Goal: Use online tool/utility: Utilize a website feature to perform a specific function

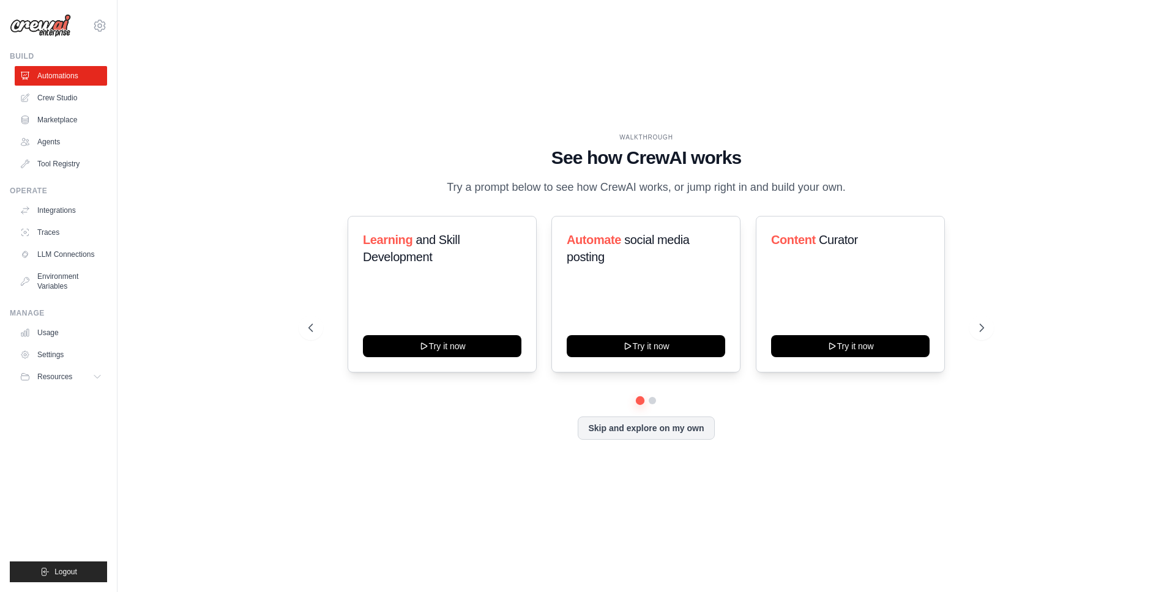
click at [162, 122] on div "WALKTHROUGH See how CrewAI works Try a prompt below to see how CrewAI works, or…" at bounding box center [646, 296] width 1018 height 568
click at [54, 94] on link "Crew Studio" at bounding box center [62, 98] width 92 height 20
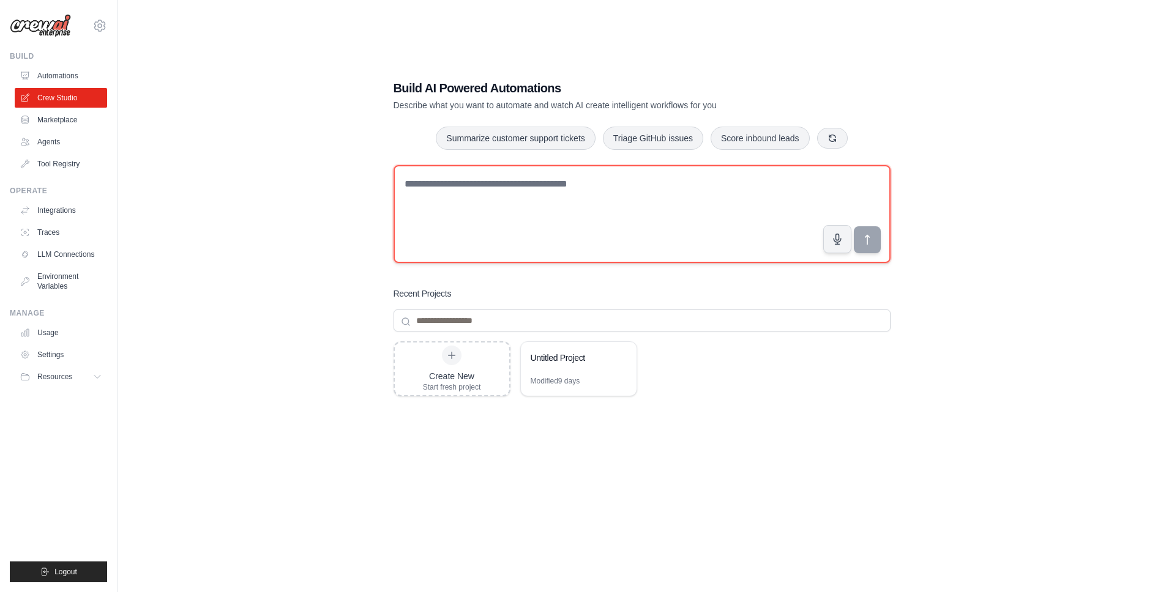
click at [550, 209] on textarea at bounding box center [641, 214] width 497 height 98
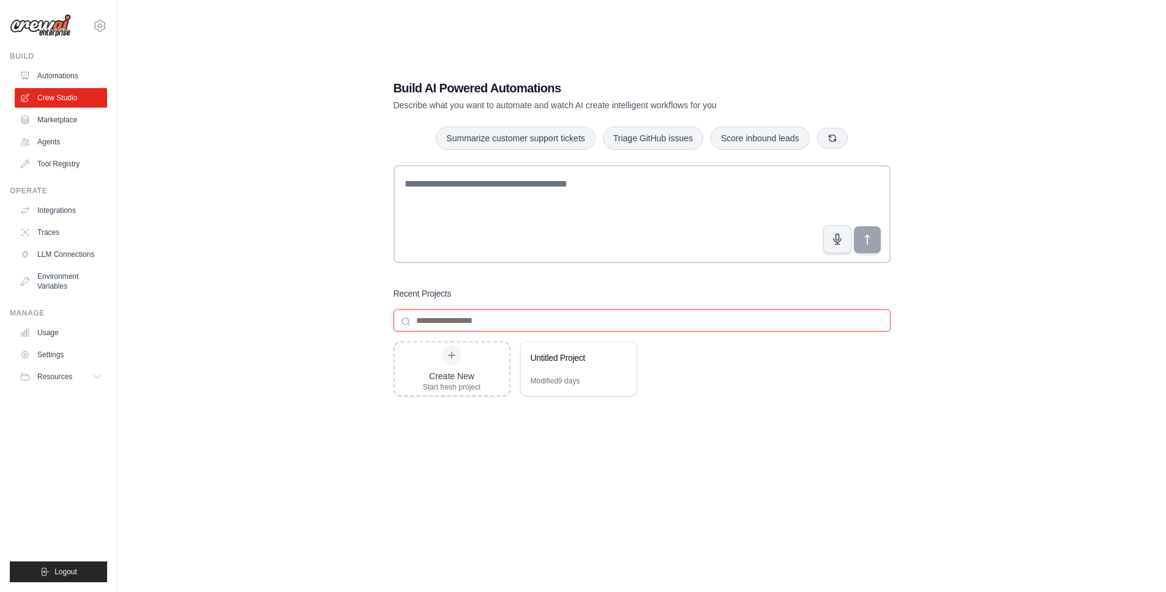
click at [466, 315] on input at bounding box center [641, 321] width 497 height 22
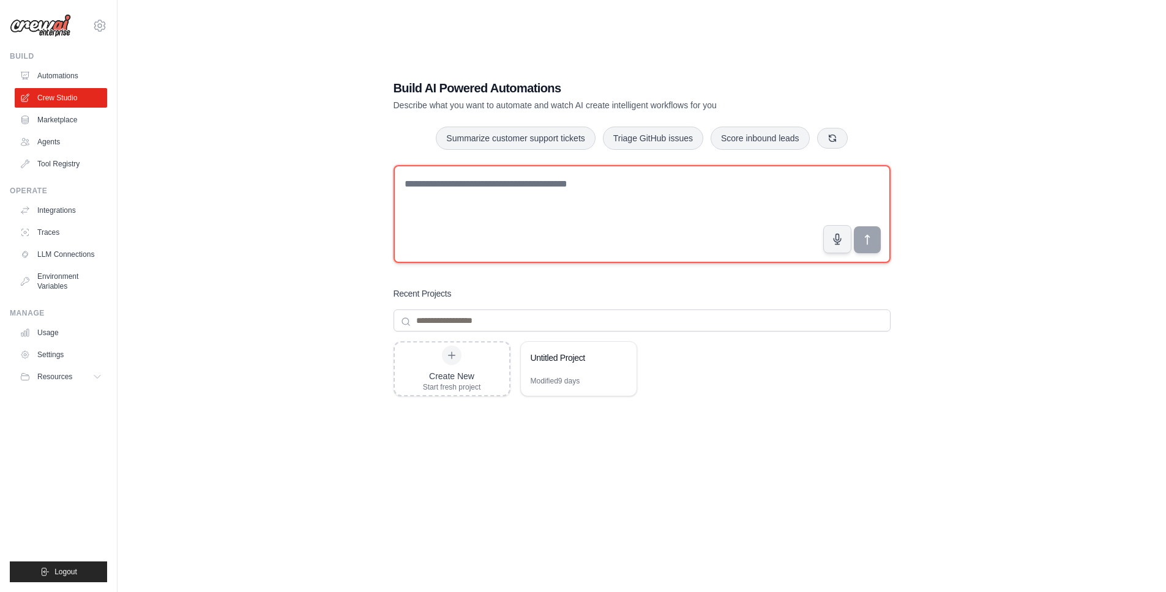
click at [475, 174] on textarea at bounding box center [641, 214] width 497 height 98
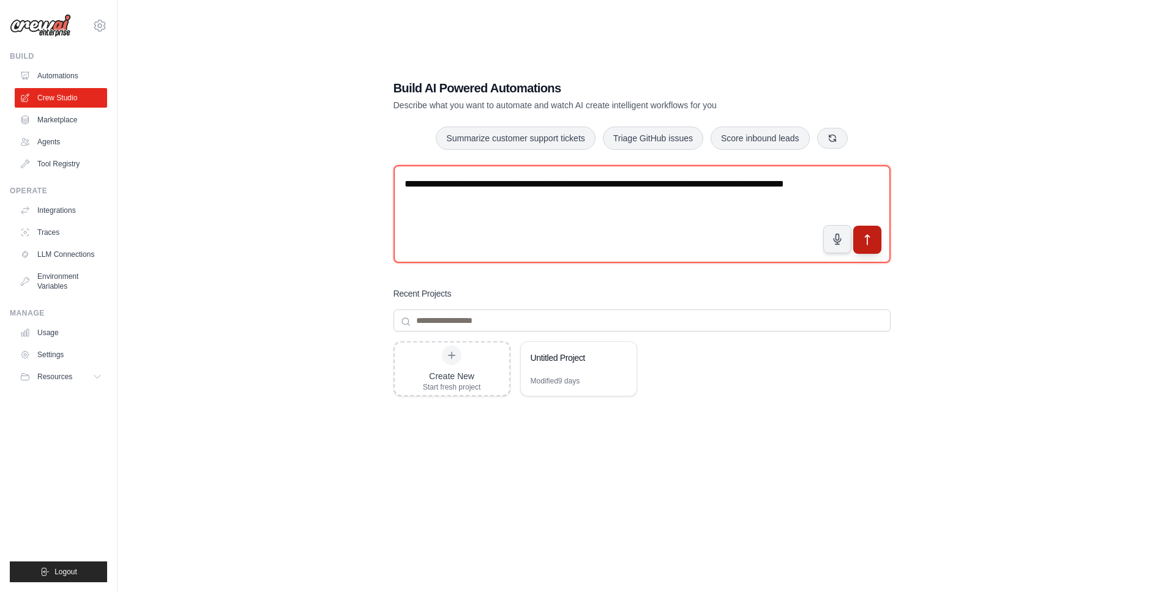
type textarea "**********"
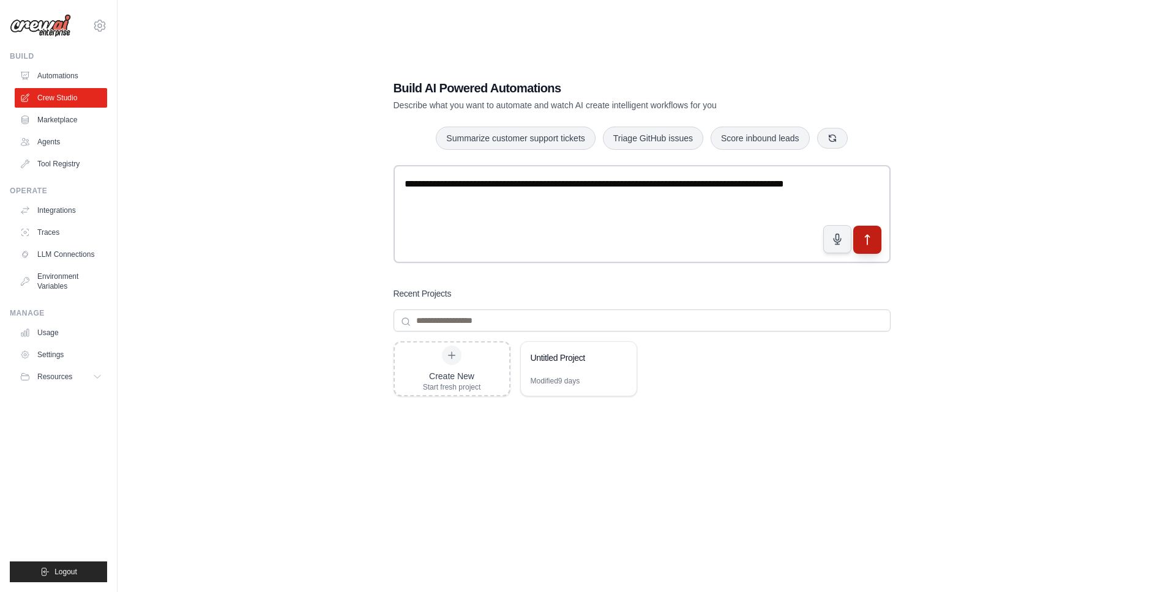
click at [874, 244] on button "submit" at bounding box center [866, 240] width 28 height 28
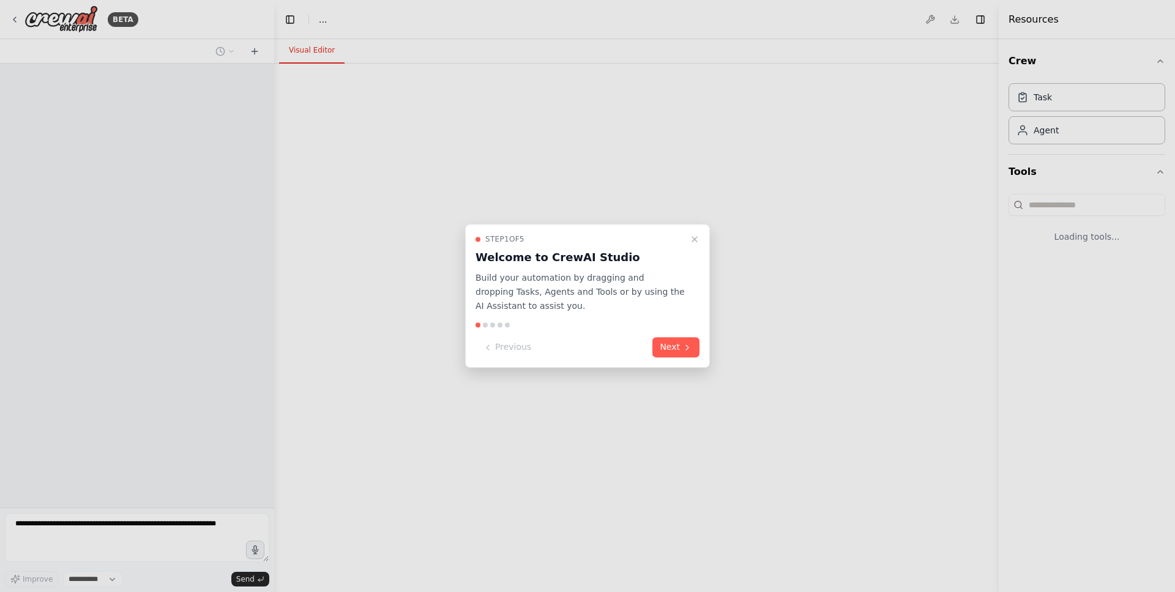
select select "****"
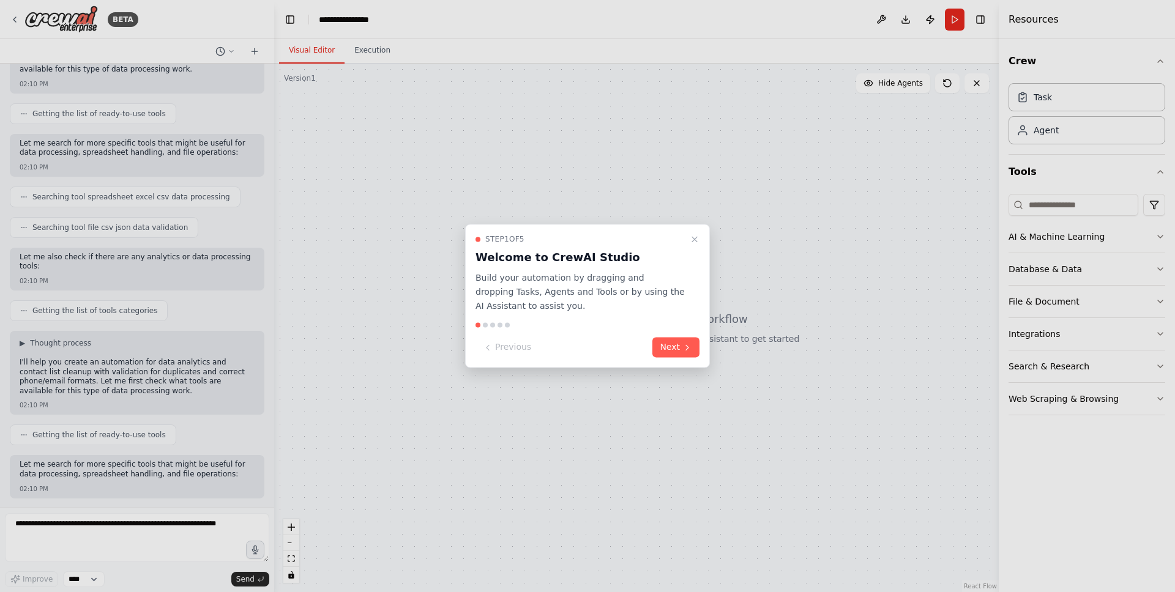
scroll to position [179, 0]
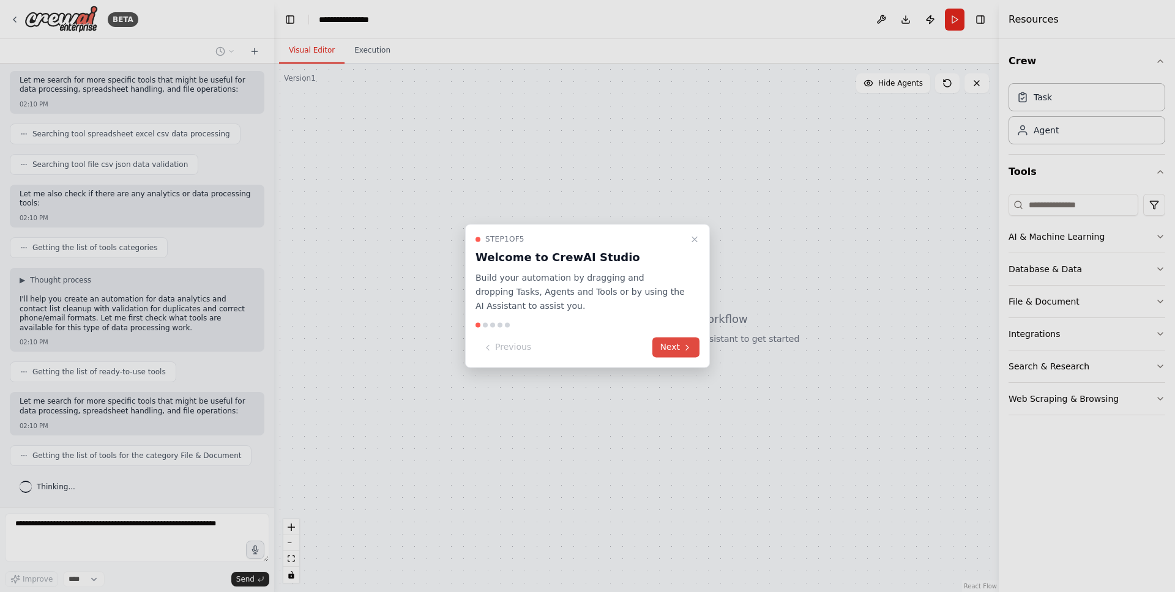
click at [681, 351] on button "Next" at bounding box center [675, 348] width 47 height 20
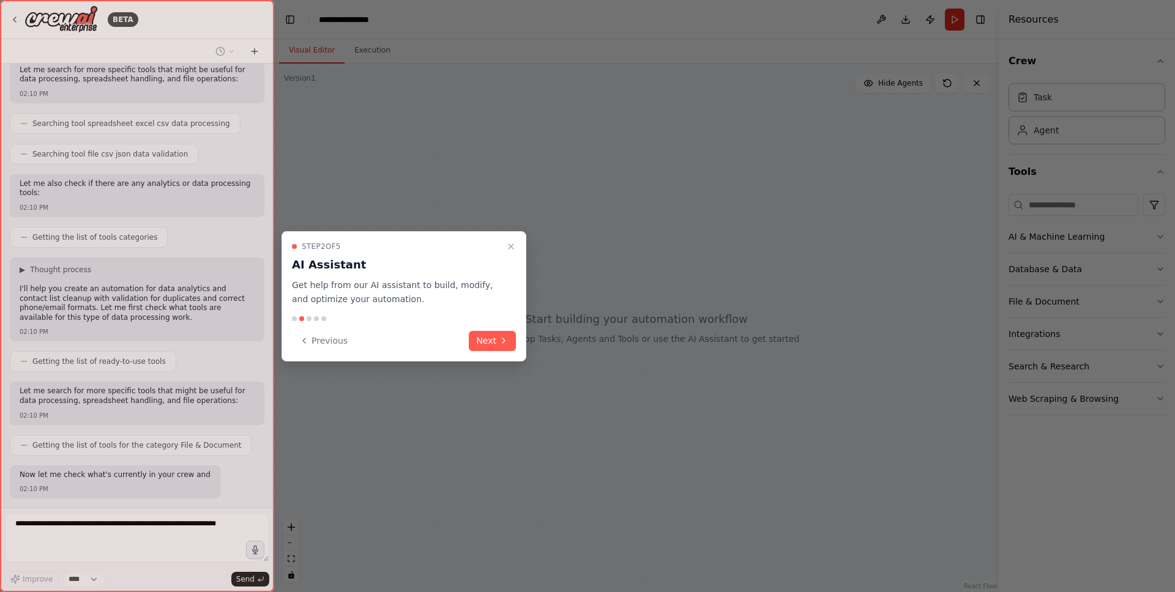
scroll to position [262, 0]
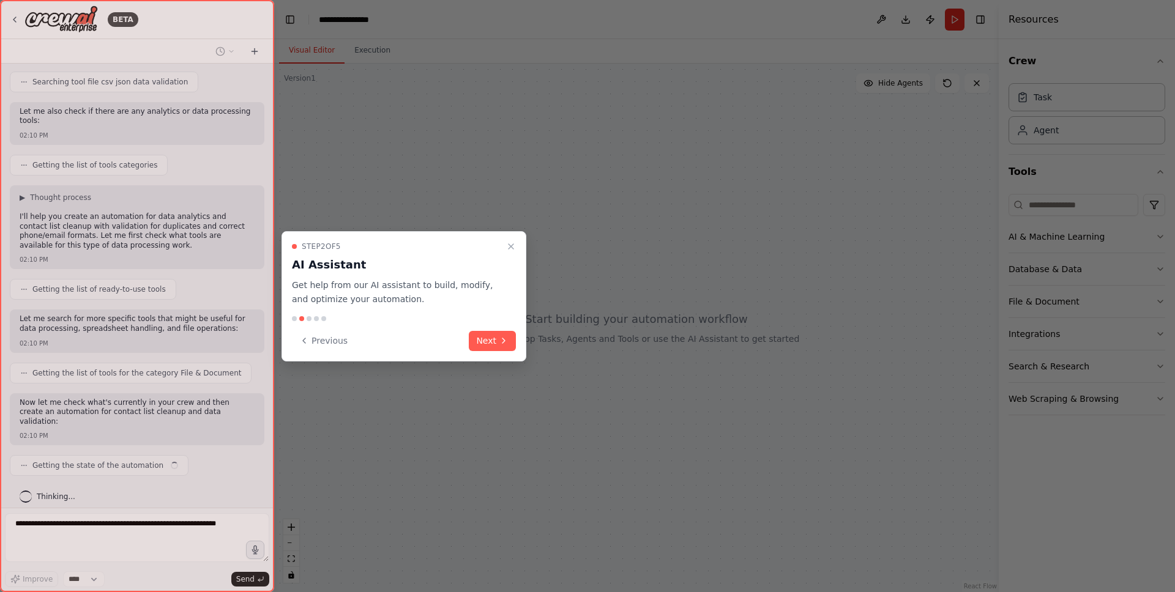
click at [523, 336] on div "Step 2 of 5 AI Assistant Get help from our AI assistant to build, modify, and o…" at bounding box center [403, 296] width 245 height 130
click at [506, 332] on button "Next" at bounding box center [492, 341] width 47 height 20
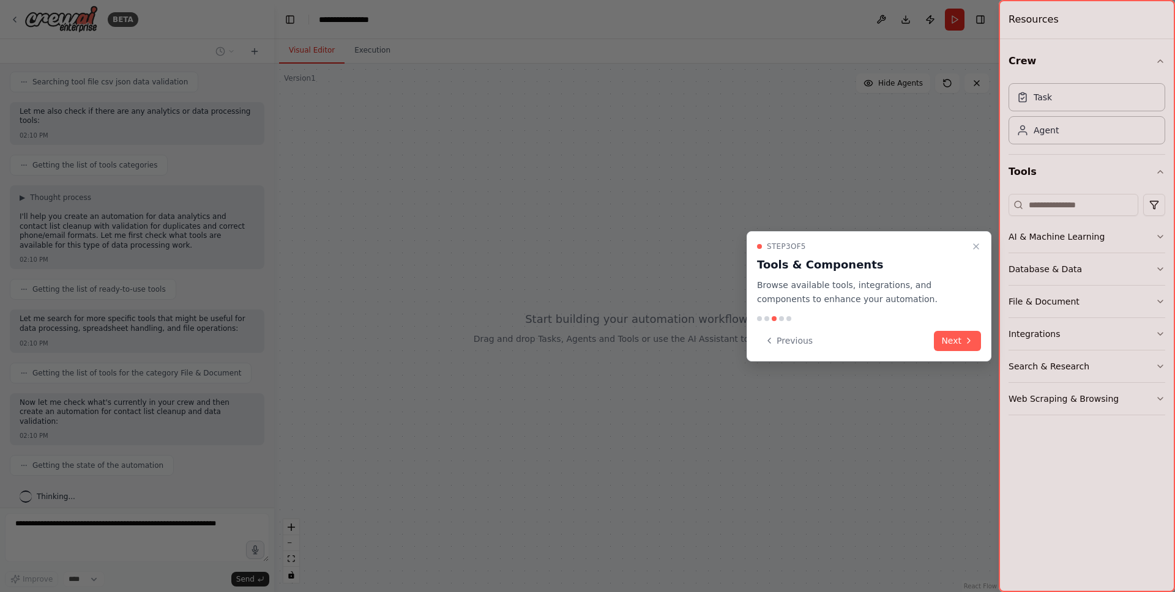
click at [966, 354] on div "Step 3 of 5 Tools & Components Browse available tools, integrations, and compon…" at bounding box center [868, 296] width 245 height 130
click at [964, 345] on icon at bounding box center [969, 341] width 10 height 10
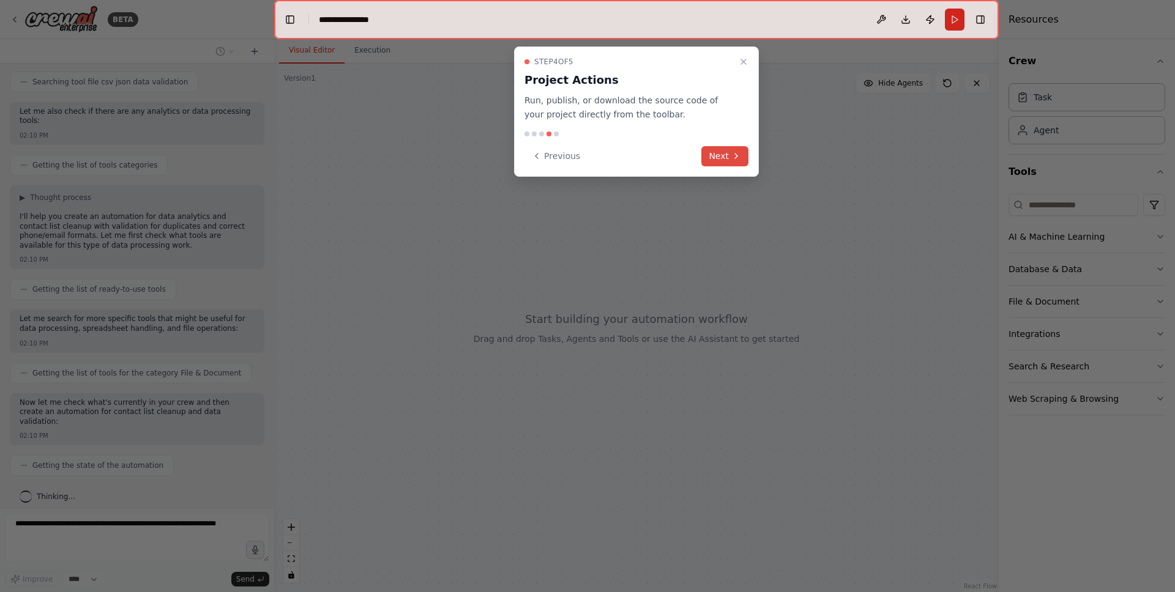
click at [745, 149] on button "Next" at bounding box center [724, 156] width 47 height 20
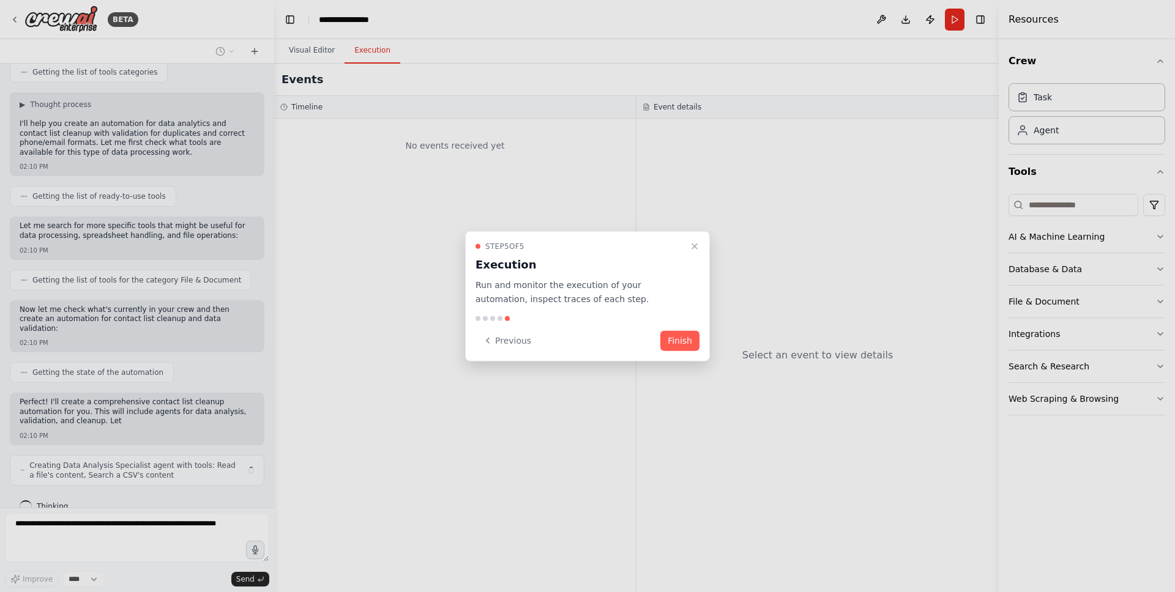
scroll to position [365, 0]
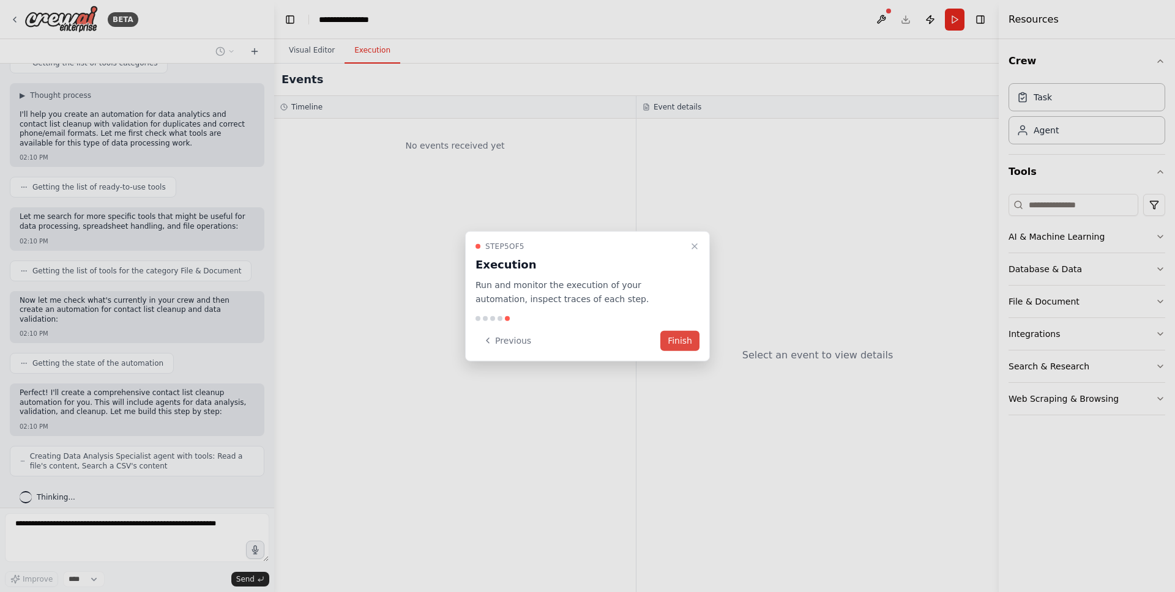
click at [669, 335] on button "Finish" at bounding box center [679, 340] width 39 height 20
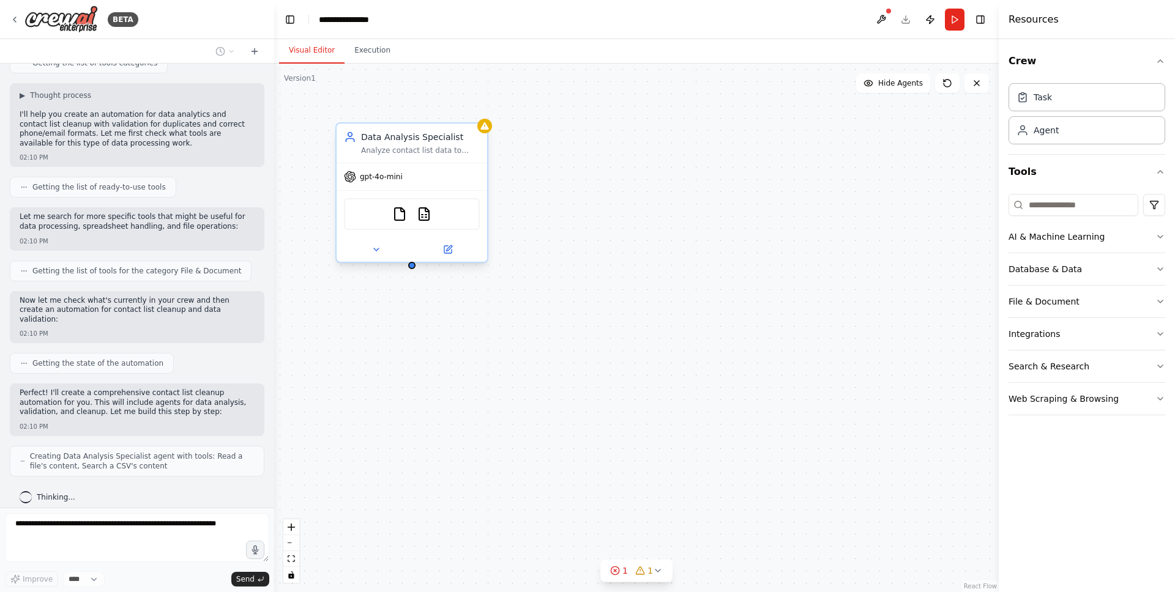
click at [406, 184] on div "gpt-4o-mini" at bounding box center [412, 176] width 151 height 27
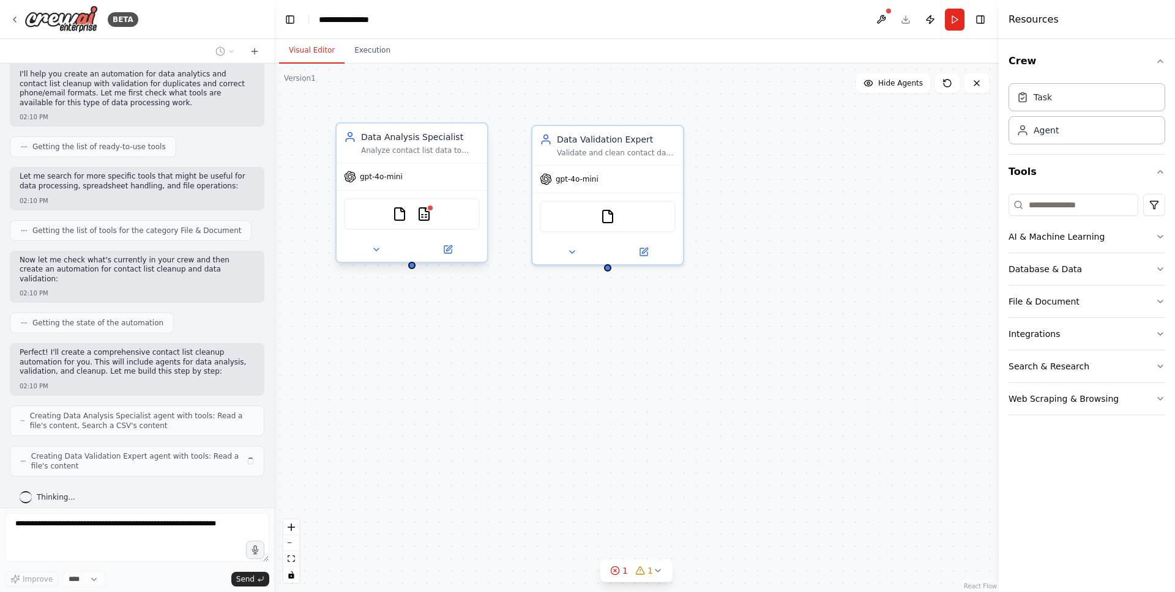
click at [398, 223] on div "FileReadTool CSVSearchTool" at bounding box center [412, 214] width 136 height 32
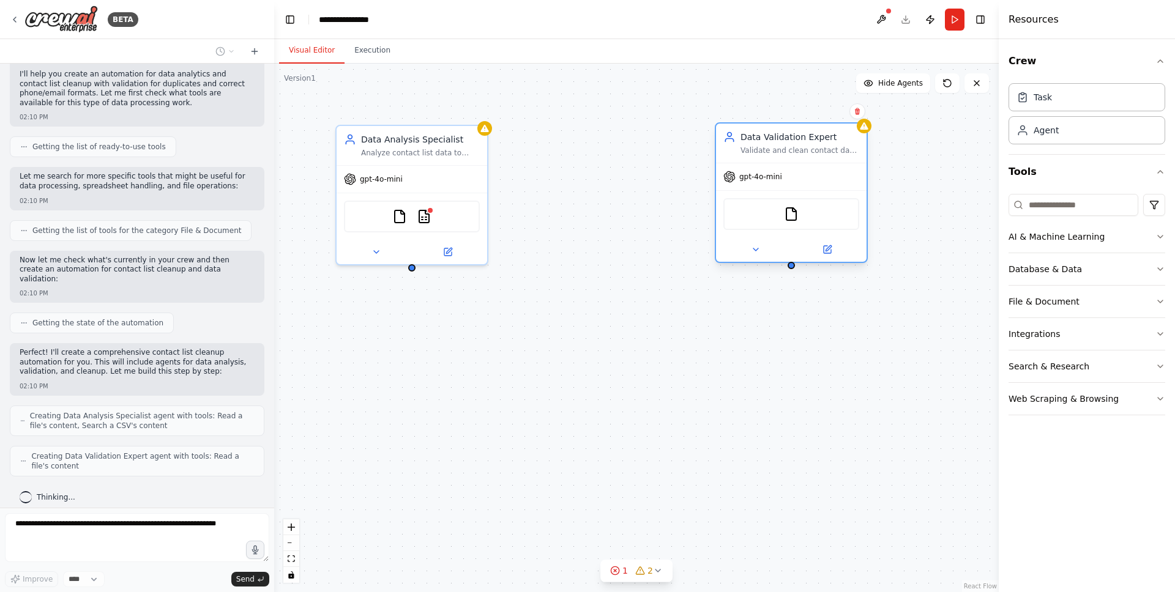
drag, startPoint x: 621, startPoint y: 134, endPoint x: 809, endPoint y: 135, distance: 187.8
click at [809, 135] on div "Data Validation Expert" at bounding box center [799, 137] width 119 height 12
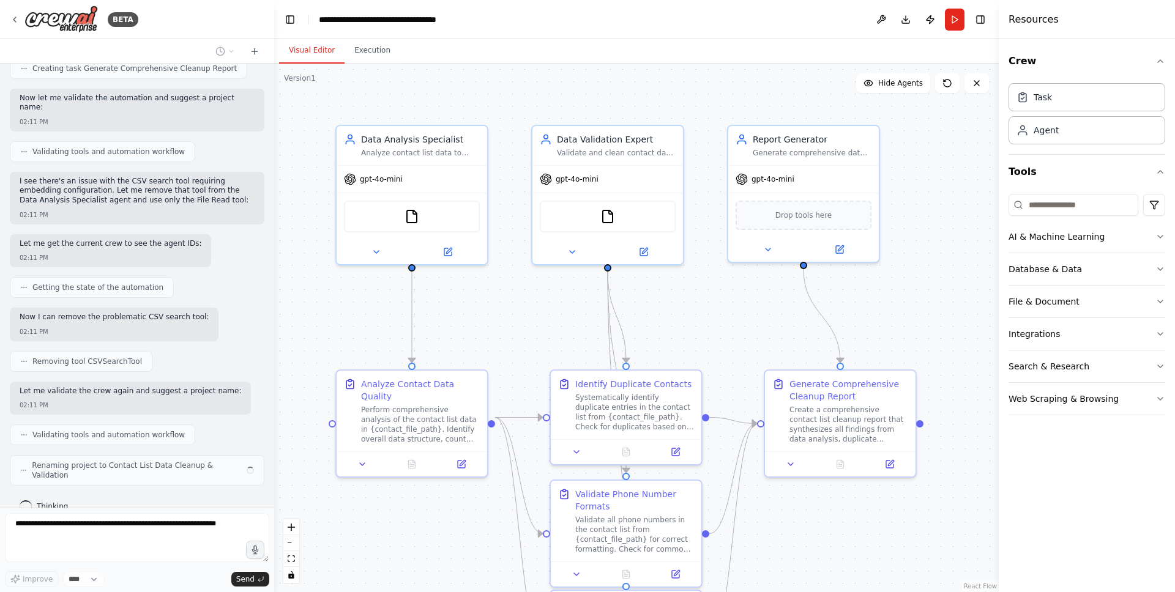
scroll to position [1020, 0]
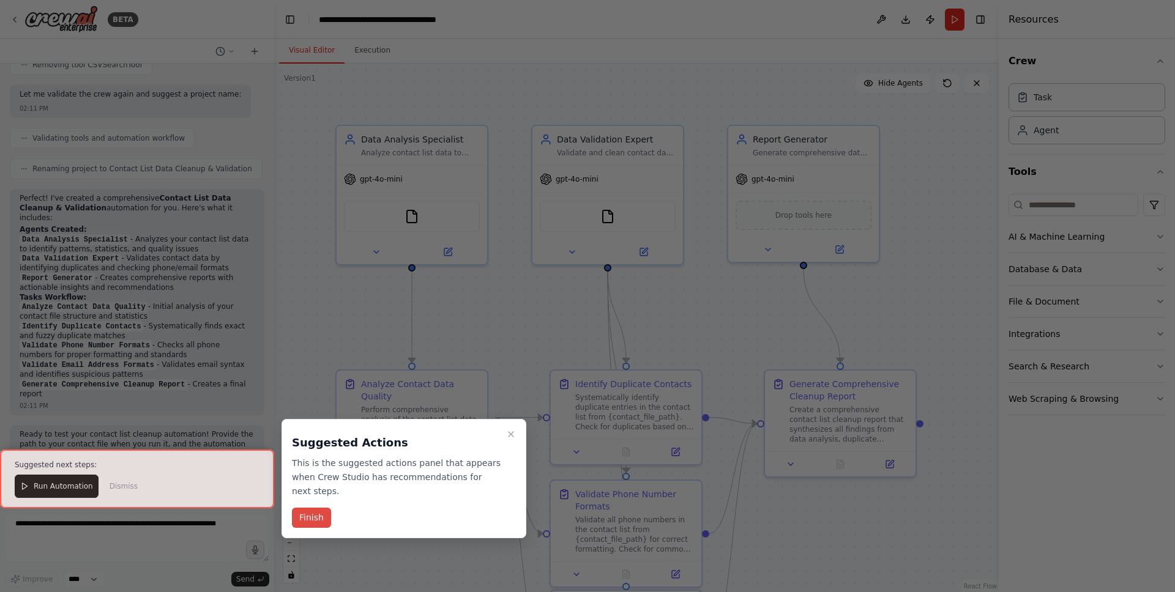
click at [315, 515] on button "Finish" at bounding box center [311, 518] width 39 height 20
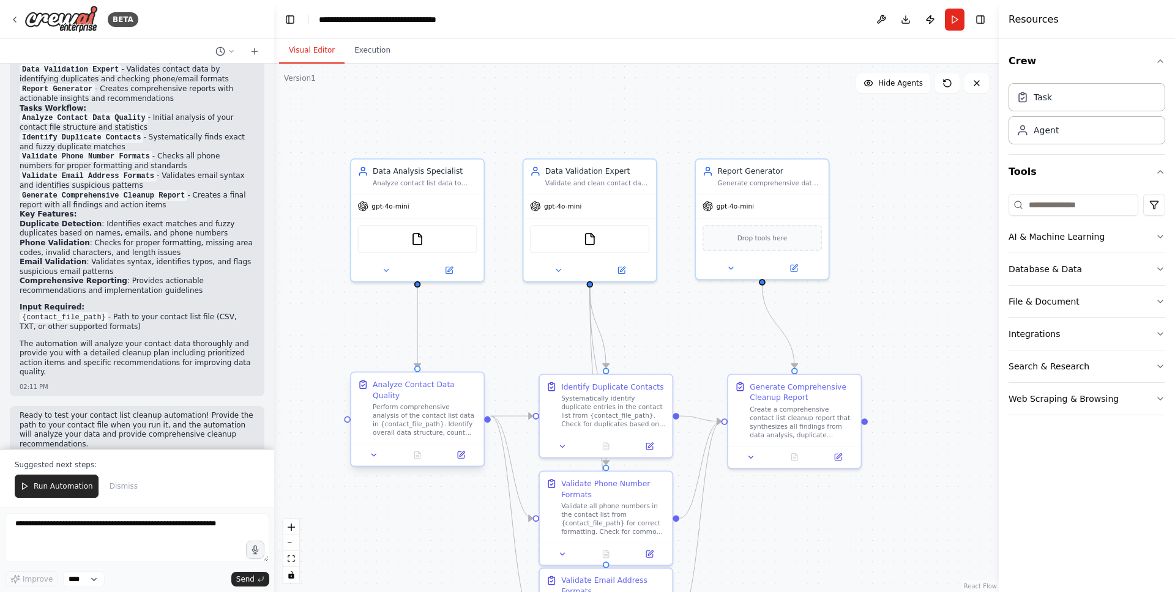
scroll to position [1525, 0]
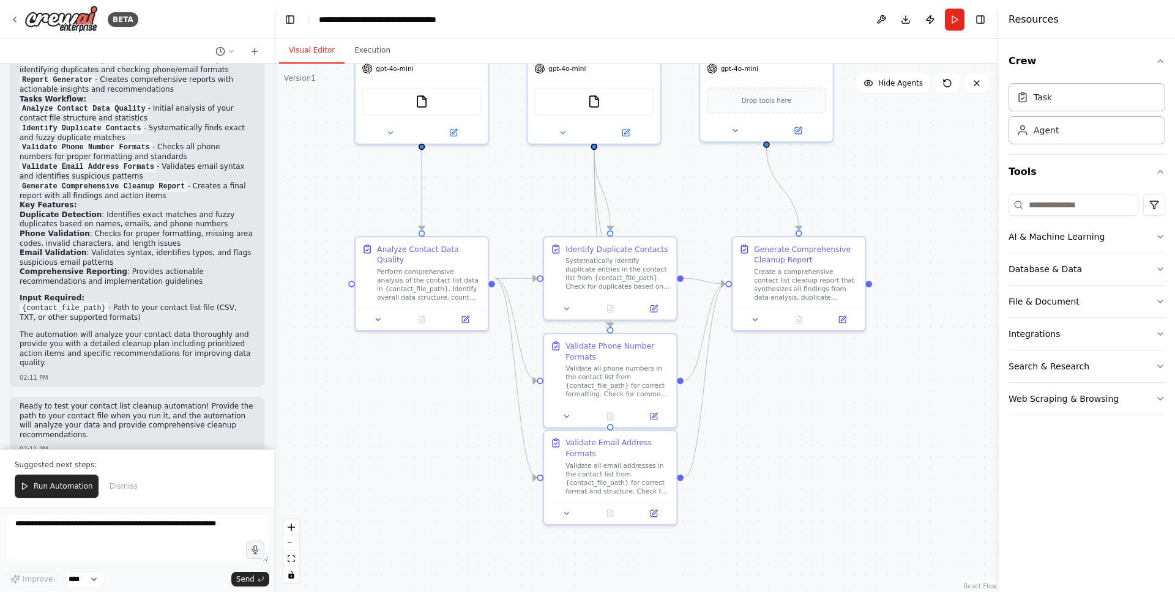
drag, startPoint x: 486, startPoint y: 332, endPoint x: 490, endPoint y: 195, distance: 137.1
click at [490, 195] on div ".deletable-edge-delete-btn { width: 20px; height: 20px; border: 0px solid #ffff…" at bounding box center [636, 328] width 724 height 529
drag, startPoint x: 579, startPoint y: 441, endPoint x: 584, endPoint y: 485, distance: 43.7
click at [584, 485] on div "Validate Email Address Formats" at bounding box center [623, 489] width 105 height 21
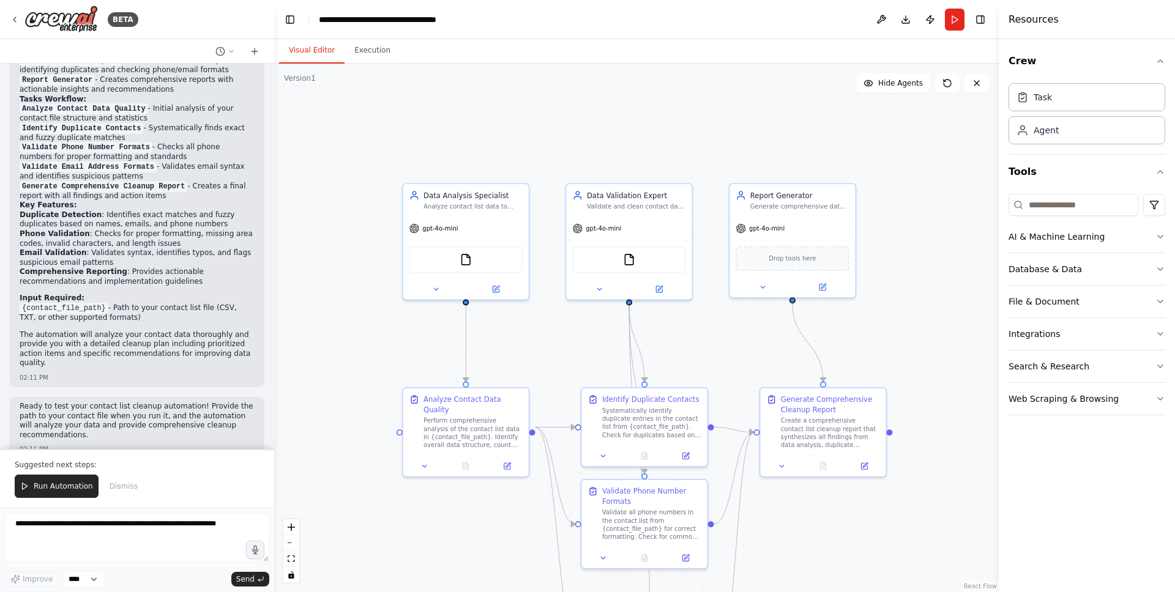
drag, startPoint x: 915, startPoint y: 192, endPoint x: 934, endPoint y: 352, distance: 162.0
click at [933, 352] on div ".deletable-edge-delete-btn { width: 20px; height: 20px; border: 0px solid #ffff…" at bounding box center [636, 328] width 724 height 529
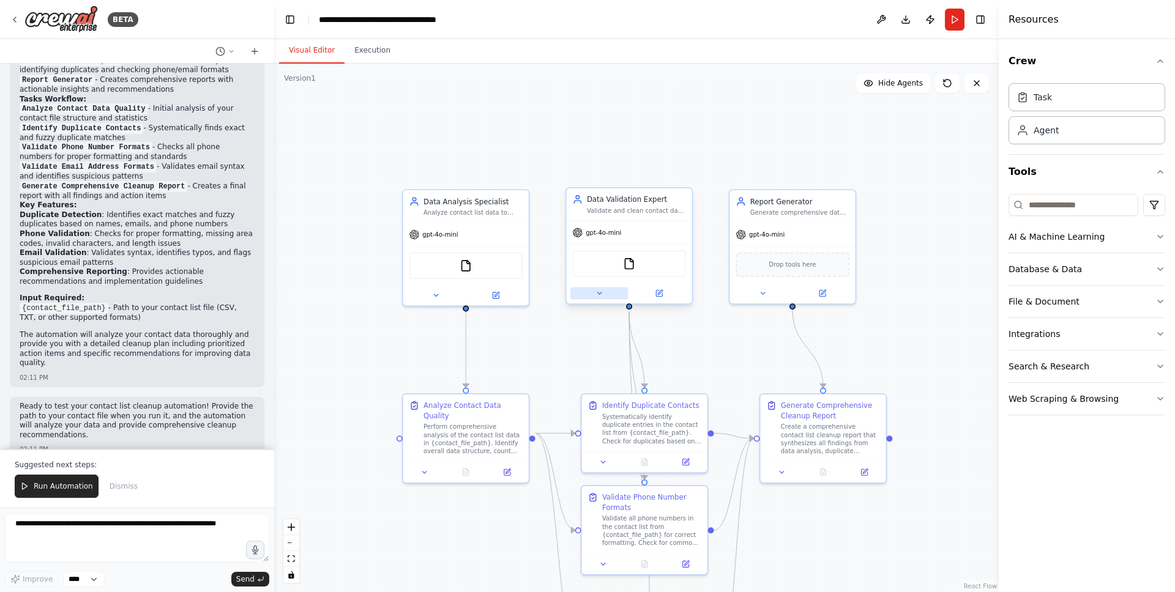
click at [602, 295] on icon at bounding box center [599, 293] width 8 height 8
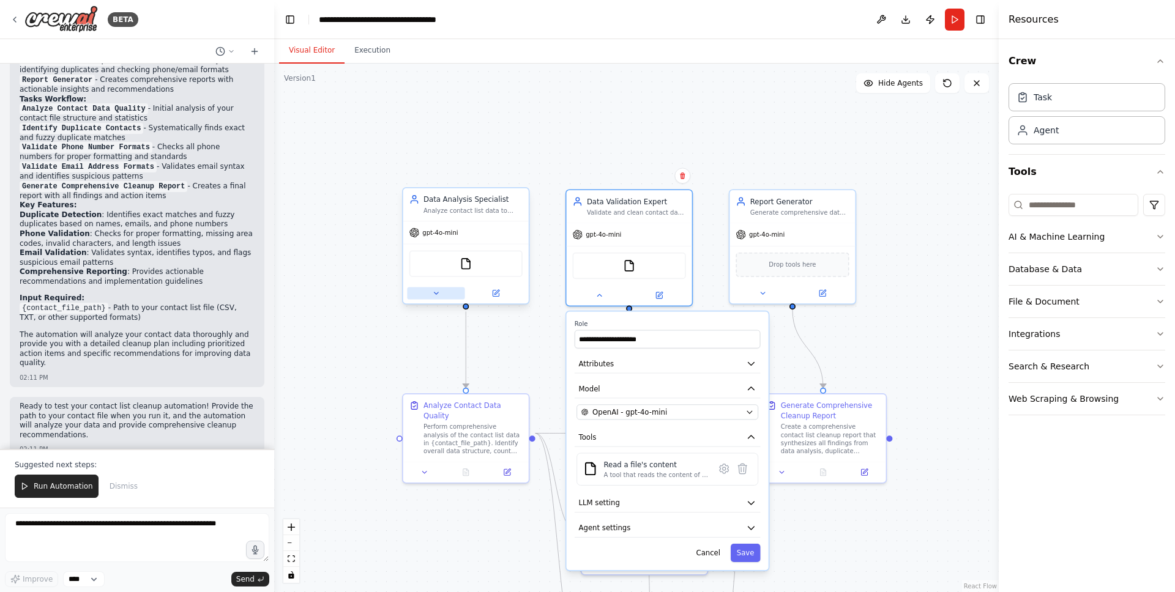
click at [432, 297] on icon at bounding box center [436, 293] width 8 height 8
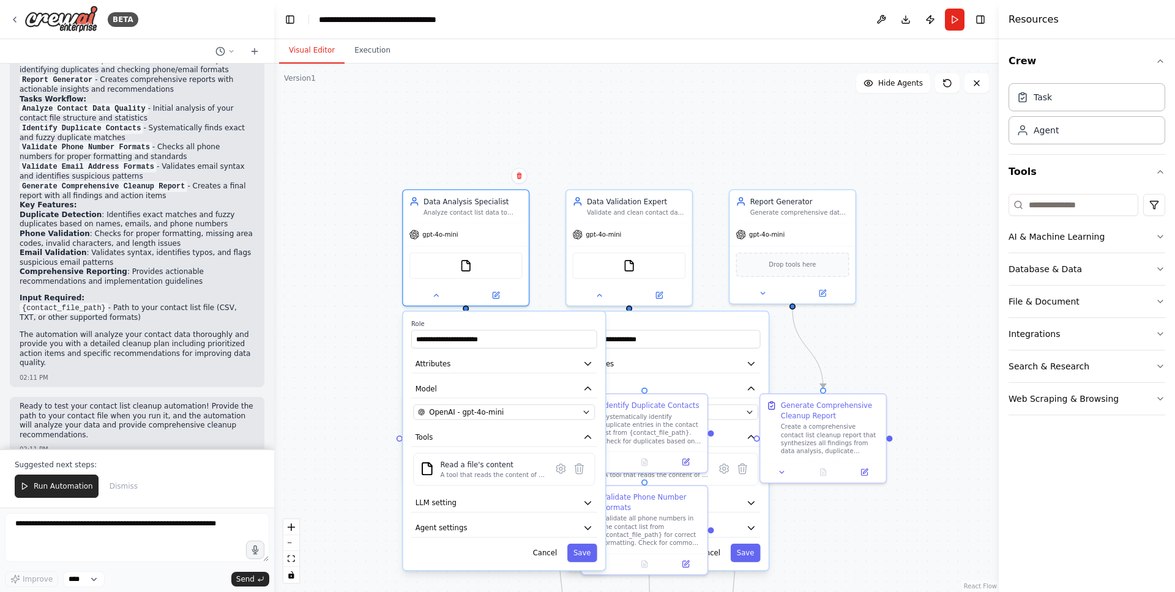
click at [784, 162] on div ".deletable-edge-delete-btn { width: 20px; height: 20px; border: 0px solid #ffff…" at bounding box center [636, 328] width 724 height 529
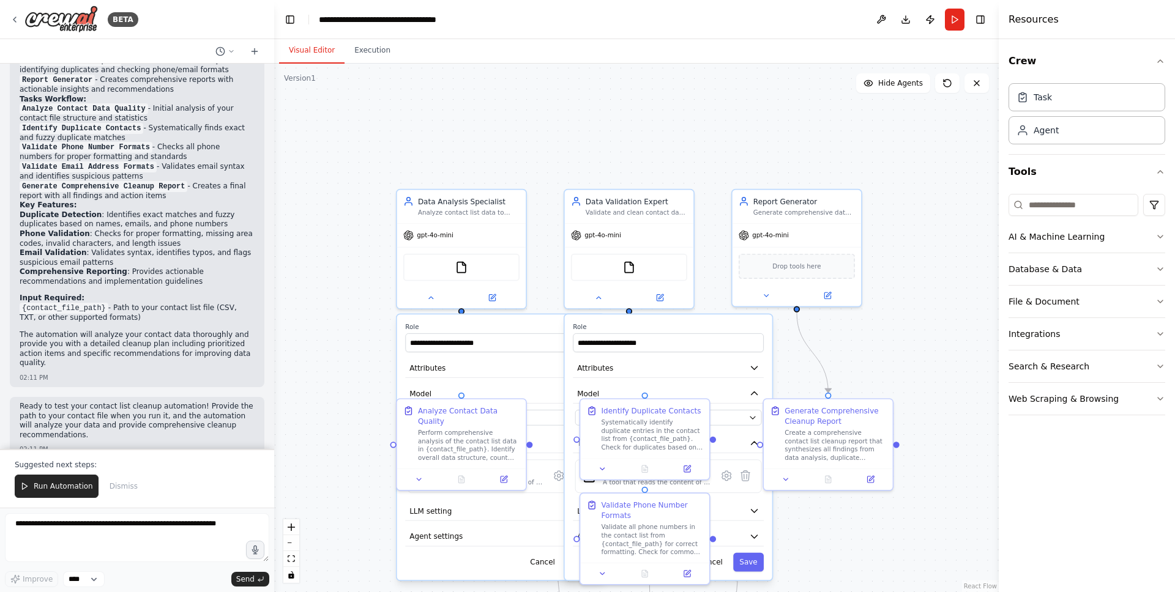
click at [540, 43] on div "Visual Editor Execution" at bounding box center [636, 51] width 724 height 24
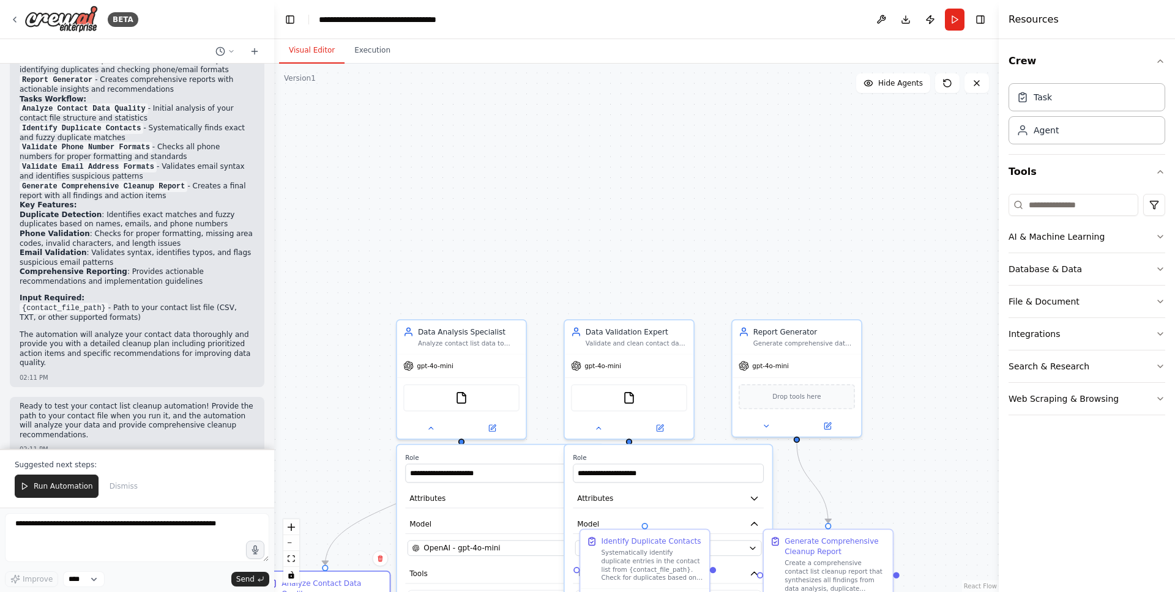
drag, startPoint x: 455, startPoint y: 427, endPoint x: 315, endPoint y: 602, distance: 223.8
click at [315, 592] on html "BETA data analytics and contact list cleanup based on validation of duplicate a…" at bounding box center [587, 296] width 1175 height 592
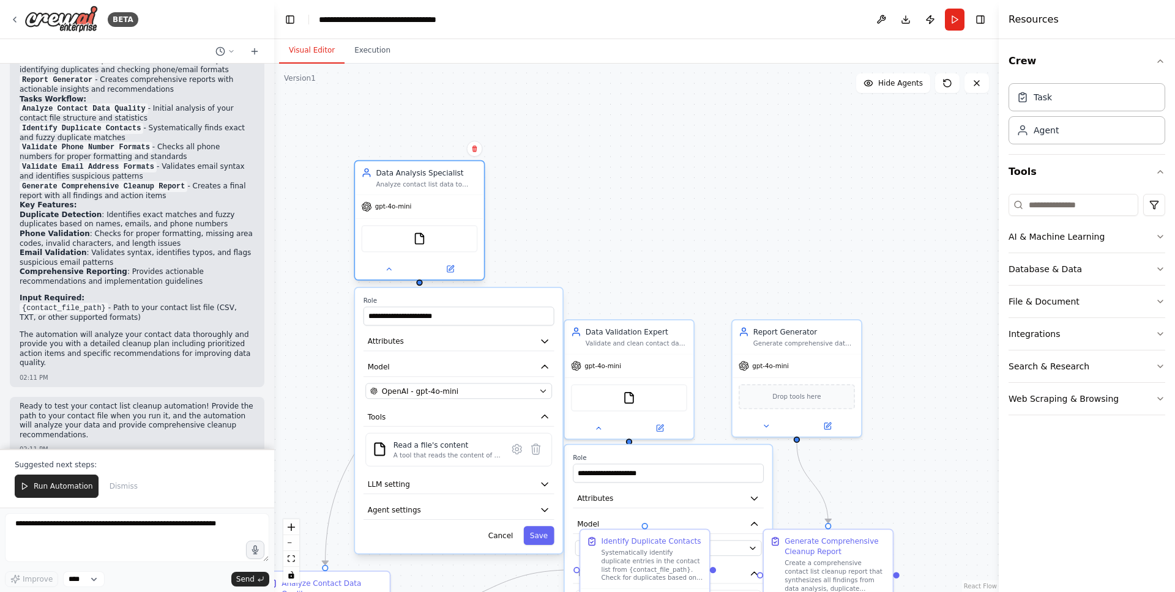
drag, startPoint x: 467, startPoint y: 341, endPoint x: 433, endPoint y: 186, distance: 159.1
click at [433, 186] on div "Analyze contact list data to identify patterns, statistics, and data quality is…" at bounding box center [427, 184] width 102 height 9
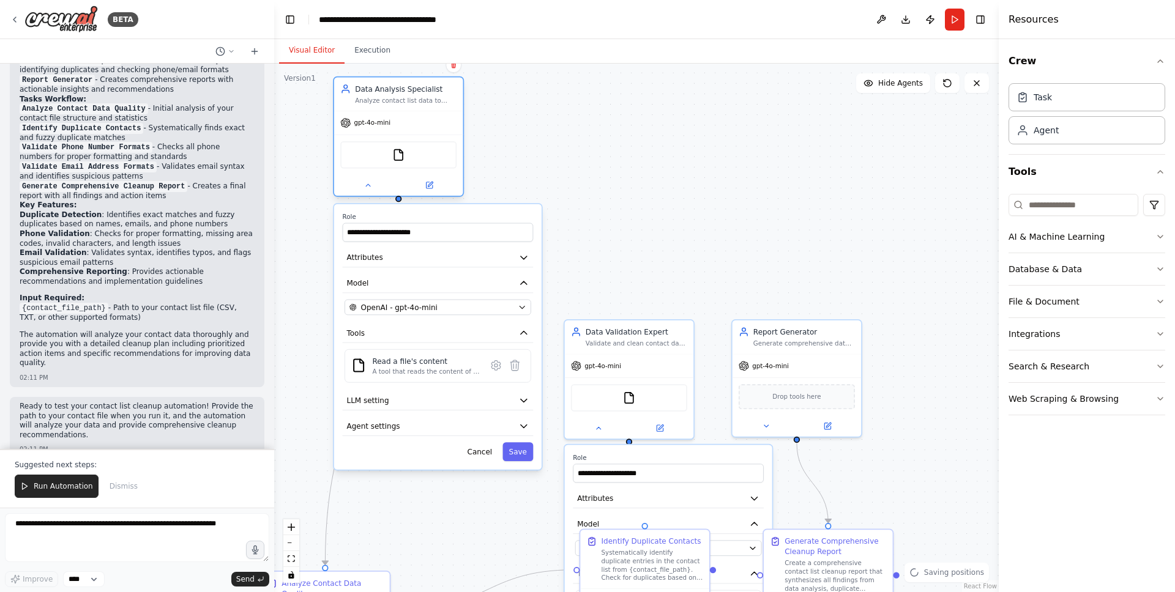
drag, startPoint x: 422, startPoint y: 186, endPoint x: 384, endPoint y: 103, distance: 91.2
click at [384, 103] on div "Analyze contact list data to identify patterns, statistics, and data quality is…" at bounding box center [406, 100] width 102 height 9
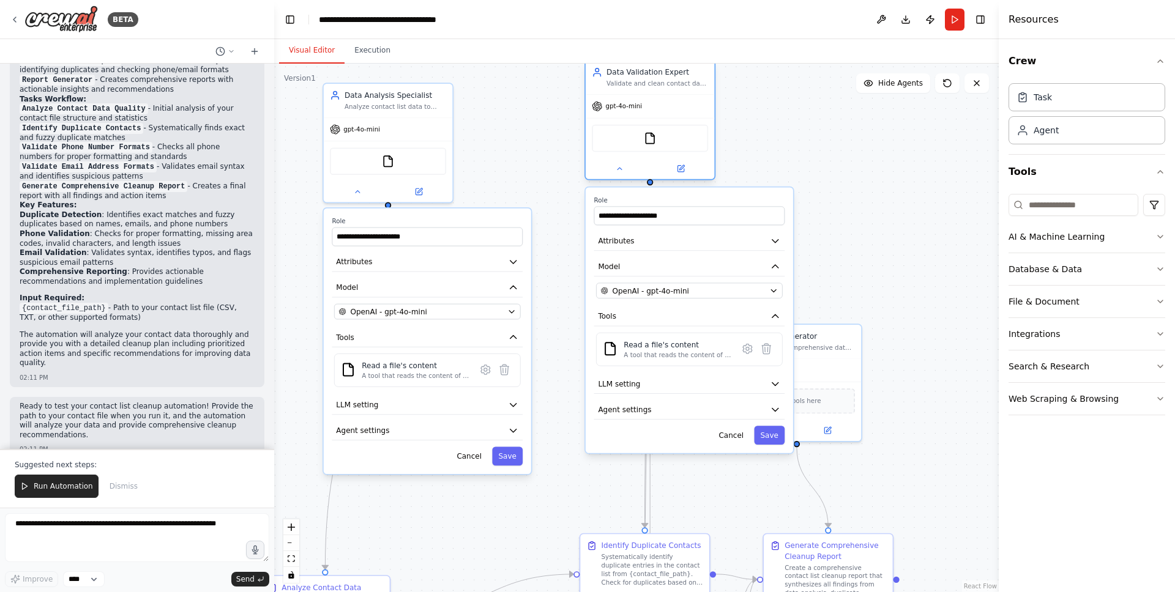
drag, startPoint x: 609, startPoint y: 337, endPoint x: 627, endPoint y: 83, distance: 254.0
click at [627, 82] on div "Validate and clean contact data by identifying duplicate entries, verifying pho…" at bounding box center [657, 84] width 102 height 9
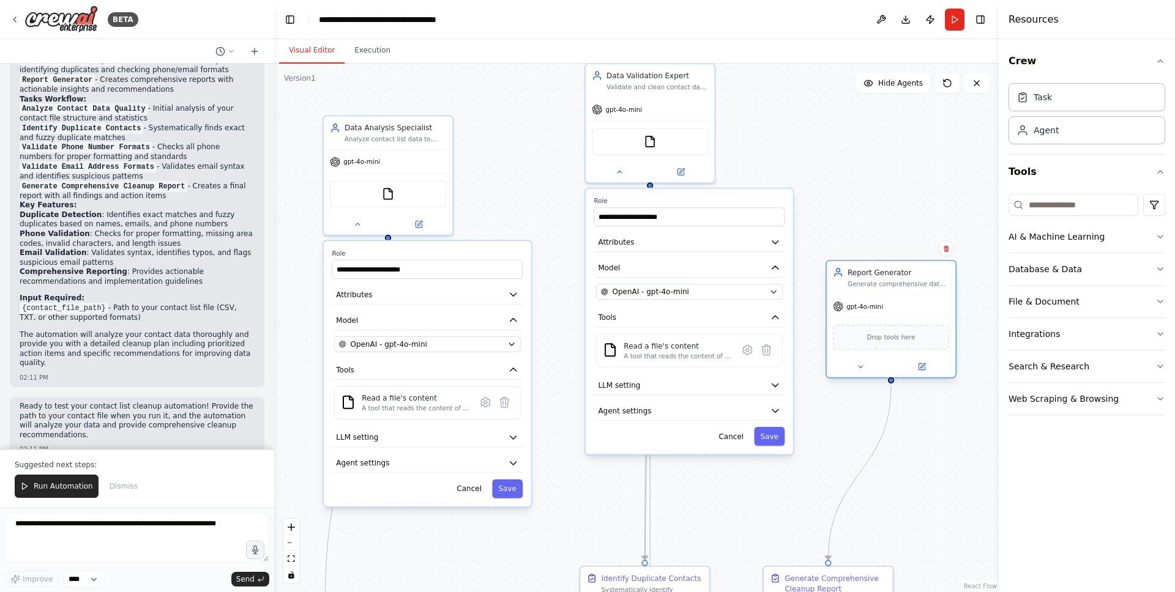
drag, startPoint x: 816, startPoint y: 365, endPoint x: 914, endPoint y: 274, distance: 132.9
click at [913, 274] on div "Report Generator" at bounding box center [898, 272] width 102 height 10
click at [802, 201] on div ".deletable-edge-delete-btn { width: 20px; height: 20px; border: 0px solid #ffff…" at bounding box center [636, 328] width 724 height 529
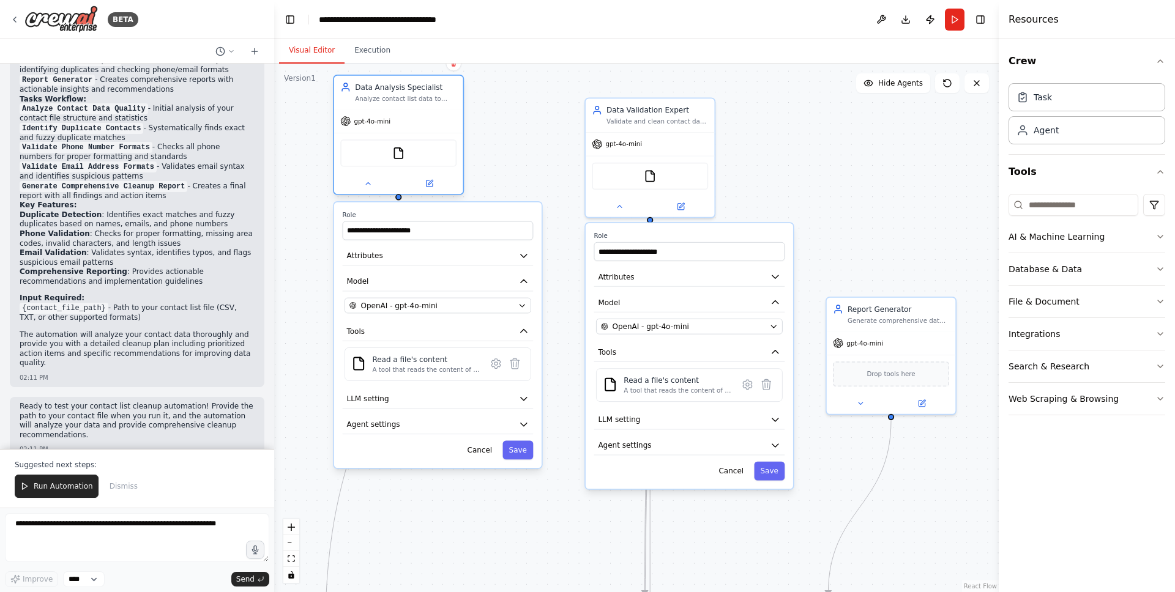
drag, startPoint x: 404, startPoint y: 122, endPoint x: 414, endPoint y: 91, distance: 32.5
click at [414, 89] on div "Data Analysis Specialist" at bounding box center [406, 87] width 102 height 10
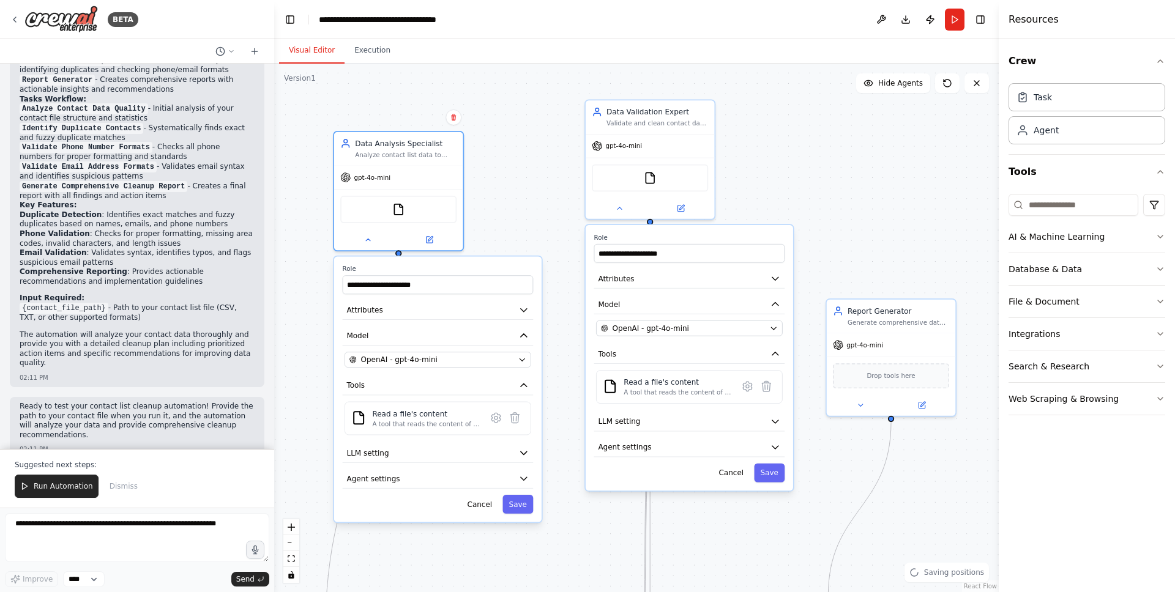
drag, startPoint x: 406, startPoint y: 461, endPoint x: 408, endPoint y: 514, distance: 53.3
click at [408, 514] on div "**********" at bounding box center [437, 389] width 207 height 266
click at [505, 187] on div ".deletable-edge-delete-btn { width: 20px; height: 20px; border: 0px solid #ffff…" at bounding box center [636, 328] width 724 height 529
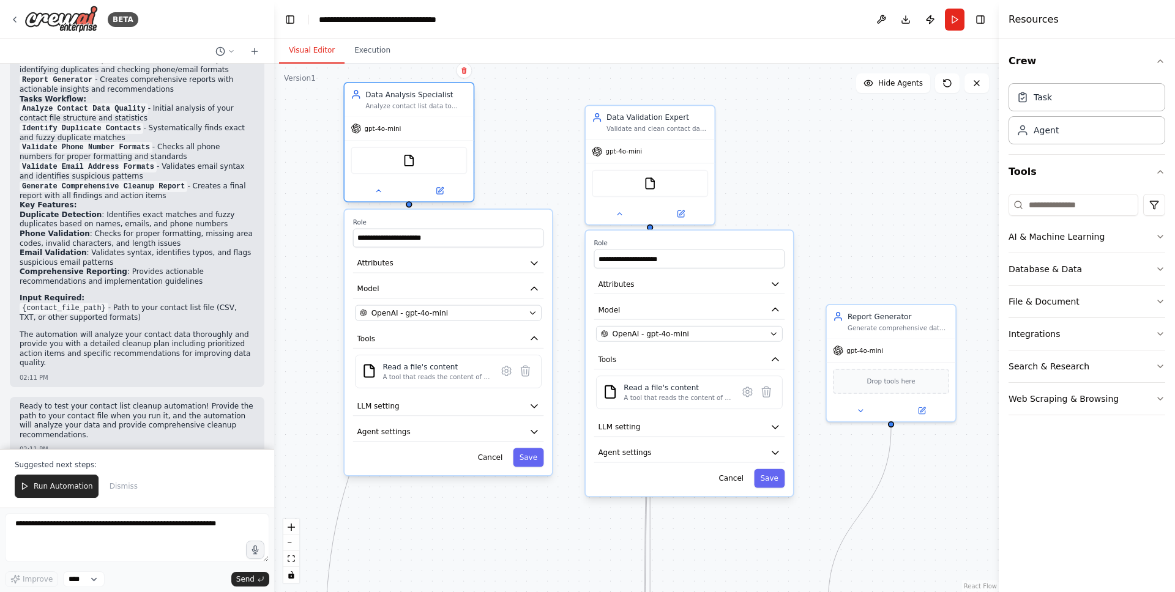
drag, startPoint x: 392, startPoint y: 136, endPoint x: 410, endPoint y: 73, distance: 64.9
click at [410, 83] on div "Data Analysis Specialist Analyze contact list data to identify patterns, statis…" at bounding box center [408, 100] width 129 height 34
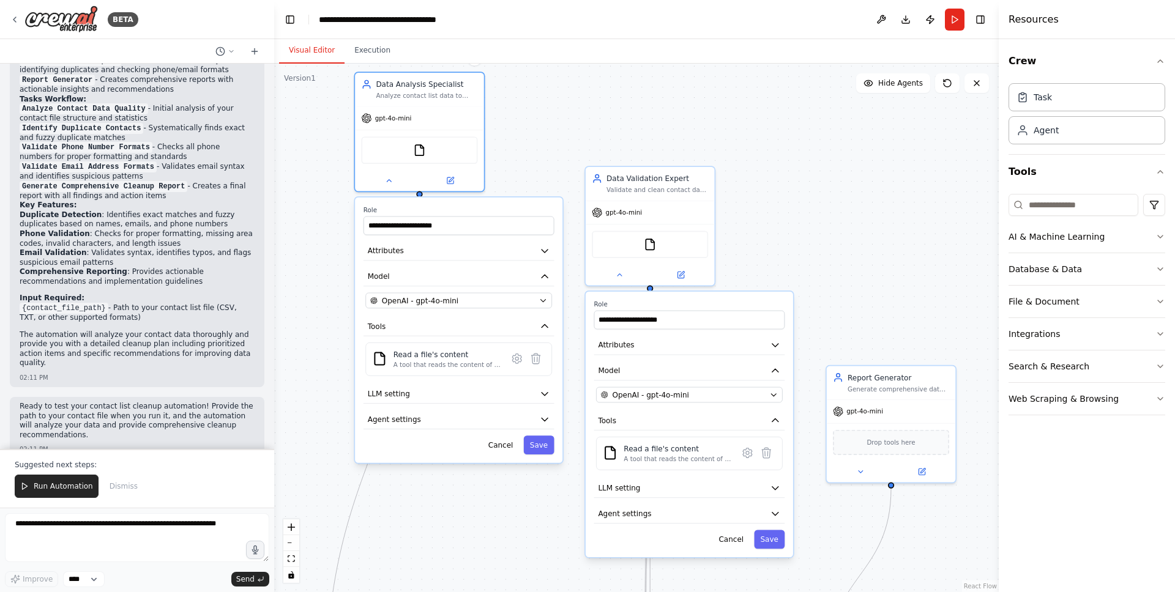
click at [391, 199] on div "**********" at bounding box center [458, 331] width 207 height 266
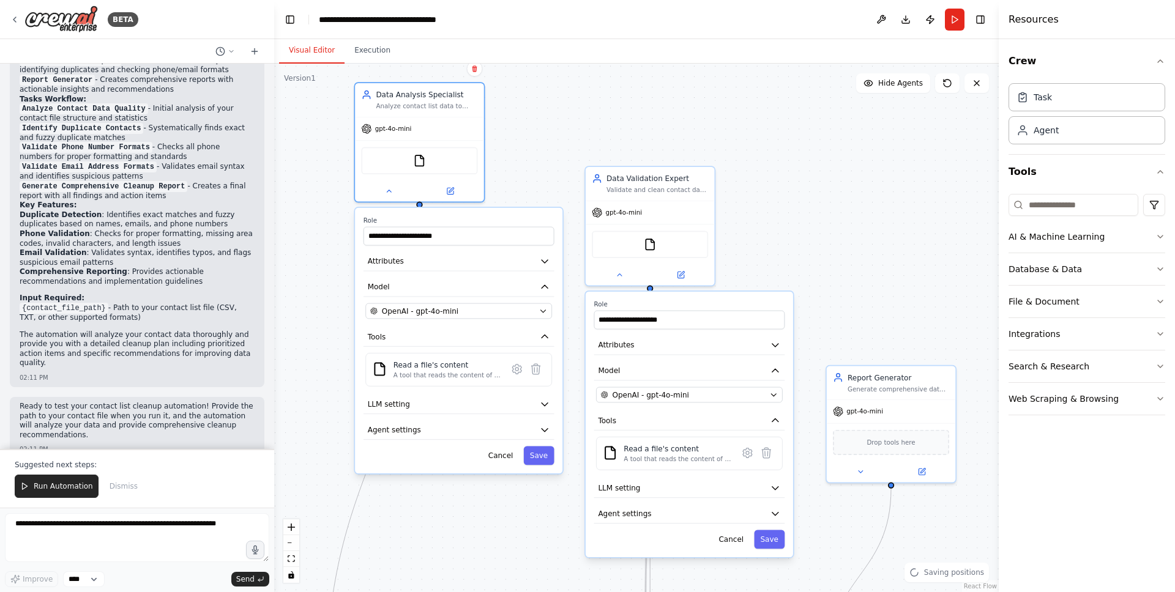
drag, startPoint x: 412, startPoint y: 204, endPoint x: 392, endPoint y: 248, distance: 48.7
click at [392, 248] on div "**********" at bounding box center [458, 341] width 207 height 266
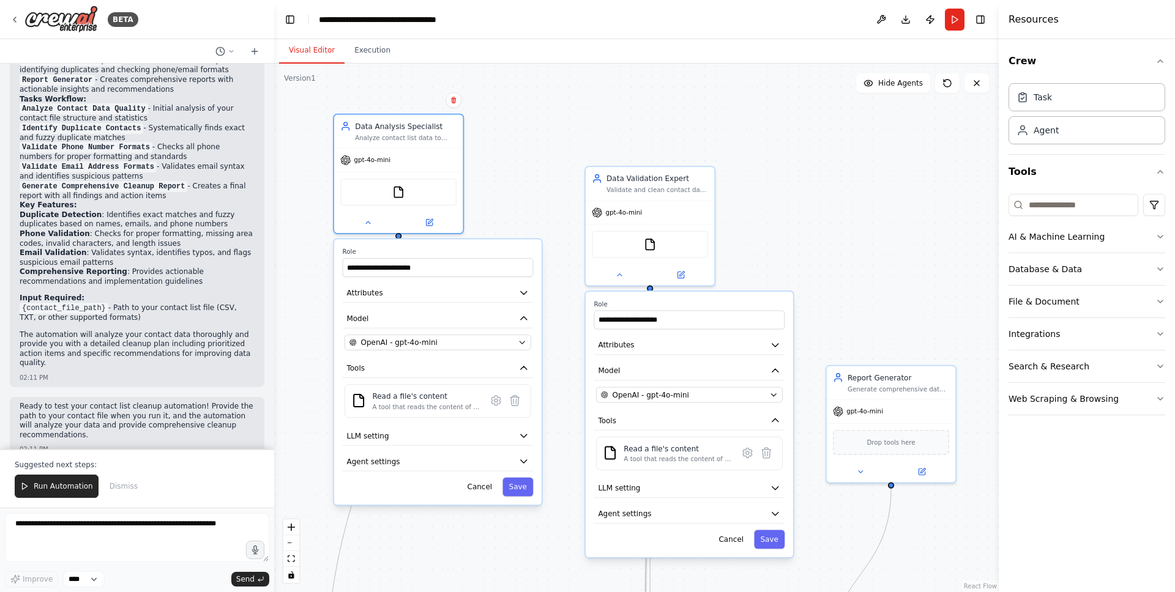
click at [392, 248] on label "Role" at bounding box center [438, 252] width 191 height 9
click at [390, 241] on div "**********" at bounding box center [437, 372] width 207 height 266
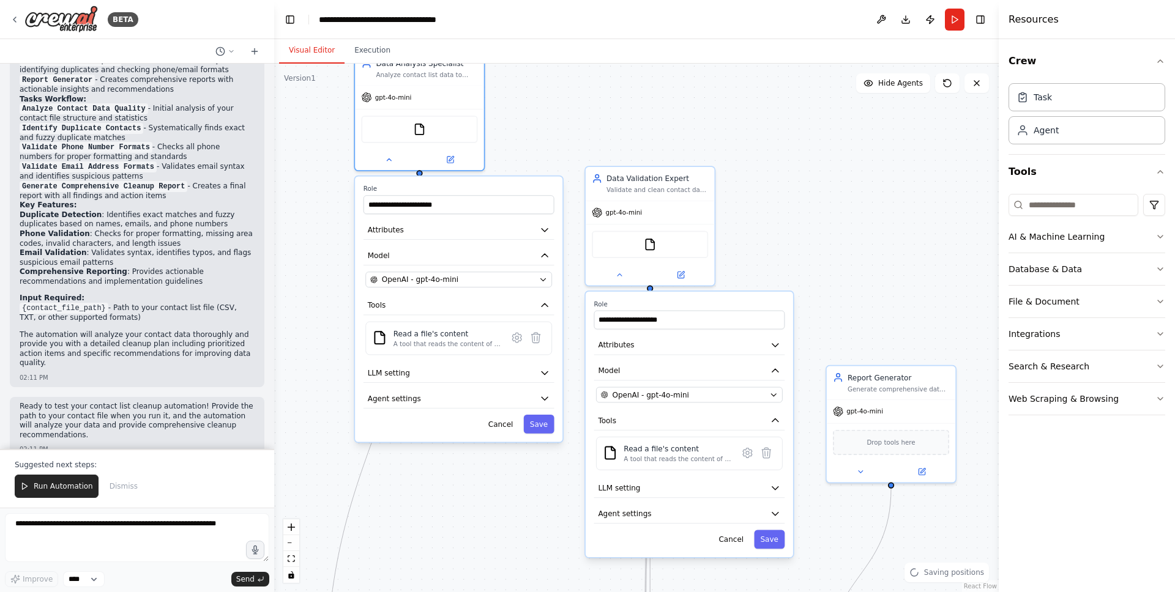
drag, startPoint x: 393, startPoint y: 231, endPoint x: 410, endPoint y: 173, distance: 61.0
click at [410, 172] on div ".deletable-edge-delete-btn { width: 20px; height: 20px; border: 0px solid #ffff…" at bounding box center [636, 328] width 724 height 529
click at [370, 423] on div "Cancel Save" at bounding box center [458, 424] width 191 height 19
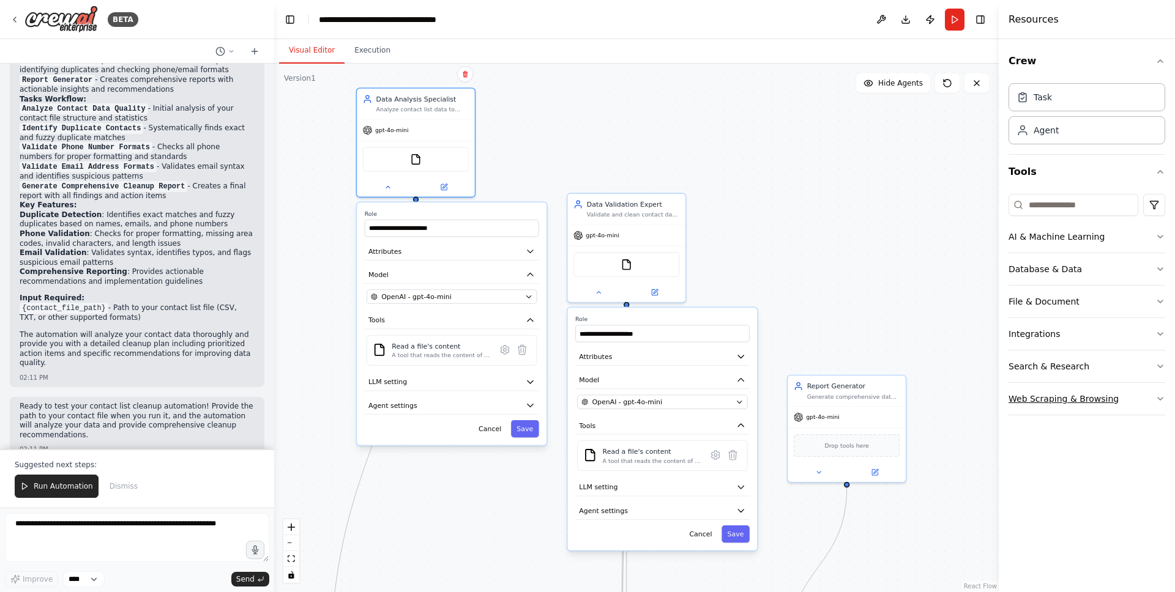
click at [1116, 409] on button "Web Scraping & Browsing" at bounding box center [1086, 399] width 157 height 32
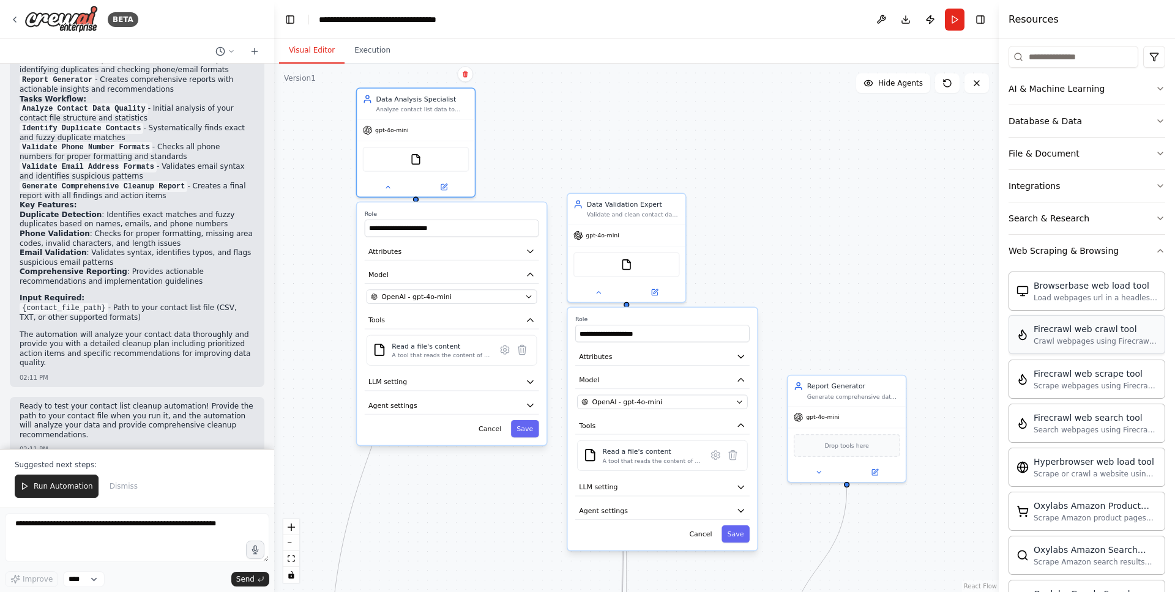
scroll to position [129, 0]
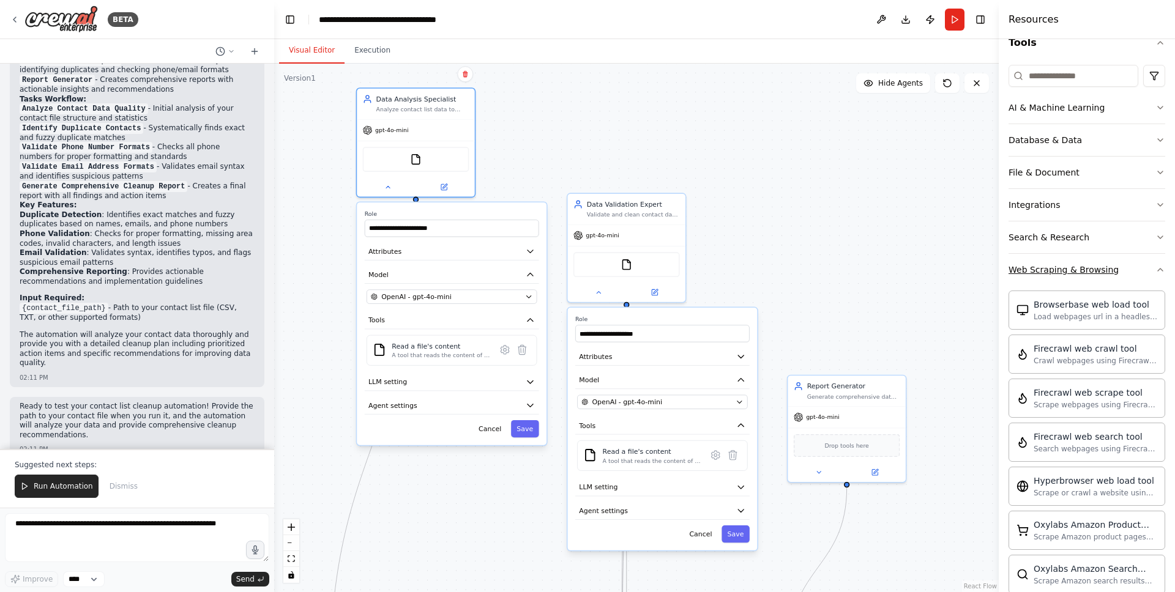
click at [1038, 275] on div "Web Scraping & Browsing" at bounding box center [1063, 270] width 110 height 12
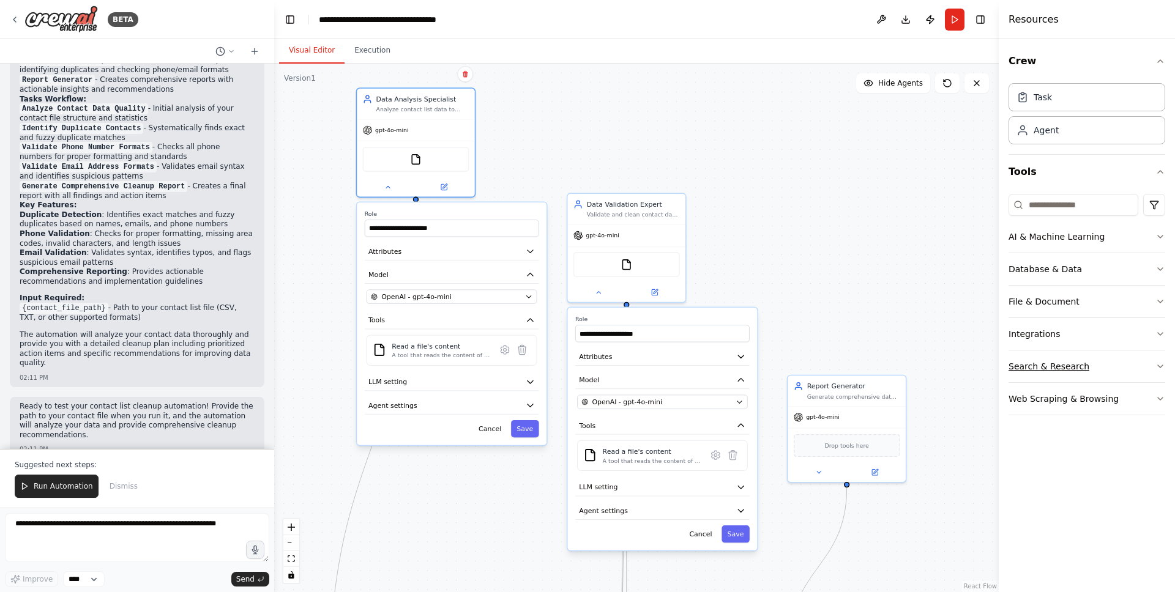
click at [1044, 371] on div "Search & Research" at bounding box center [1048, 366] width 81 height 12
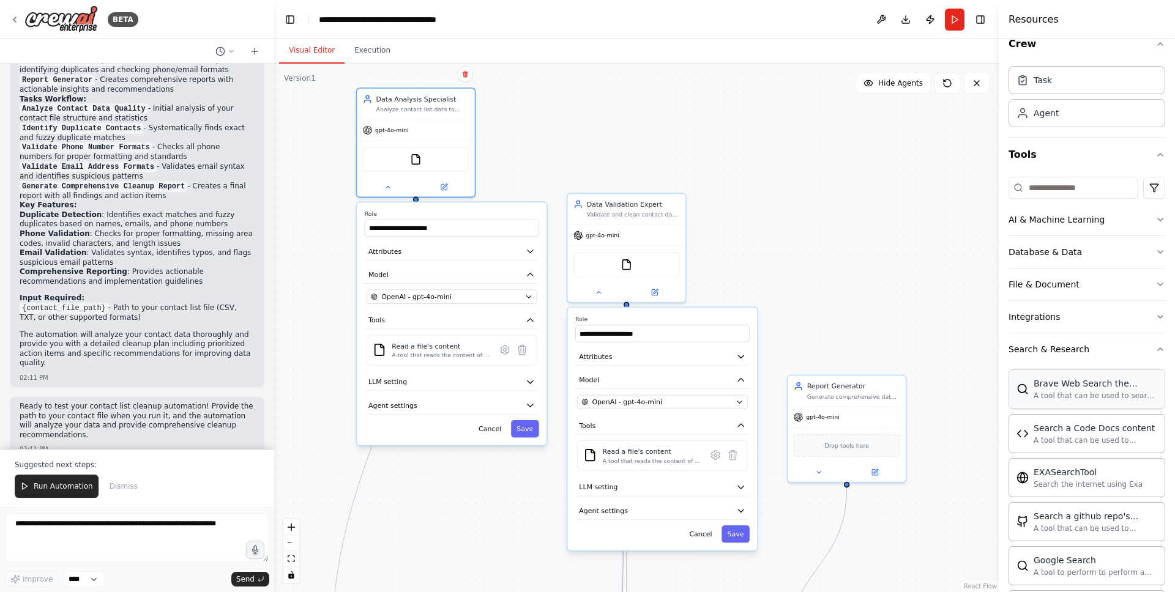
scroll to position [18, 0]
click at [1079, 355] on button "Search & Research" at bounding box center [1086, 349] width 157 height 32
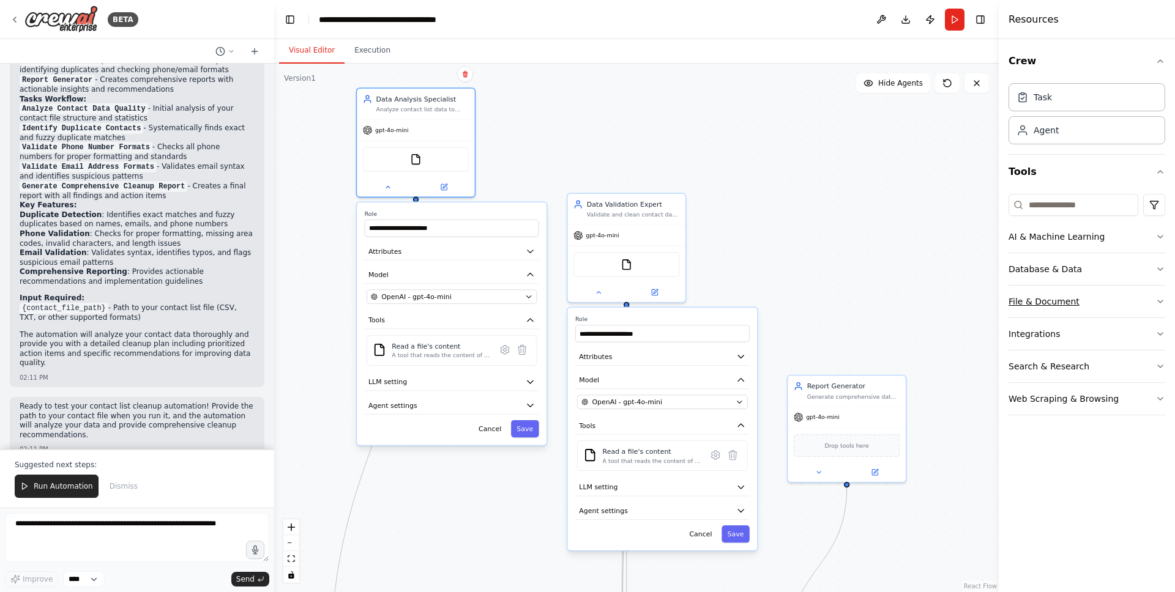
click at [1068, 307] on div "File & Document" at bounding box center [1043, 302] width 71 height 12
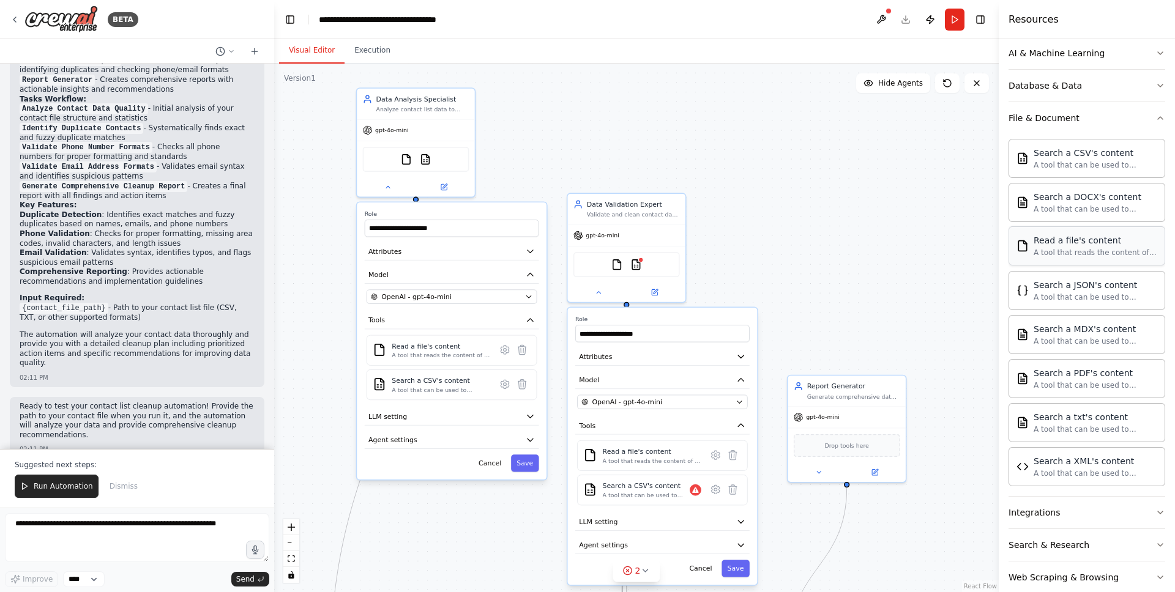
scroll to position [205, 0]
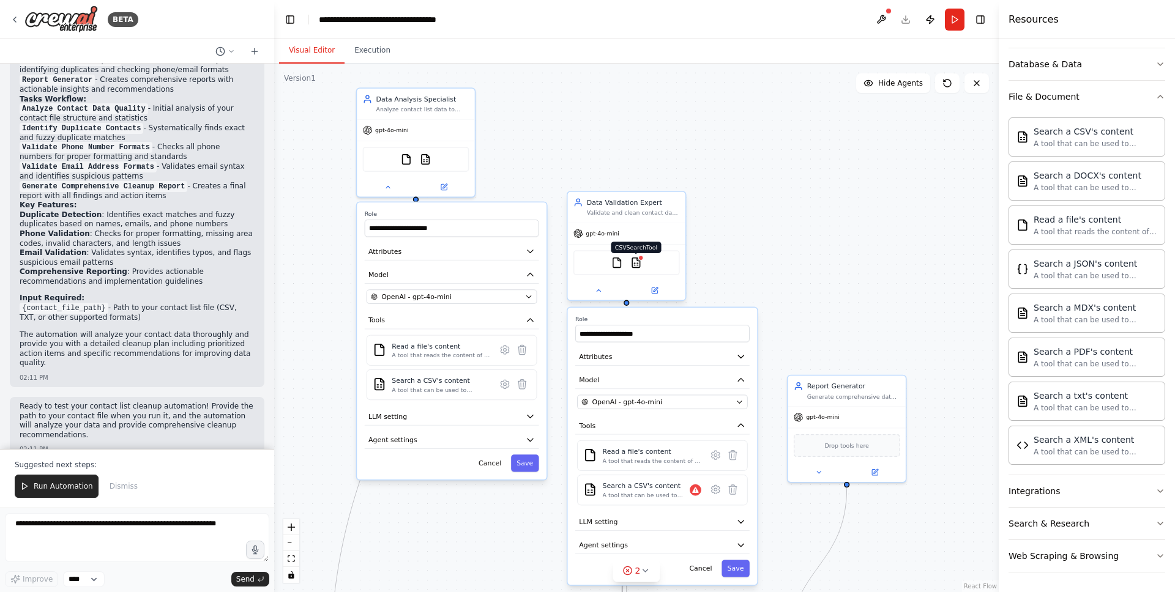
click at [638, 267] on img at bounding box center [636, 263] width 12 height 12
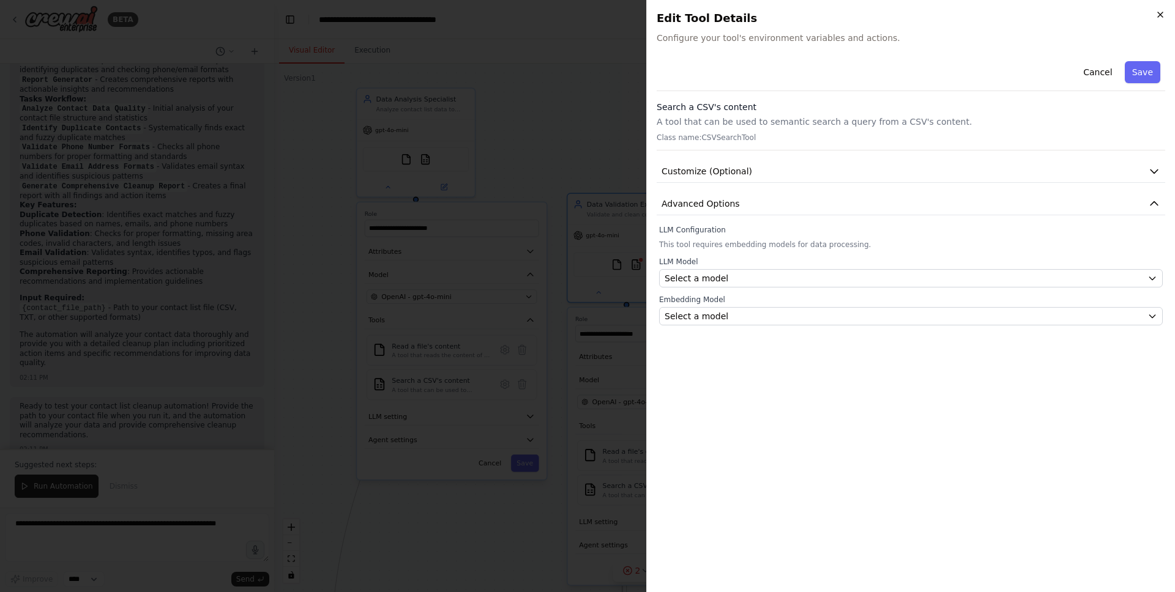
click at [1164, 10] on icon "button" at bounding box center [1160, 15] width 10 height 10
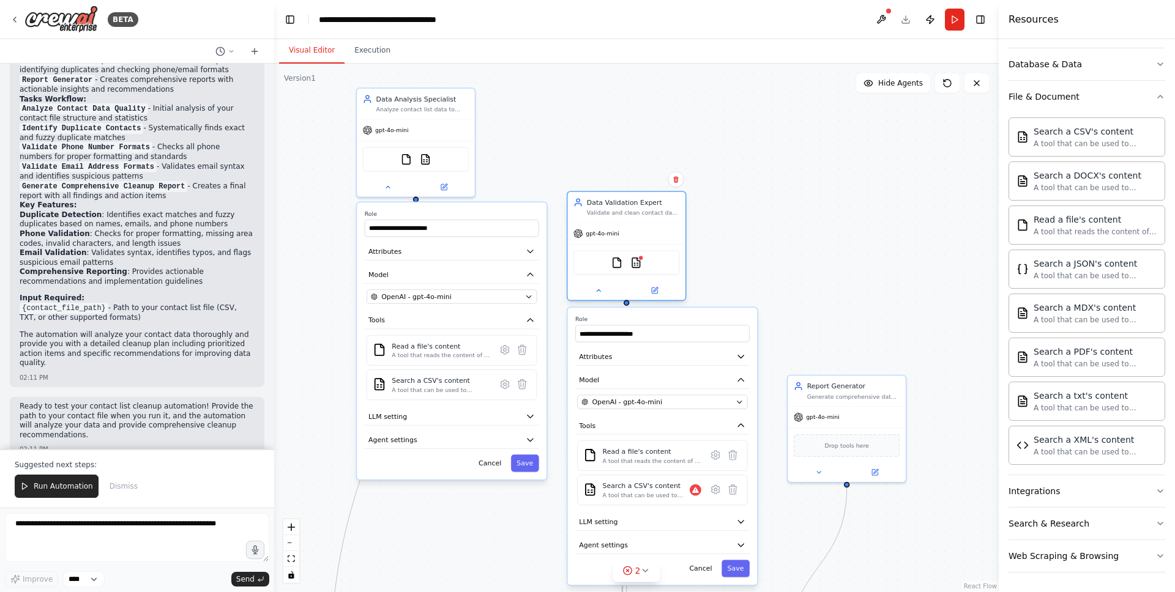
click at [641, 210] on div "Validate and clean contact data by identifying duplicate entries, verifying pho…" at bounding box center [633, 213] width 93 height 8
click at [601, 292] on icon at bounding box center [599, 291] width 8 height 8
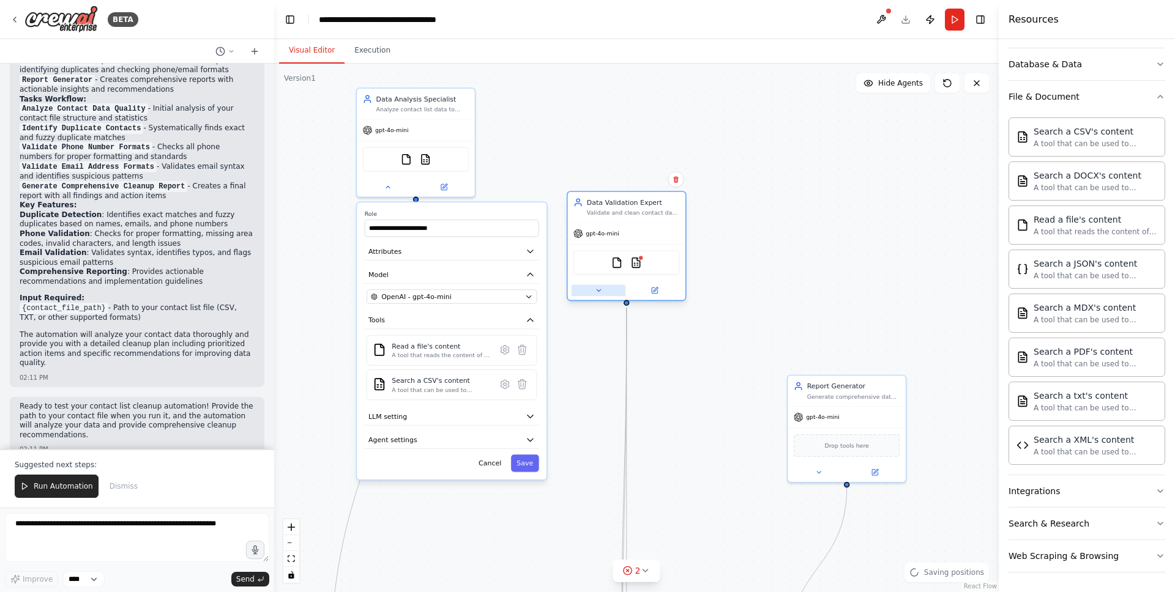
click at [601, 292] on icon at bounding box center [599, 291] width 8 height 8
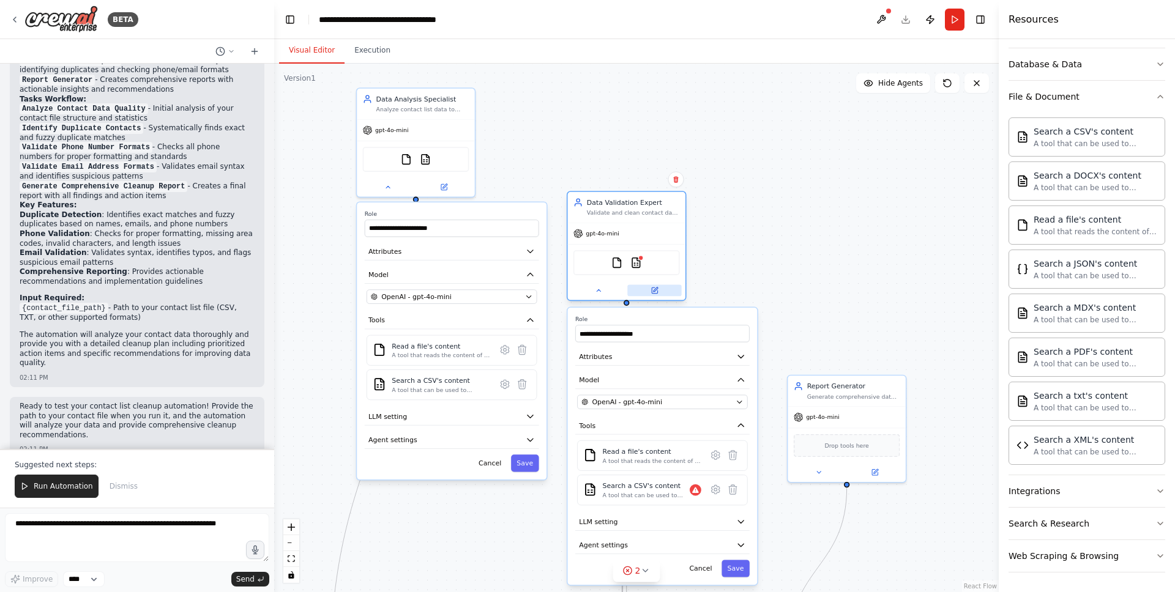
click at [664, 290] on button at bounding box center [654, 291] width 54 height 12
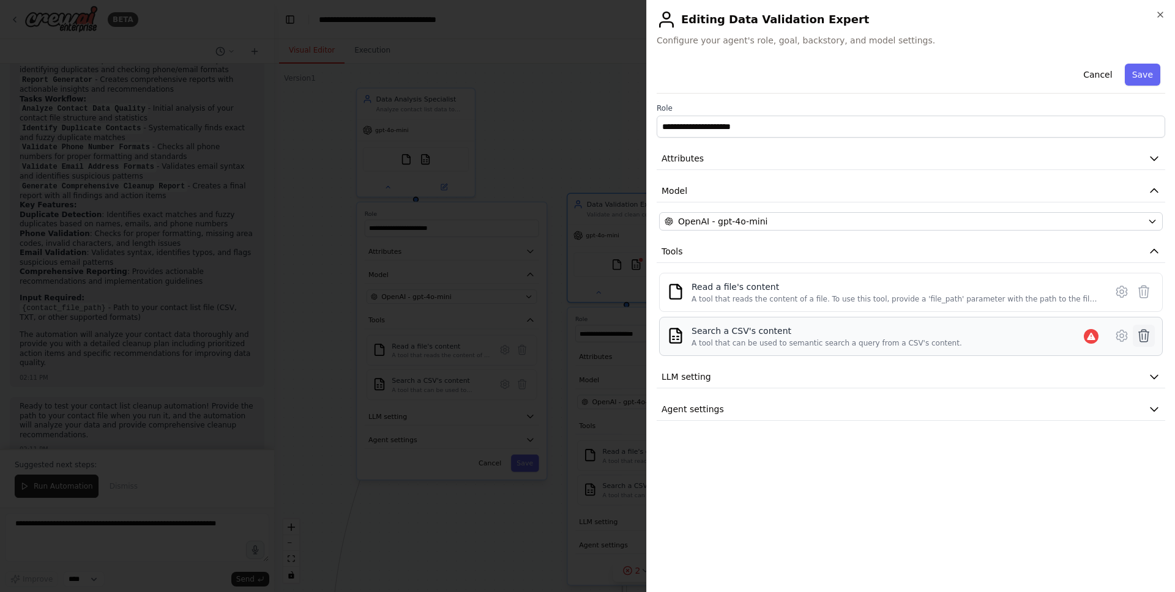
click at [1145, 330] on icon at bounding box center [1144, 336] width 10 height 12
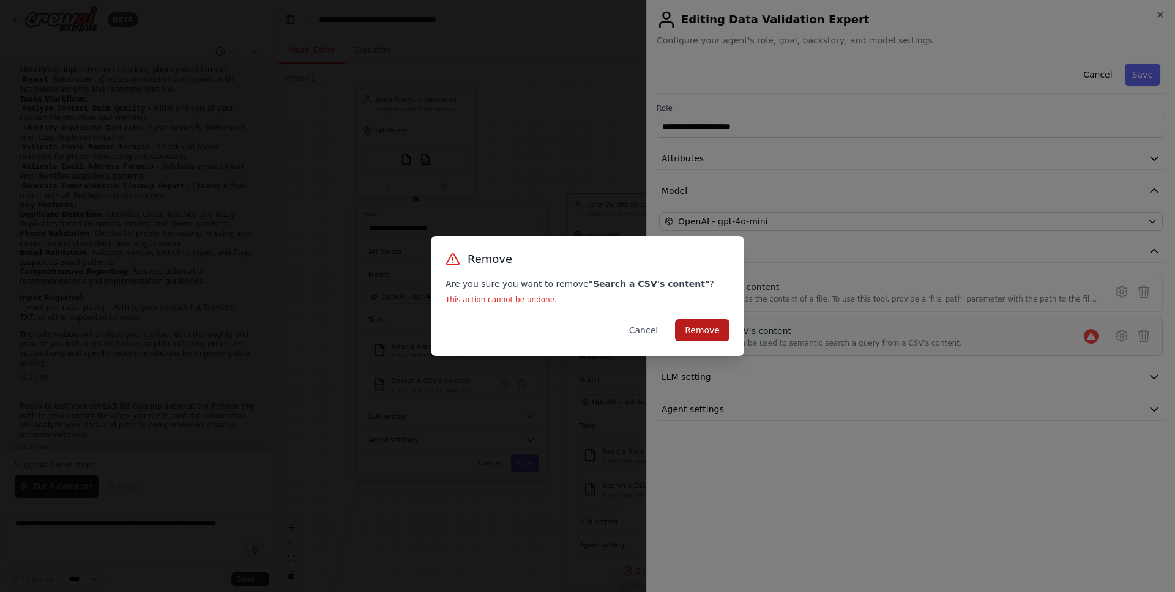
click at [703, 337] on button "Remove" at bounding box center [702, 330] width 54 height 22
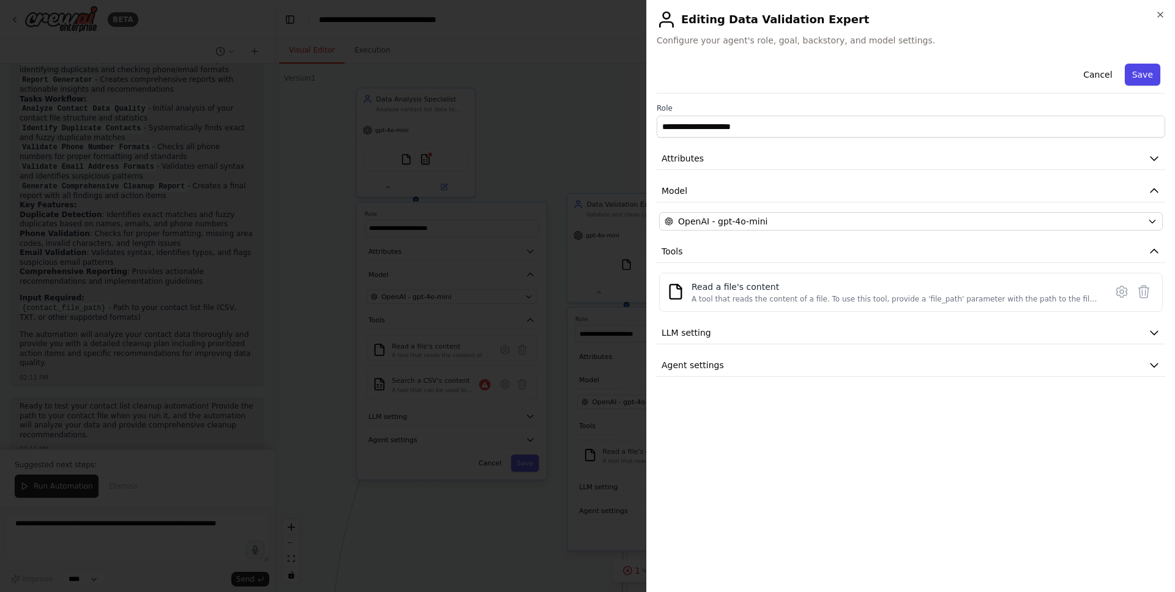
click at [1144, 64] on button "Save" at bounding box center [1142, 75] width 35 height 22
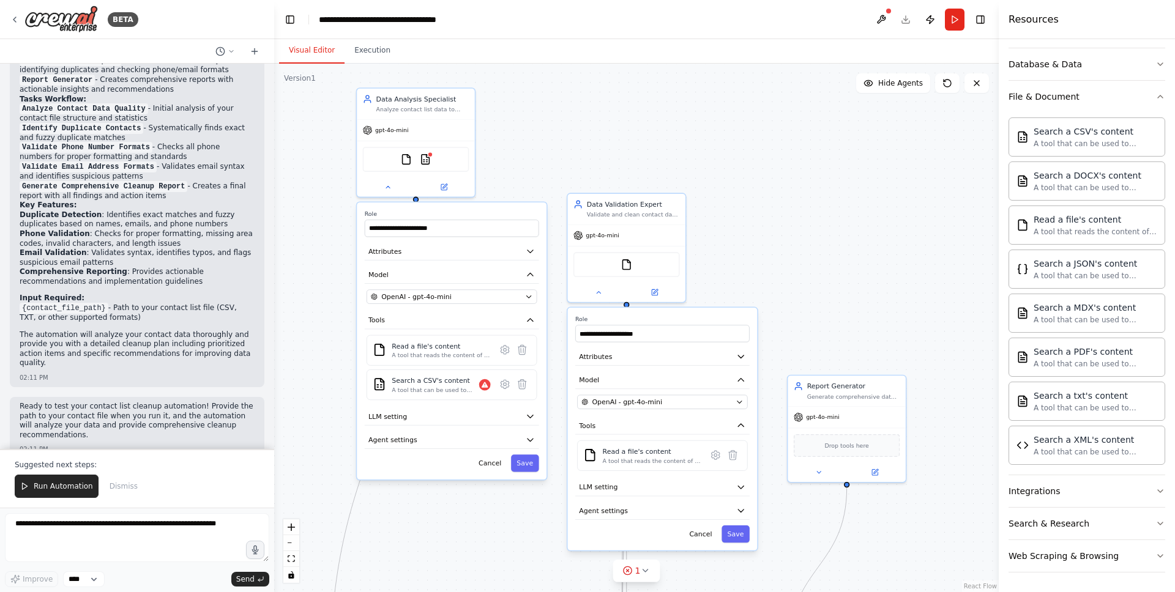
click at [447, 196] on div "**********" at bounding box center [416, 142] width 120 height 110
click at [444, 188] on icon at bounding box center [444, 185] width 6 height 6
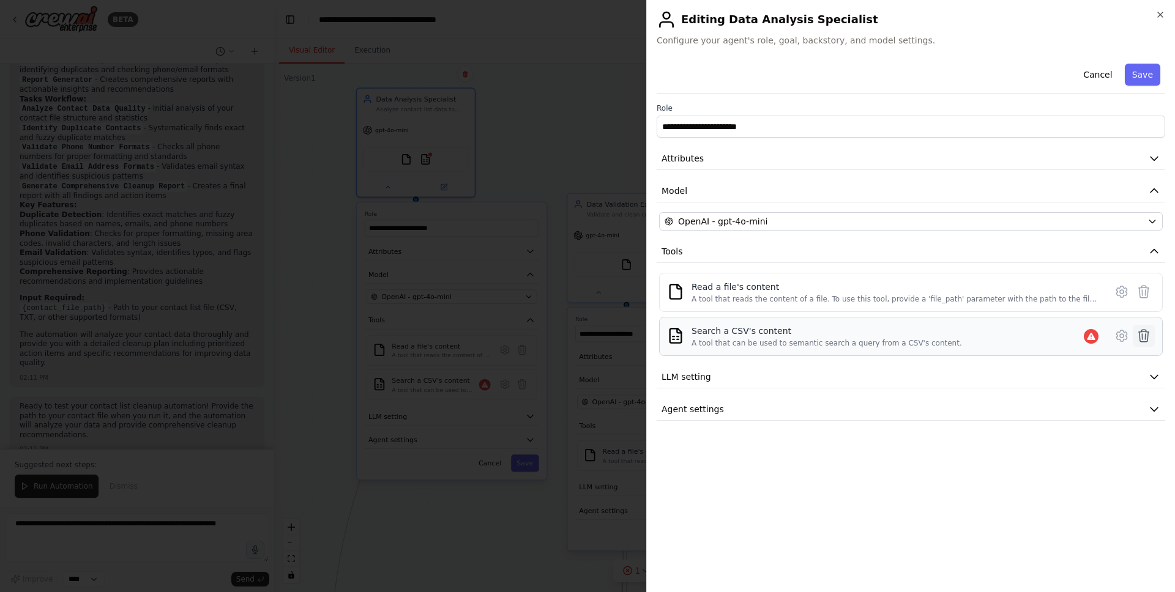
click at [1136, 338] on icon at bounding box center [1143, 336] width 15 height 15
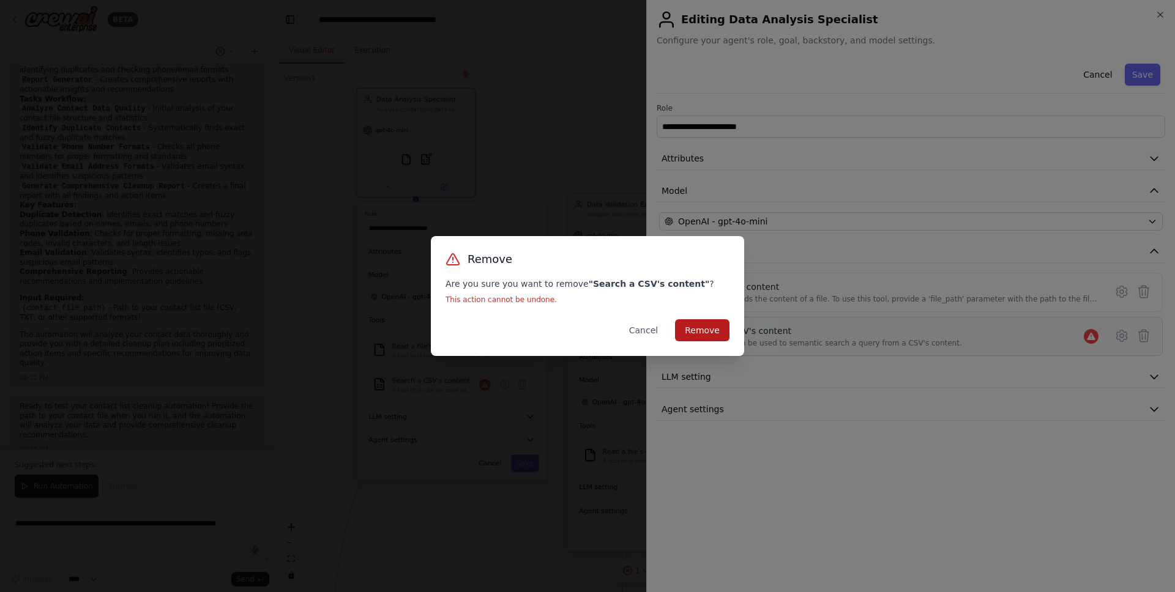
click at [706, 330] on button "Remove" at bounding box center [702, 330] width 54 height 22
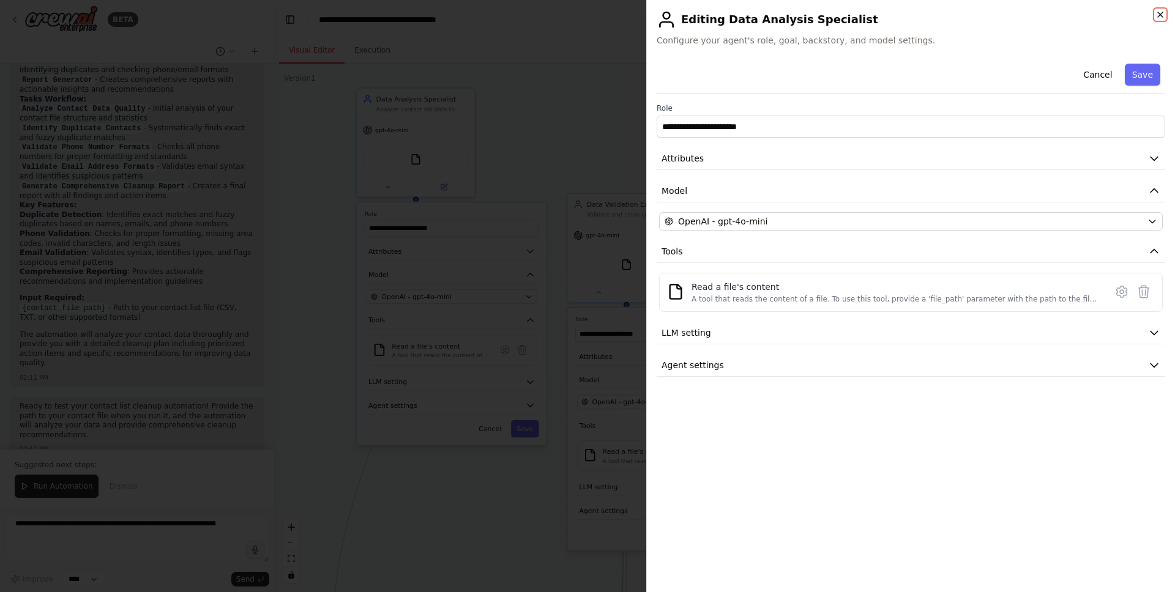
click at [1163, 12] on icon "button" at bounding box center [1160, 15] width 10 height 10
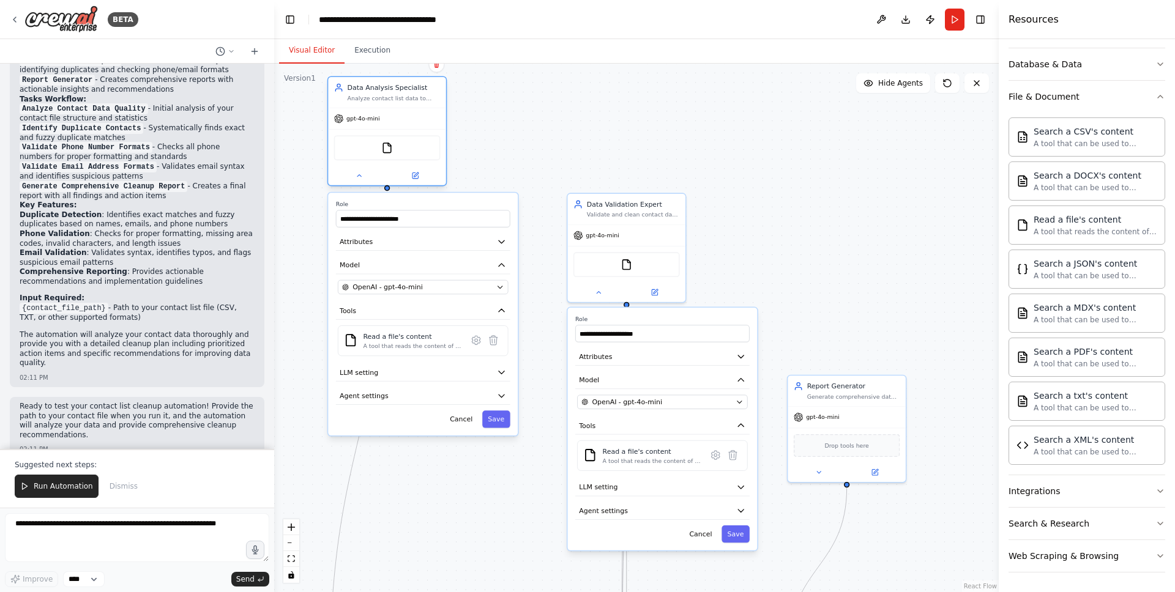
drag, startPoint x: 422, startPoint y: 101, endPoint x: 393, endPoint y: 93, distance: 29.2
click at [393, 93] on div "Data Analysis Specialist Analyze contact list data to identify patterns, statis…" at bounding box center [394, 92] width 93 height 19
click at [438, 196] on div "**********" at bounding box center [423, 314] width 190 height 243
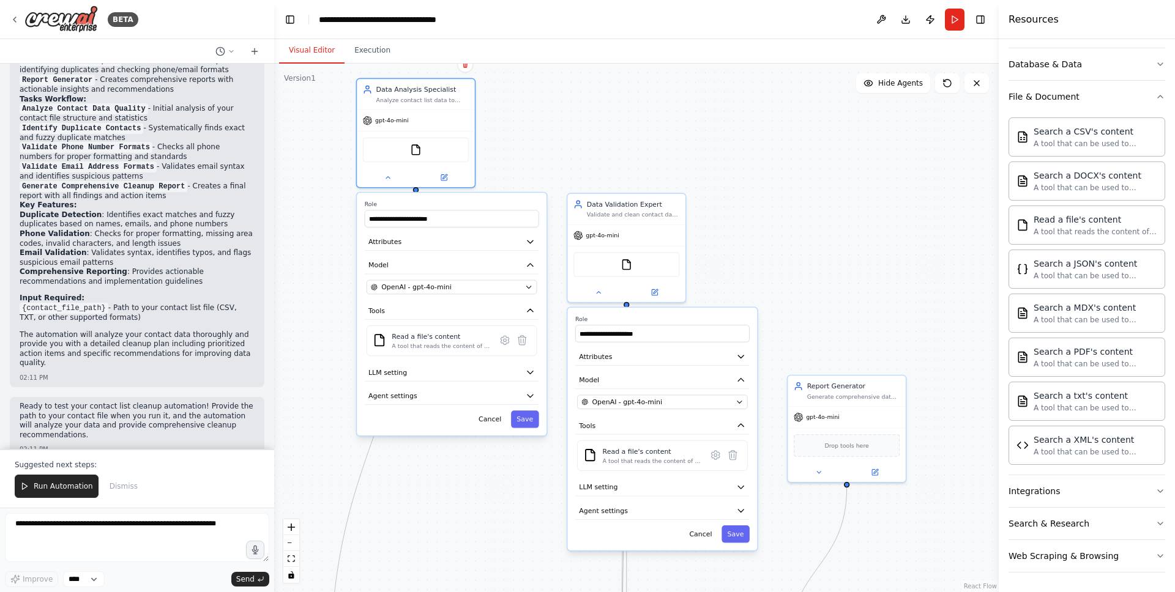
drag, startPoint x: 419, startPoint y: 430, endPoint x: 438, endPoint y: 478, distance: 52.5
click at [438, 436] on div "**********" at bounding box center [452, 314] width 190 height 243
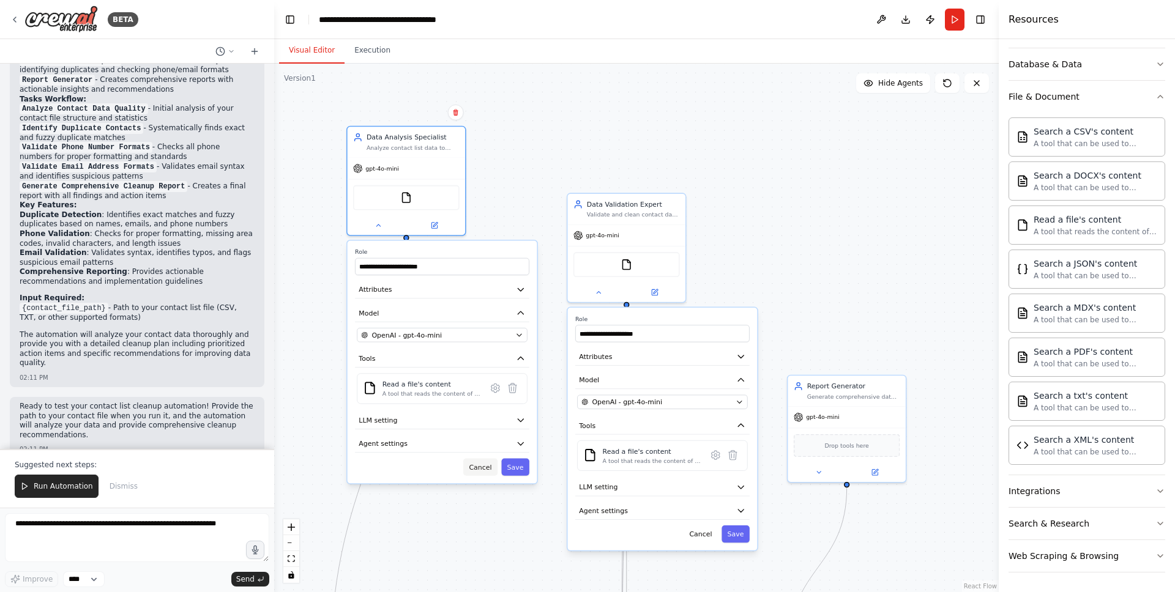
click at [486, 472] on button "Cancel" at bounding box center [480, 467] width 34 height 17
click at [523, 213] on div ".deletable-edge-delete-btn { width: 20px; height: 20px; border: 0px solid #ffff…" at bounding box center [636, 328] width 724 height 529
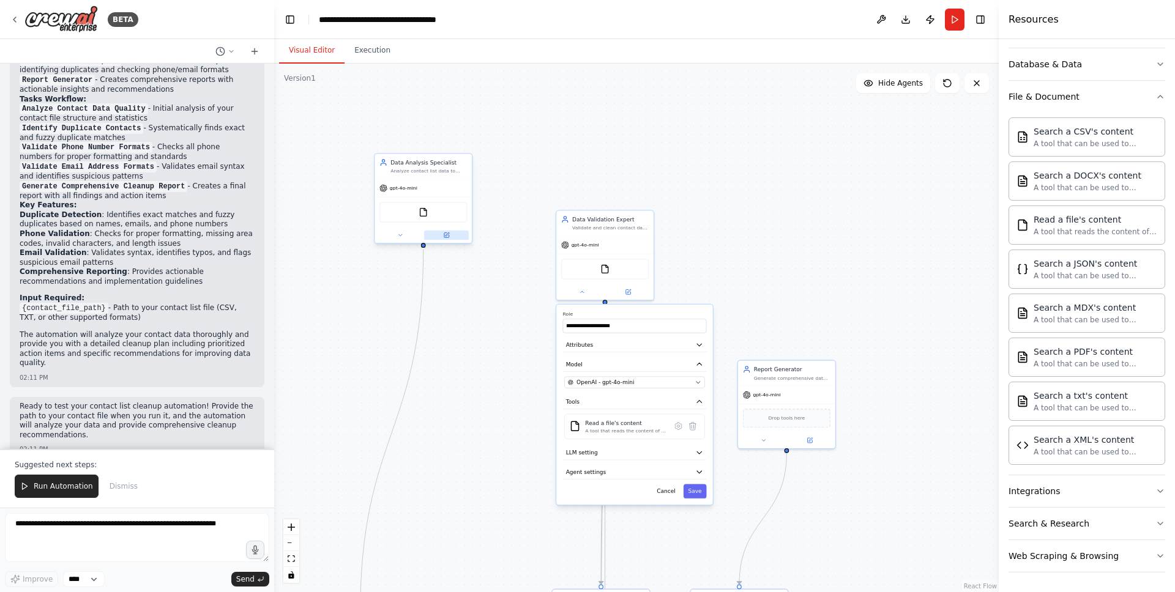
click at [448, 234] on icon at bounding box center [446, 235] width 6 height 6
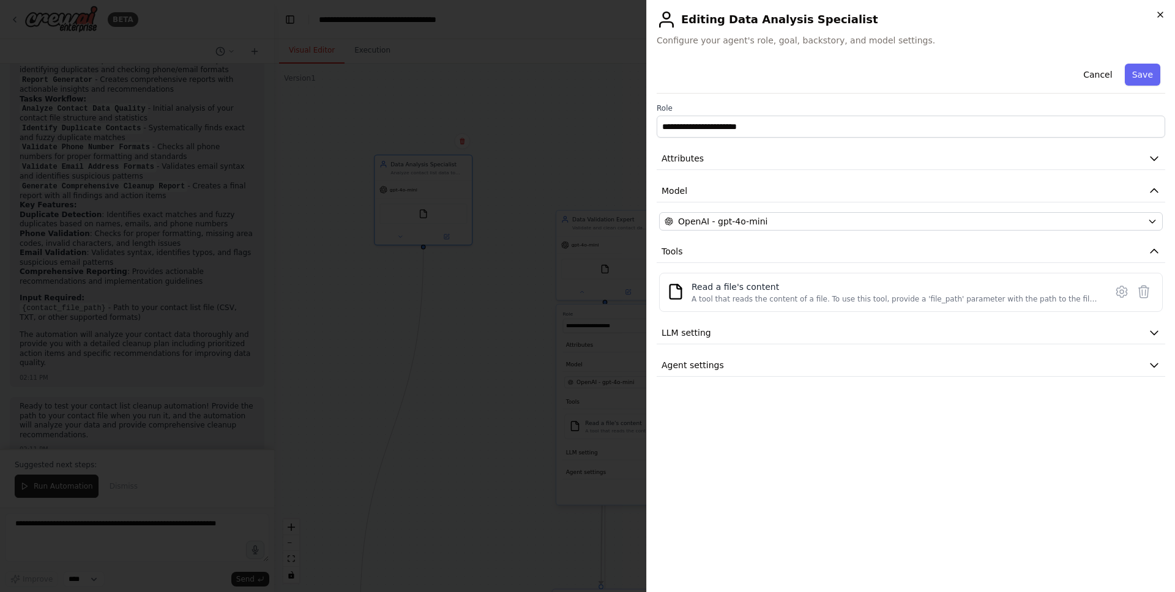
click at [1159, 14] on icon "button" at bounding box center [1160, 14] width 5 height 5
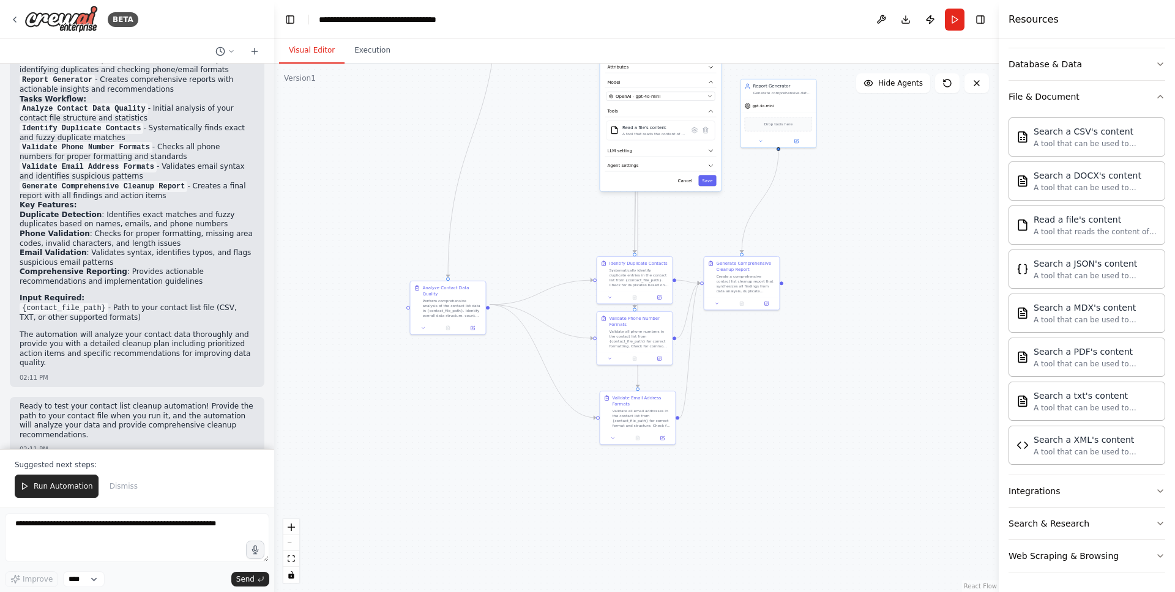
drag, startPoint x: 467, startPoint y: 315, endPoint x: 540, endPoint y: 31, distance: 293.5
click at [540, 31] on main "**********" at bounding box center [636, 296] width 724 height 592
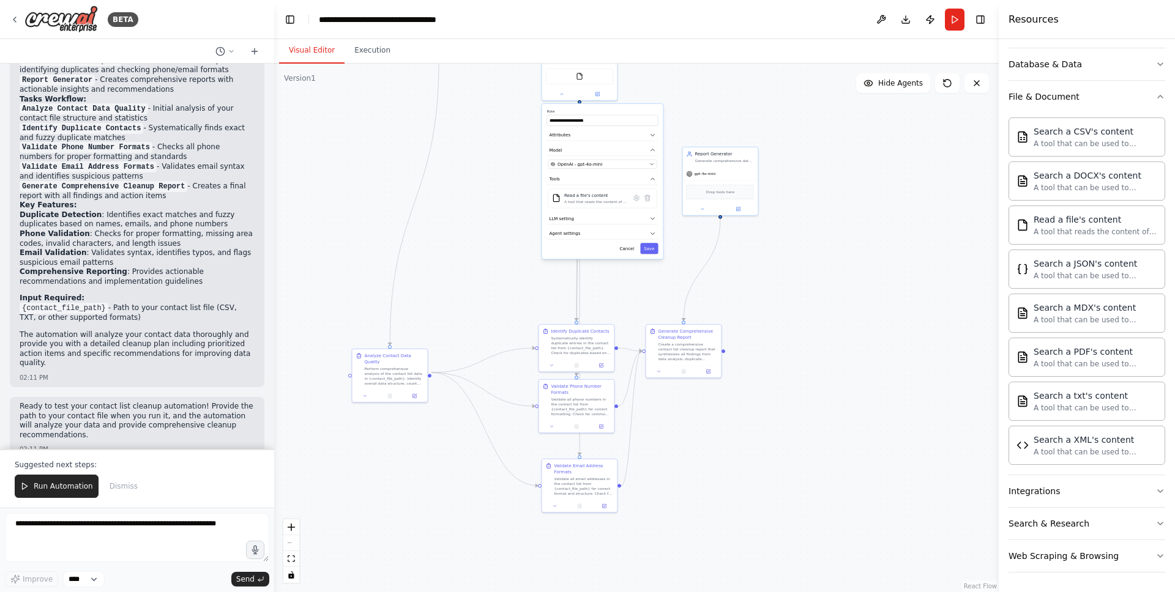
drag, startPoint x: 530, startPoint y: 175, endPoint x: 460, endPoint y: 262, distance: 112.7
click at [460, 262] on div ".deletable-edge-delete-btn { width: 20px; height: 20px; border: 0px solid #ffff…" at bounding box center [636, 328] width 724 height 529
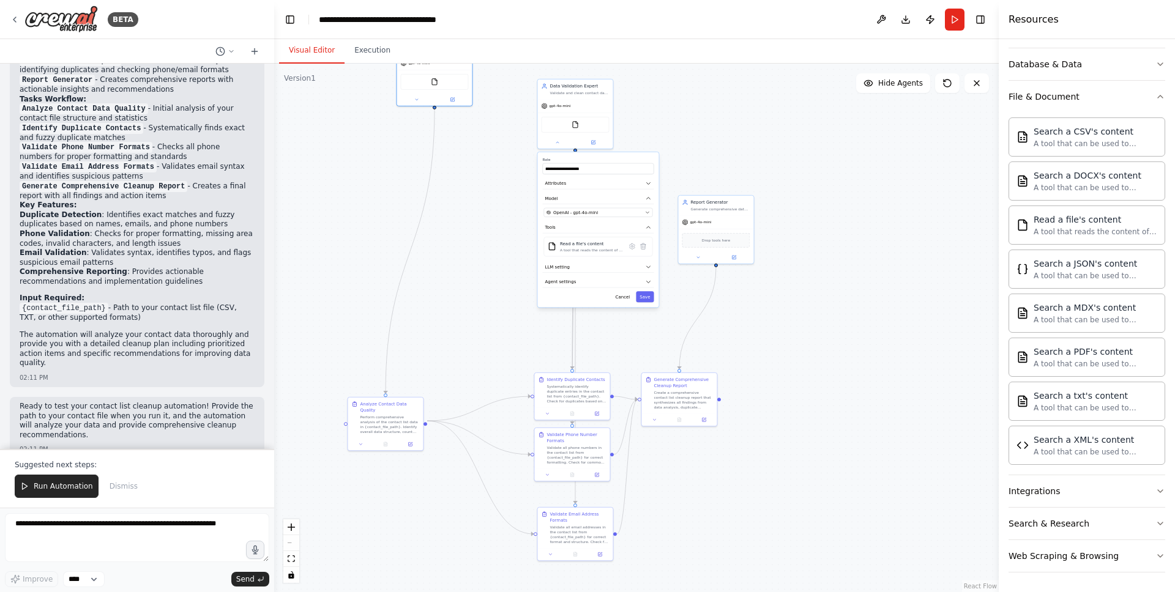
drag, startPoint x: 464, startPoint y: 270, endPoint x: 463, endPoint y: 321, distance: 50.8
click at [462, 320] on div ".deletable-edge-delete-btn { width: 20px; height: 20px; border: 0px solid #ffff…" at bounding box center [636, 328] width 724 height 529
click at [645, 307] on button "Save" at bounding box center [643, 304] width 18 height 11
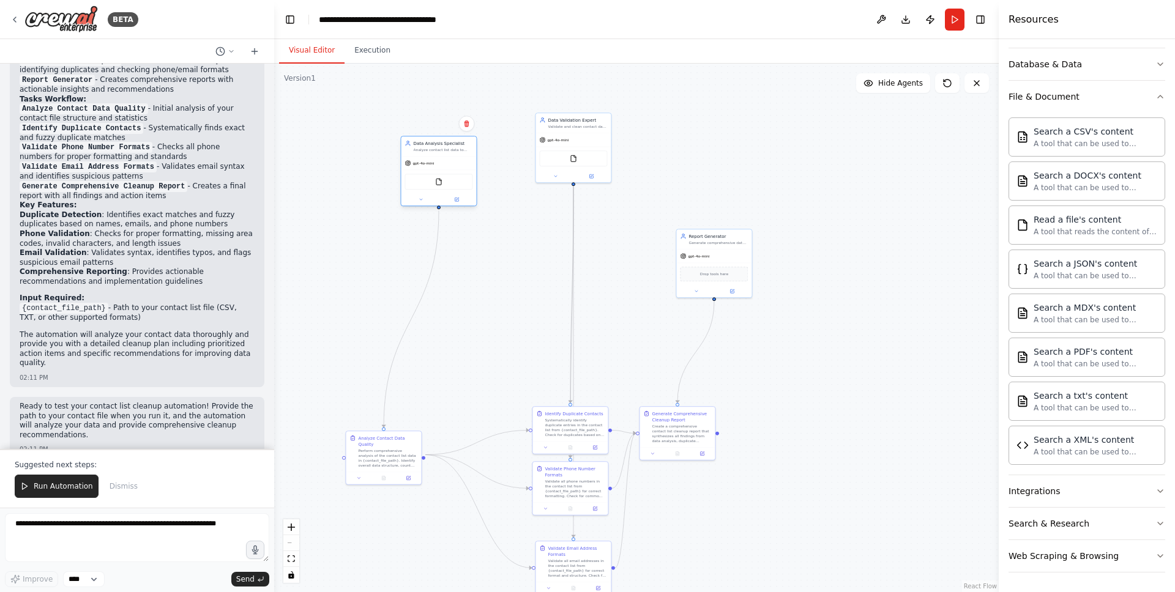
drag, startPoint x: 453, startPoint y: 70, endPoint x: 462, endPoint y: 168, distance: 97.7
click at [461, 168] on div "gpt-4o-mini" at bounding box center [438, 163] width 75 height 13
drag, startPoint x: 588, startPoint y: 417, endPoint x: 521, endPoint y: 299, distance: 135.9
click at [521, 299] on div "Identify Duplicate Contacts Systematically identify duplicate entries in the co…" at bounding box center [509, 306] width 59 height 27
drag, startPoint x: 587, startPoint y: 482, endPoint x: 512, endPoint y: 441, distance: 86.2
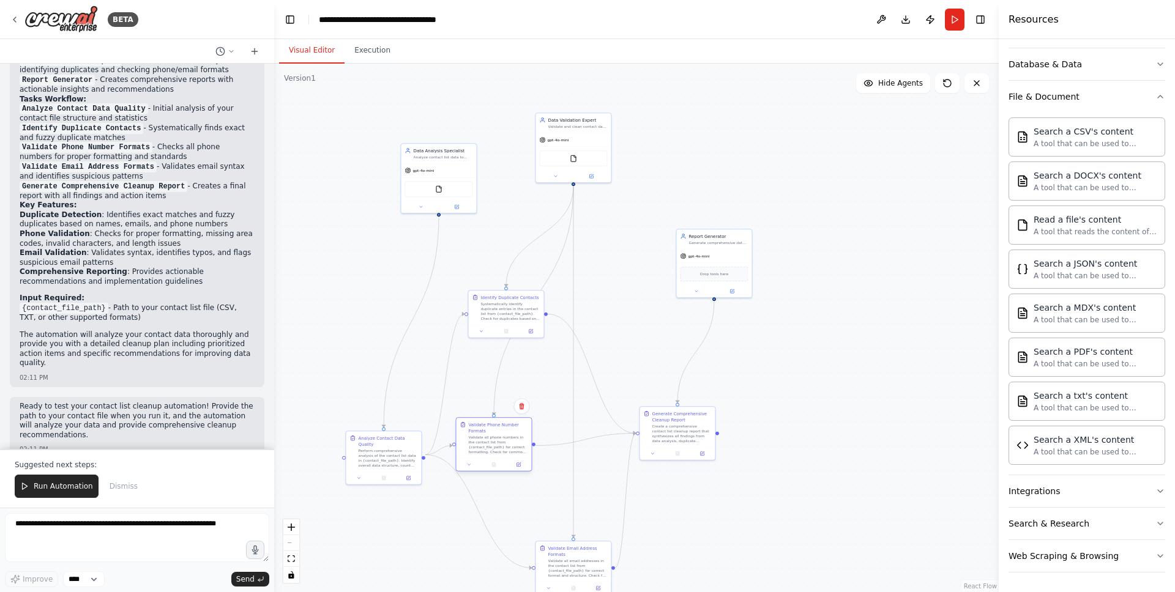
click at [512, 440] on div "Validate all phone numbers in the contact list from {contact_file_path} for cor…" at bounding box center [497, 445] width 59 height 20
drag, startPoint x: 577, startPoint y: 554, endPoint x: 549, endPoint y: 438, distance: 119.5
click at [549, 438] on div "Validate Email Address Formats" at bounding box center [552, 434] width 59 height 12
click at [696, 409] on div ".deletable-edge-delete-btn { width: 20px; height: 20px; border: 0px solid #ffff…" at bounding box center [636, 328] width 724 height 529
drag, startPoint x: 677, startPoint y: 373, endPoint x: 738, endPoint y: 411, distance: 72.0
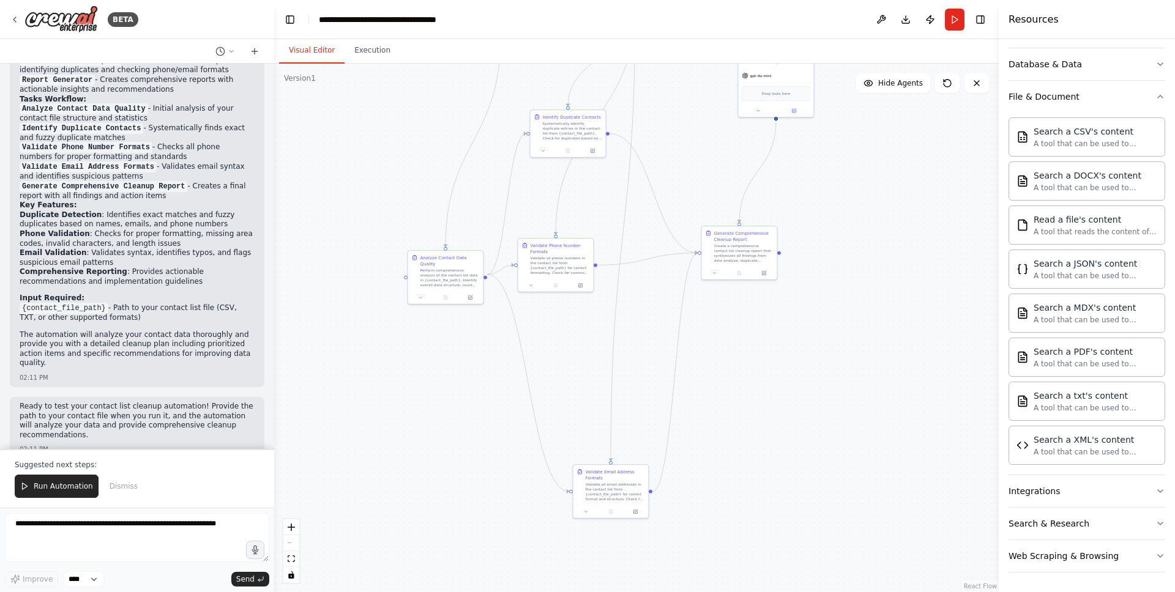
click at [739, 412] on div ".deletable-edge-delete-btn { width: 20px; height: 20px; border: 0px solid #ffff…" at bounding box center [636, 328] width 724 height 529
drag, startPoint x: 566, startPoint y: 233, endPoint x: 581, endPoint y: 300, distance: 69.5
click at [581, 300] on div ".deletable-edge-delete-btn { width: 20px; height: 20px; border: 0px solid #ffff…" at bounding box center [636, 328] width 724 height 529
drag, startPoint x: 577, startPoint y: 184, endPoint x: 685, endPoint y: 192, distance: 108.5
click at [685, 192] on div "Identify Duplicate Contacts Systematically identify duplicate entries in the co…" at bounding box center [696, 198] width 59 height 27
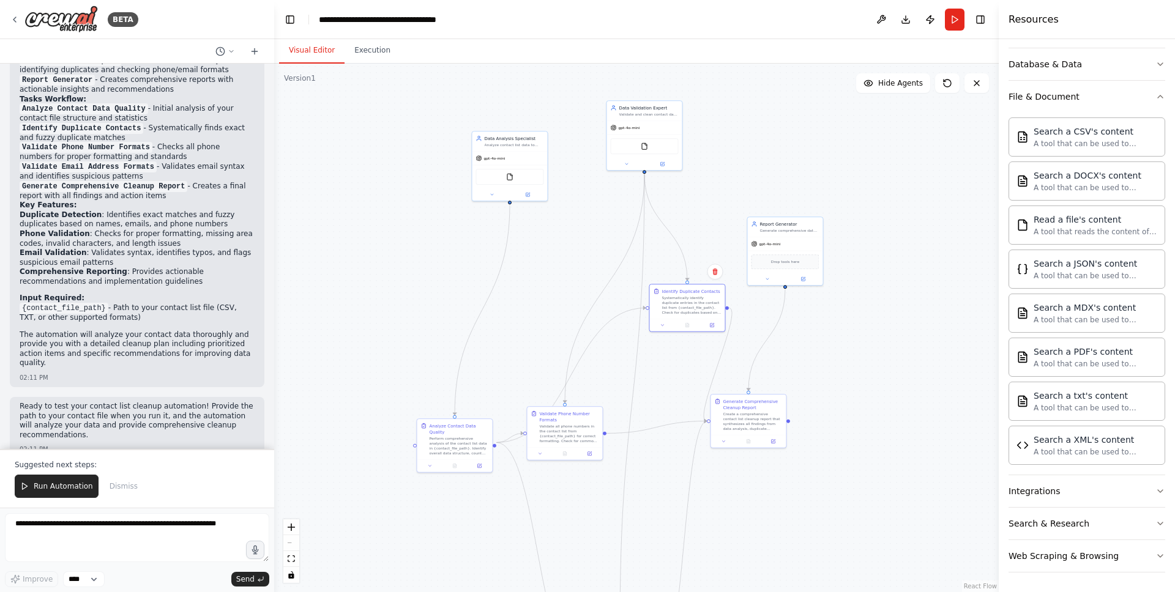
drag, startPoint x: 597, startPoint y: 121, endPoint x: 592, endPoint y: 222, distance: 101.7
click at [592, 222] on div ".deletable-edge-delete-btn { width: 20px; height: 20px; border: 0px solid #ffff…" at bounding box center [636, 328] width 724 height 529
drag, startPoint x: 672, startPoint y: 305, endPoint x: 564, endPoint y: 242, distance: 125.3
click at [564, 242] on div "Systematically identify duplicate entries in the contact list from {contact_fil…" at bounding box center [580, 243] width 59 height 20
click at [704, 225] on div ".deletable-edge-delete-btn { width: 20px; height: 20px; border: 0px solid #ffff…" at bounding box center [636, 328] width 724 height 529
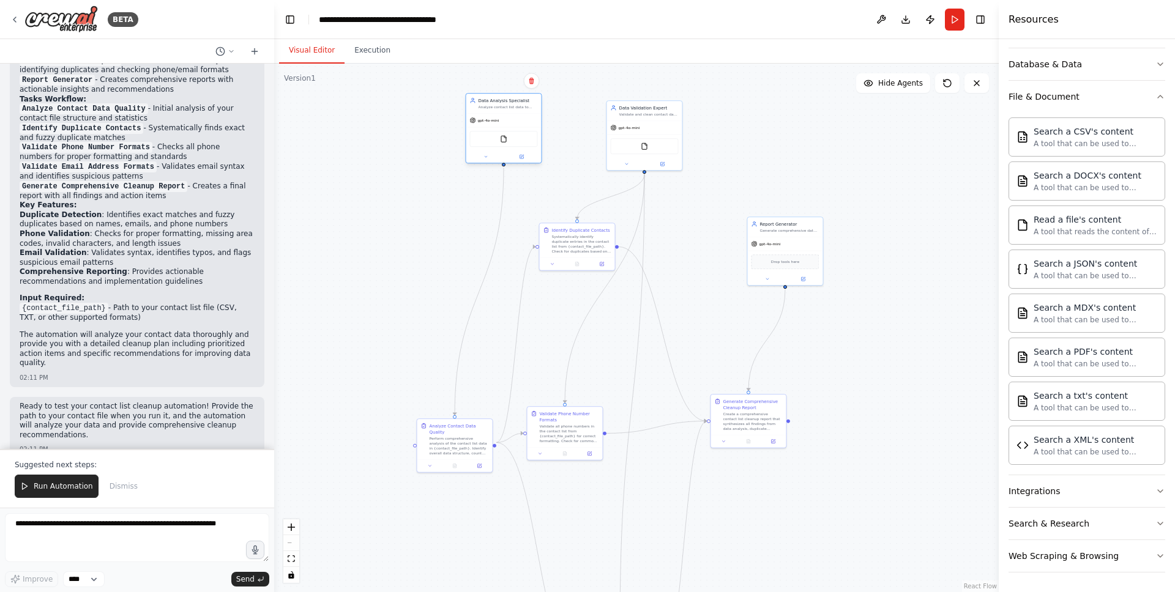
drag, startPoint x: 514, startPoint y: 139, endPoint x: 505, endPoint y: 102, distance: 38.4
click at [505, 102] on div "Data Analysis Specialist" at bounding box center [507, 100] width 59 height 6
drag, startPoint x: 682, startPoint y: 251, endPoint x: 684, endPoint y: 123, distance: 127.9
click at [684, 124] on div ".deletable-edge-delete-btn { width: 20px; height: 20px; border: 0px solid #ffff…" at bounding box center [636, 328] width 724 height 529
drag, startPoint x: 684, startPoint y: 122, endPoint x: 684, endPoint y: 59, distance: 63.0
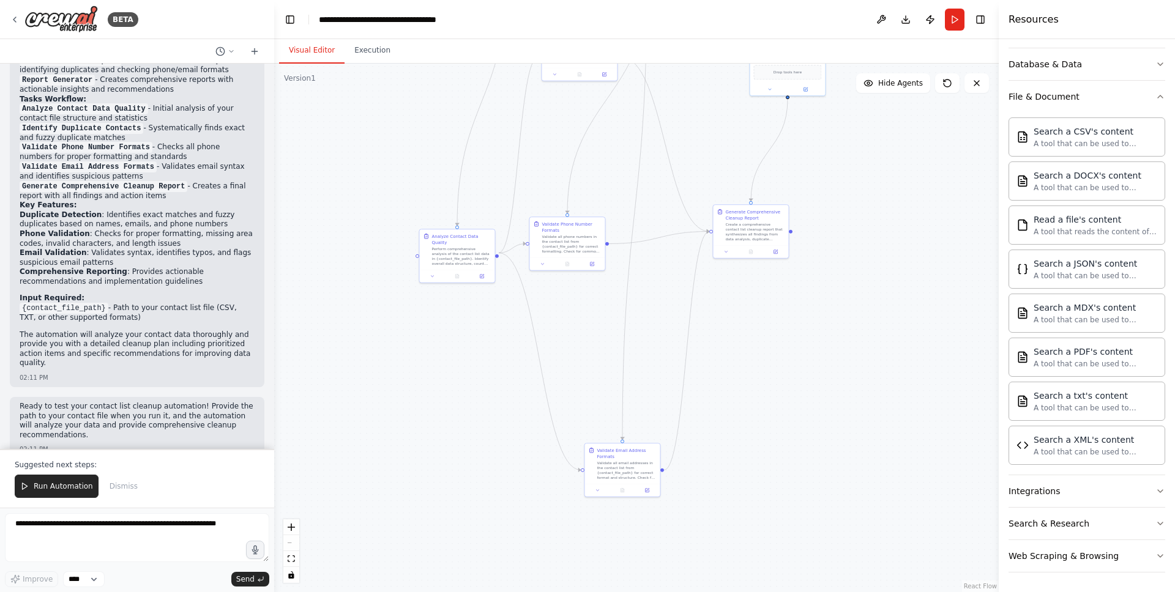
click at [684, 59] on div "Visual Editor Execution Version 1 Show Tools Hide Agents .deletable-edge-delete…" at bounding box center [636, 315] width 724 height 553
click at [137, 557] on textarea at bounding box center [137, 537] width 264 height 49
type textarea "*"
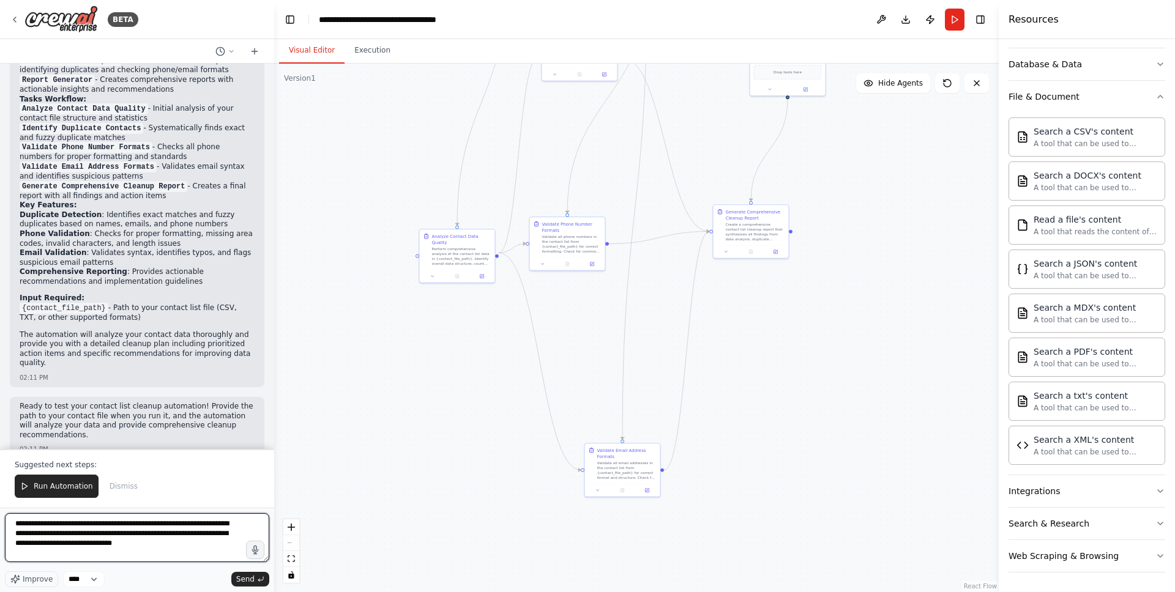
type textarea "**********"
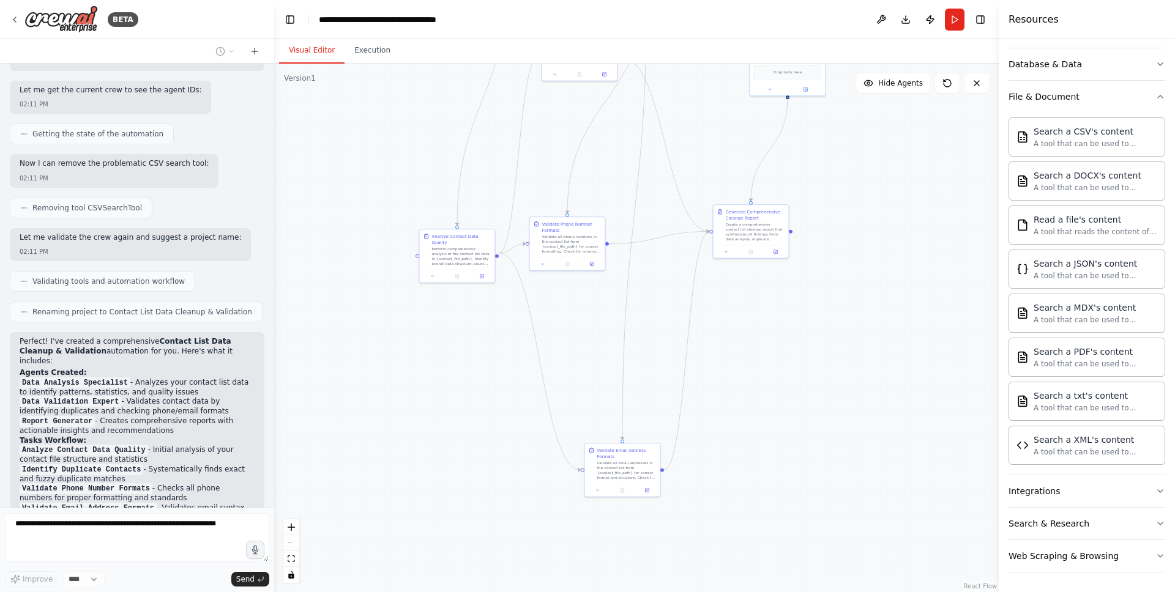
scroll to position [1187, 0]
click at [401, 381] on div ".deletable-edge-delete-btn { width: 20px; height: 20px; border: 0px solid #ffff…" at bounding box center [636, 328] width 724 height 529
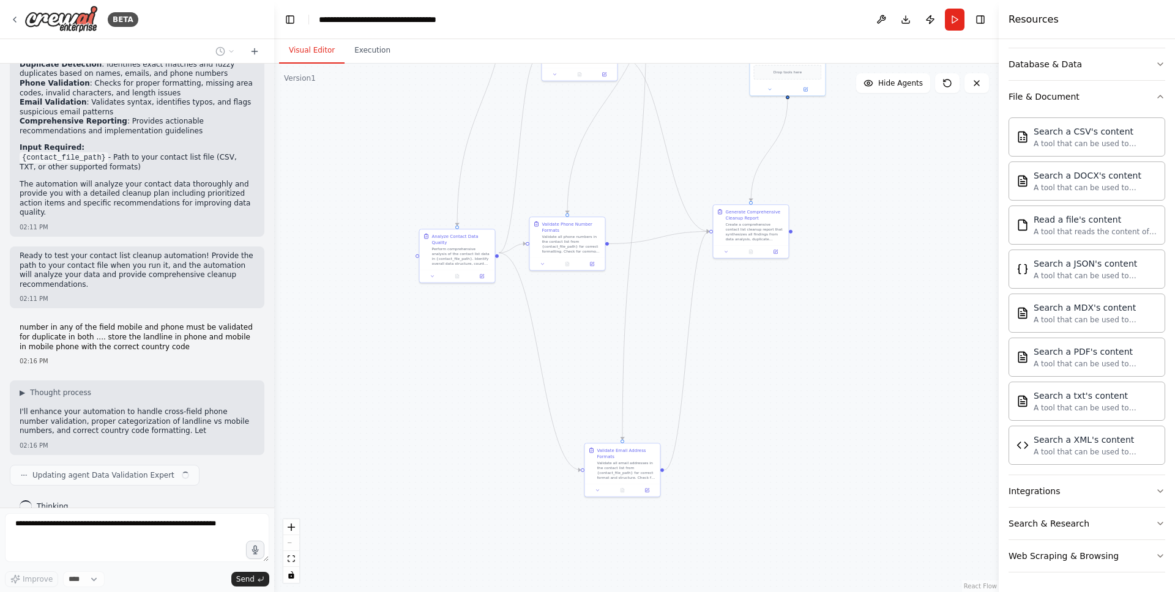
scroll to position [1684, 0]
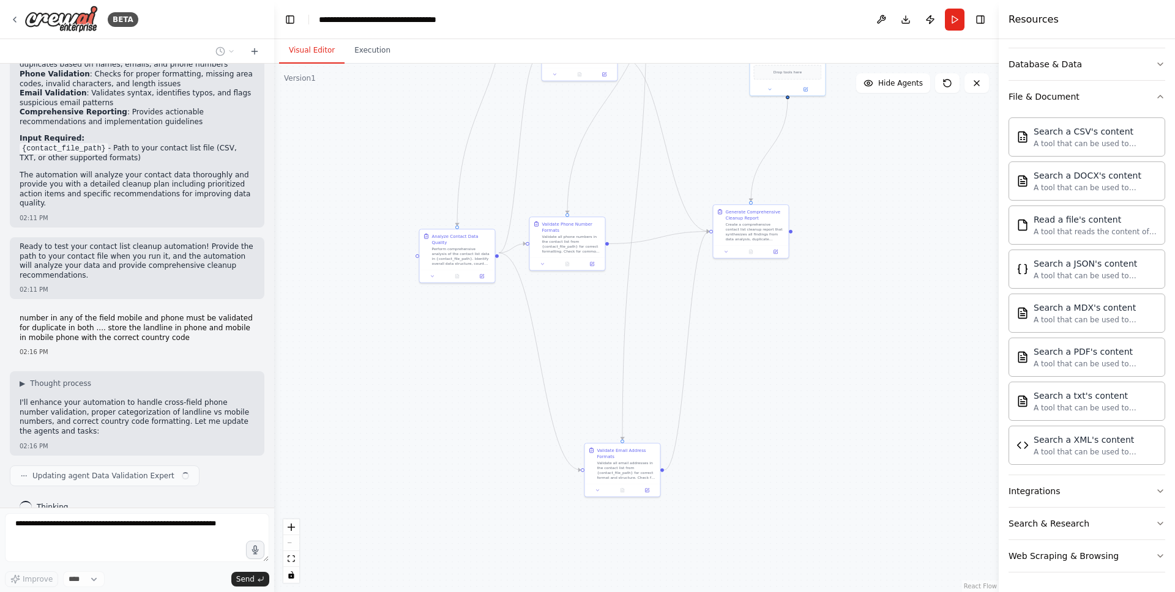
click at [376, 236] on div ".deletable-edge-delete-btn { width: 20px; height: 20px; border: 0px solid #ffff…" at bounding box center [636, 328] width 724 height 529
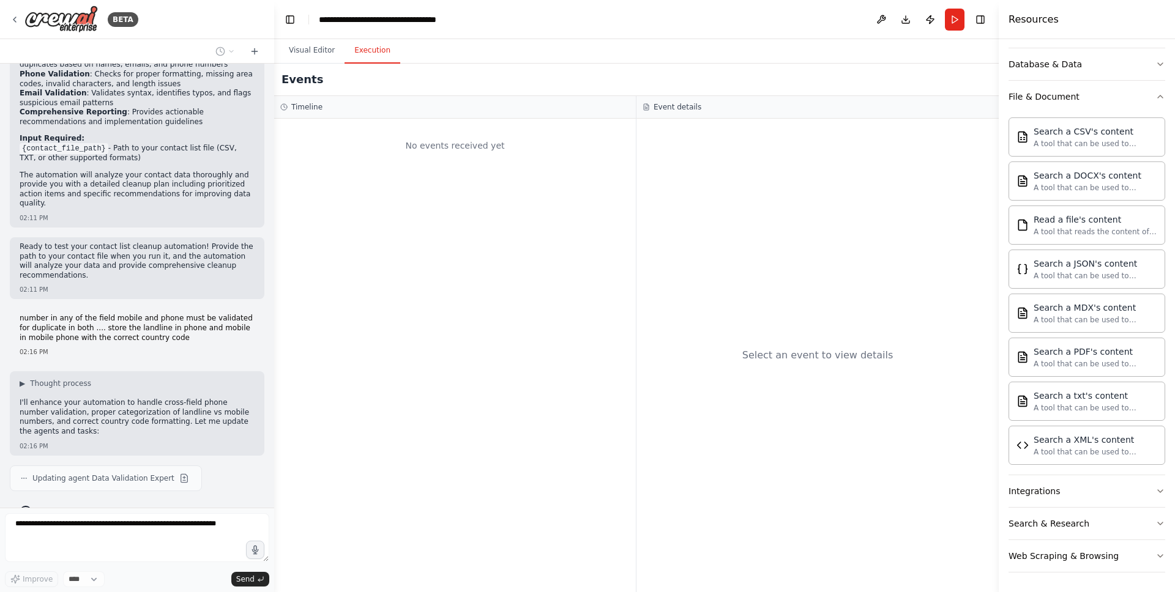
click at [377, 54] on button "Execution" at bounding box center [372, 51] width 56 height 26
click at [432, 159] on div "No events received yet" at bounding box center [454, 146] width 349 height 42
click at [728, 192] on div "Select an event to view details" at bounding box center [817, 356] width 362 height 474
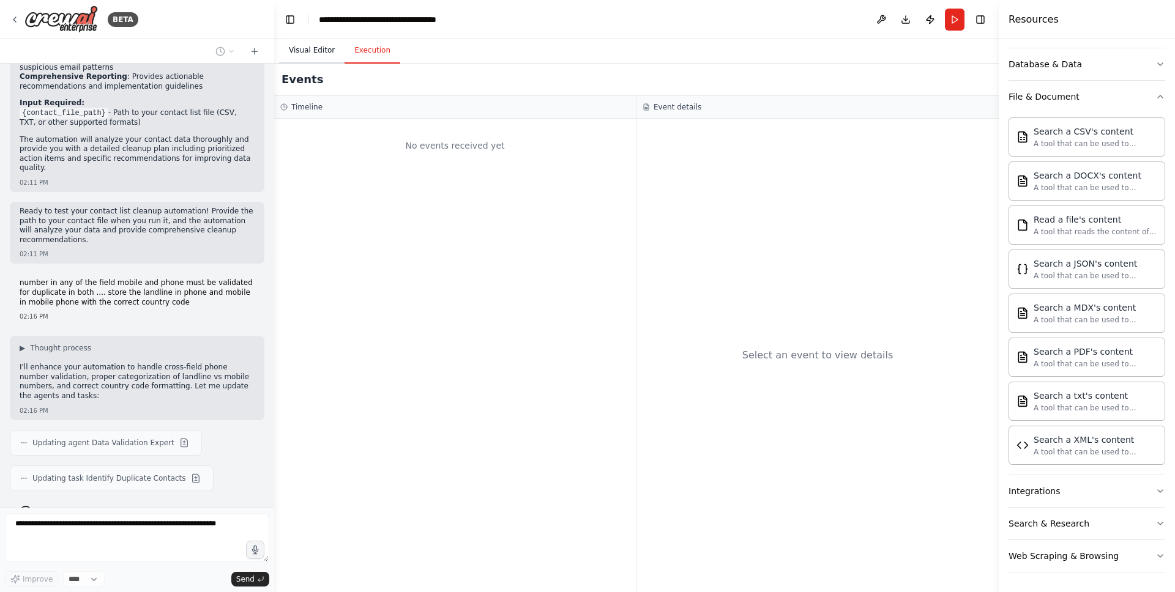
click at [321, 48] on button "Visual Editor" at bounding box center [311, 51] width 65 height 26
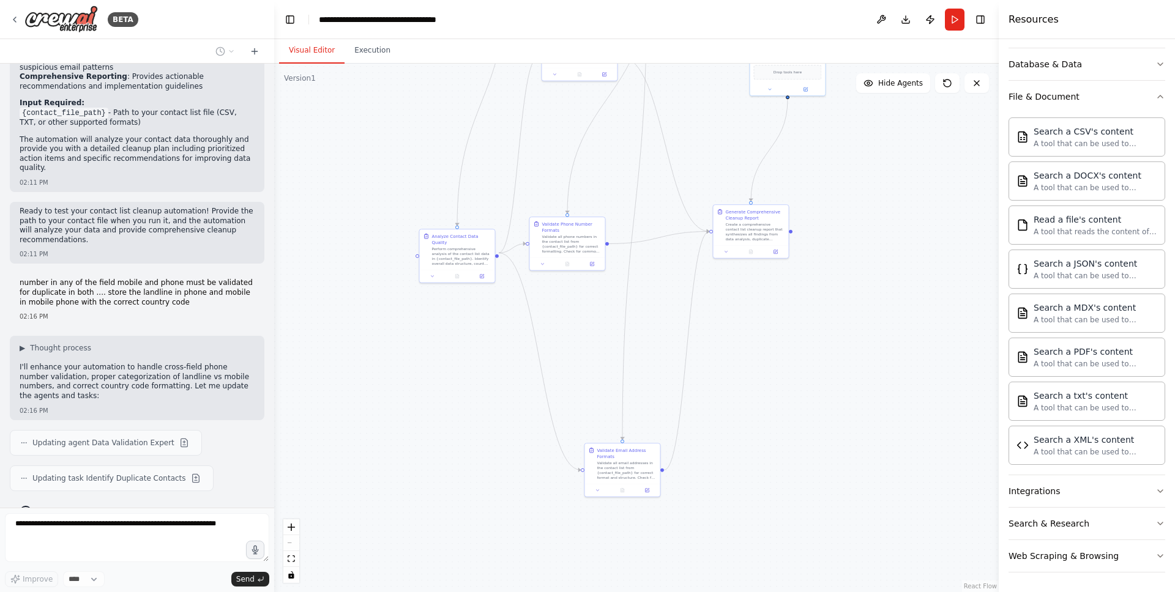
click at [390, 141] on div ".deletable-edge-delete-btn { width: 20px; height: 20px; border: 0px solid #ffff…" at bounding box center [636, 328] width 724 height 529
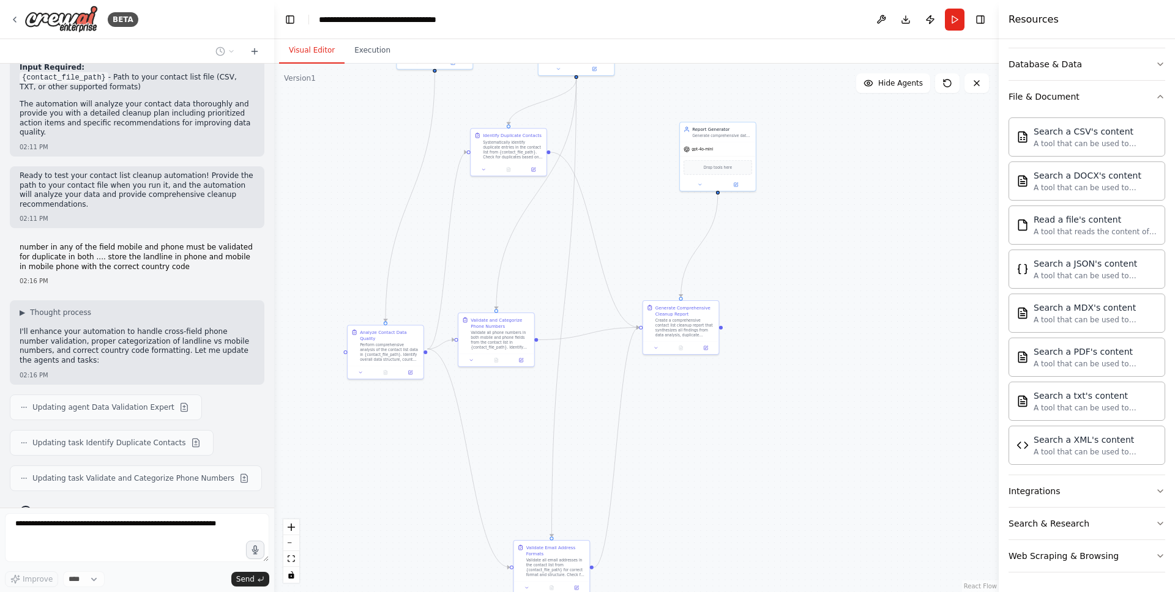
drag, startPoint x: 346, startPoint y: 272, endPoint x: 274, endPoint y: 369, distance: 120.7
click at [274, 369] on div ".deletable-edge-delete-btn { width: 20px; height: 20px; border: 0px solid #ffff…" at bounding box center [636, 328] width 724 height 529
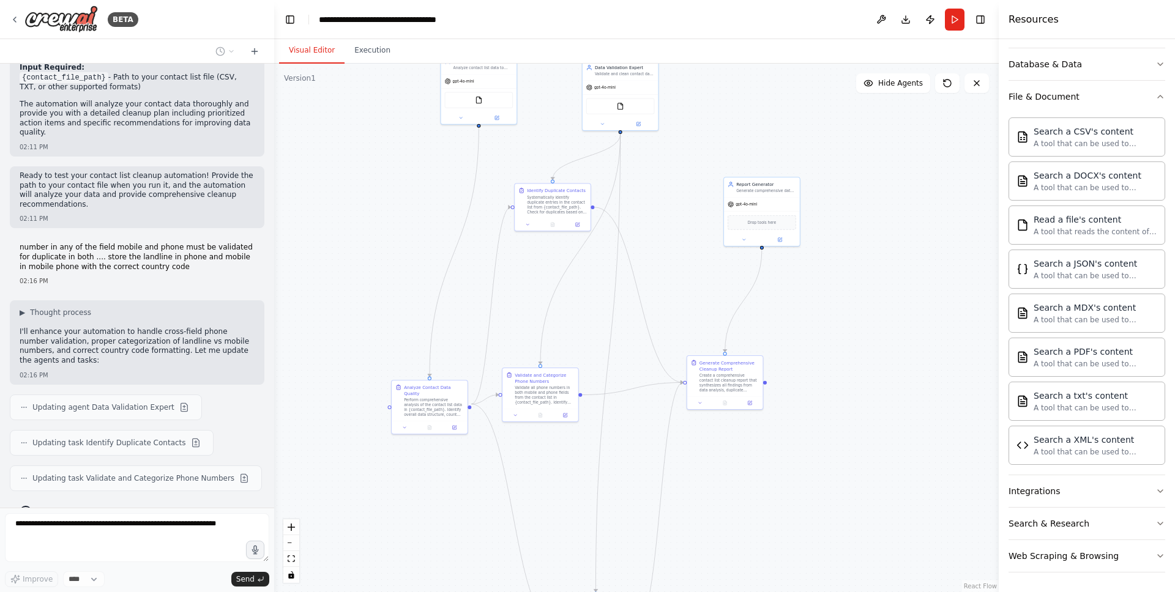
drag, startPoint x: 416, startPoint y: 305, endPoint x: 460, endPoint y: 360, distance: 70.5
click at [460, 360] on div ".deletable-edge-delete-btn { width: 20px; height: 20px; border: 0px solid #ffff…" at bounding box center [636, 328] width 724 height 529
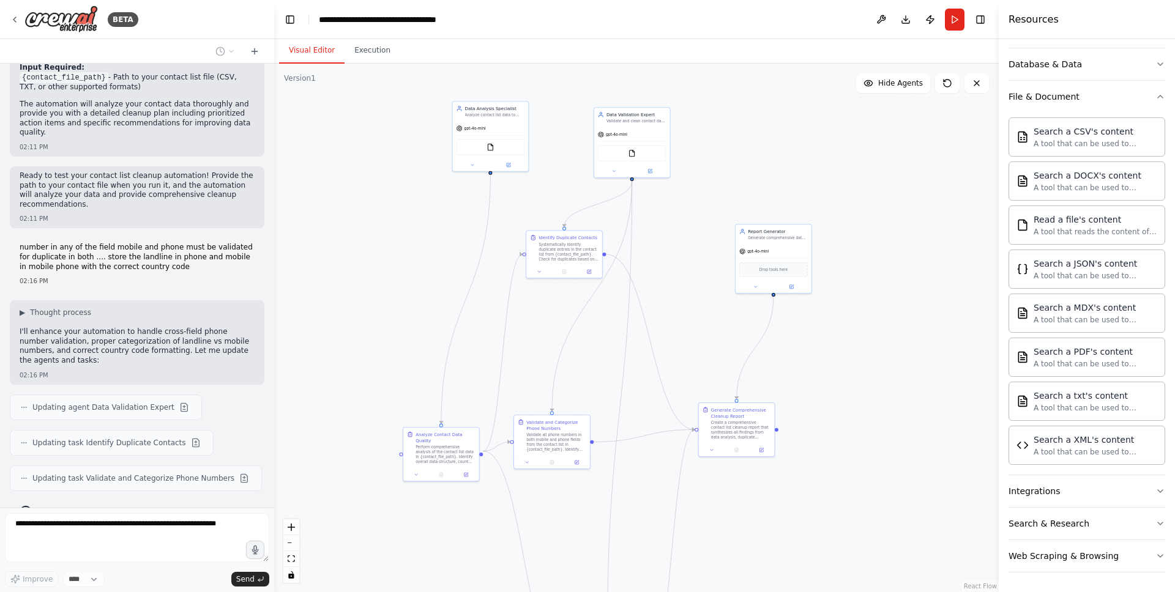
drag, startPoint x: 664, startPoint y: 164, endPoint x: 679, endPoint y: 214, distance: 51.7
click at [679, 214] on div ".deletable-edge-delete-btn { width: 20px; height: 20px; border: 0px solid #ffff…" at bounding box center [636, 328] width 724 height 529
drag, startPoint x: 647, startPoint y: 124, endPoint x: 728, endPoint y: 94, distance: 86.9
click at [728, 94] on div "Validate and clean contact data by identifying duplicate entries across mobile …" at bounding box center [720, 93] width 60 height 5
click at [712, 114] on div "FileReadTool" at bounding box center [715, 125] width 76 height 24
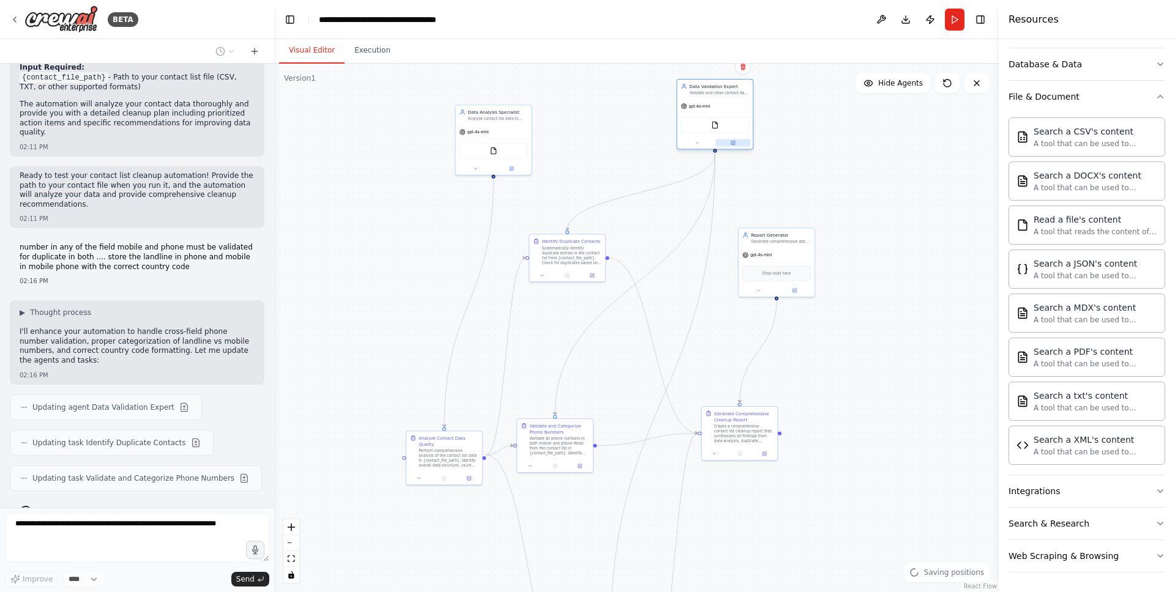
click at [733, 141] on icon at bounding box center [733, 142] width 3 height 3
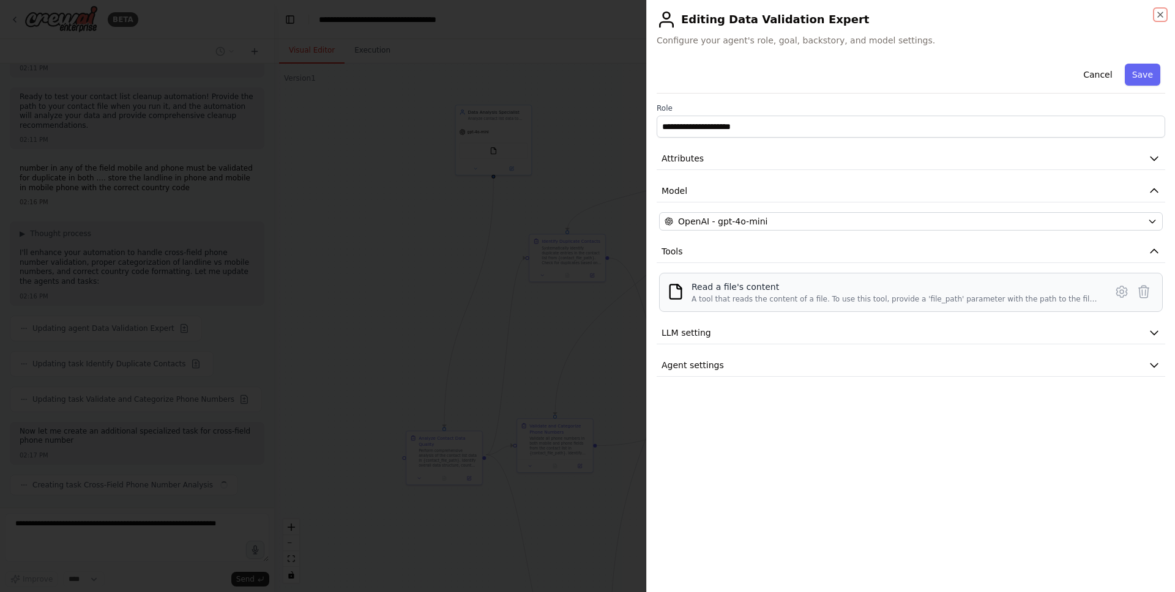
scroll to position [1844, 0]
click at [817, 299] on div "A tool that reads the content of a file. To use this tool, provide a 'file_path…" at bounding box center [894, 299] width 407 height 10
click at [773, 308] on div "Read a file's content A tool that reads the content of a file. To use this tool…" at bounding box center [911, 292] width 504 height 39
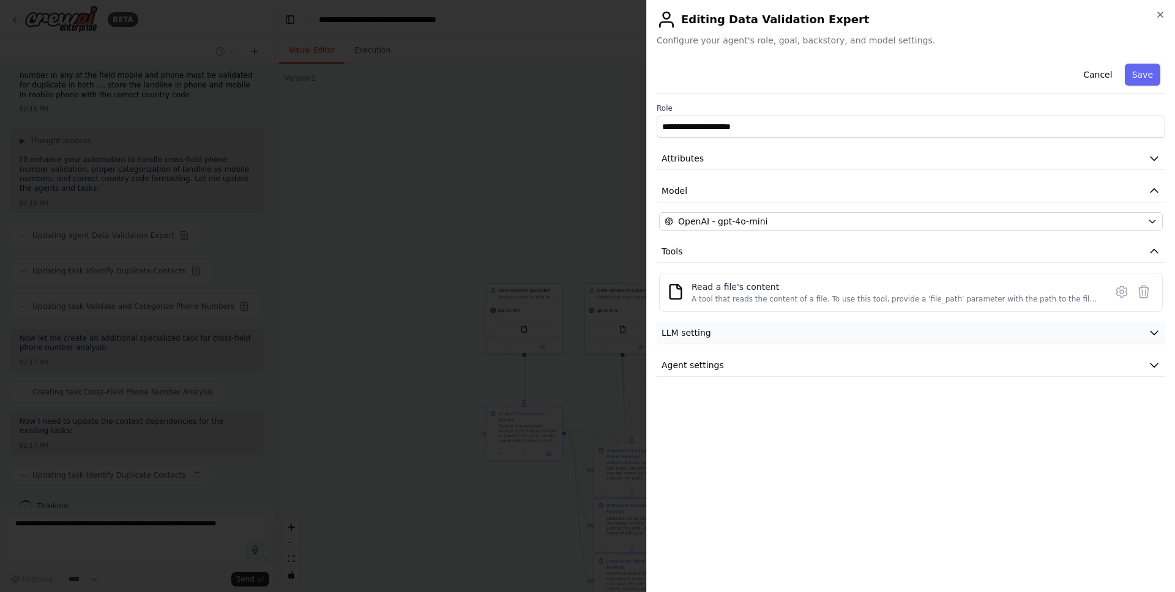
click at [709, 331] on button "LLM setting" at bounding box center [911, 333] width 508 height 23
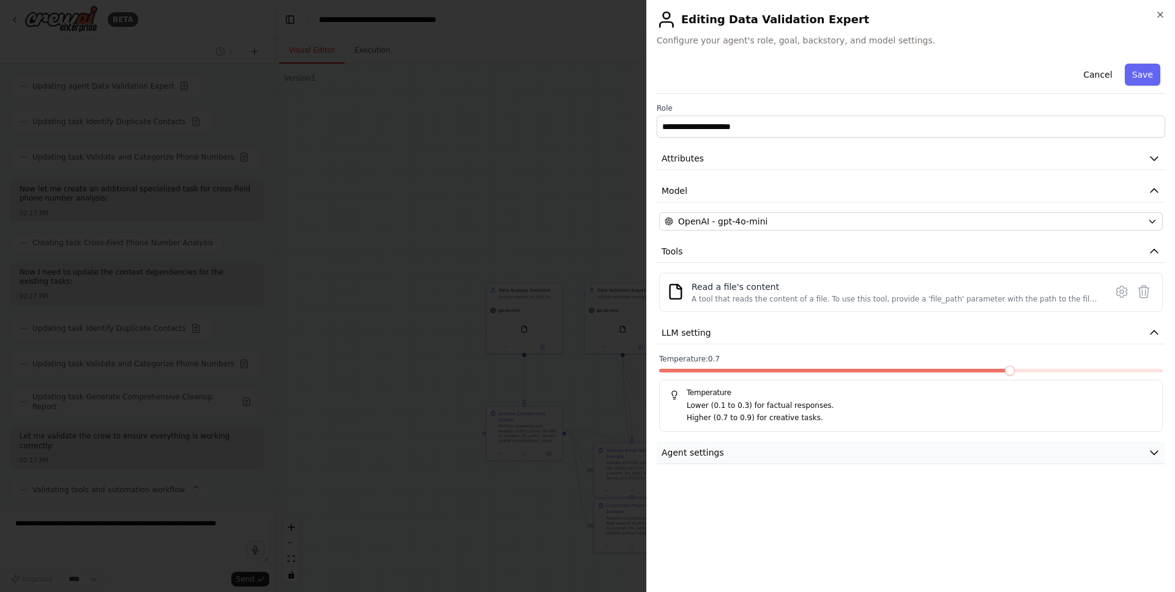
scroll to position [2086, 0]
click at [1161, 16] on icon "button" at bounding box center [1160, 14] width 5 height 5
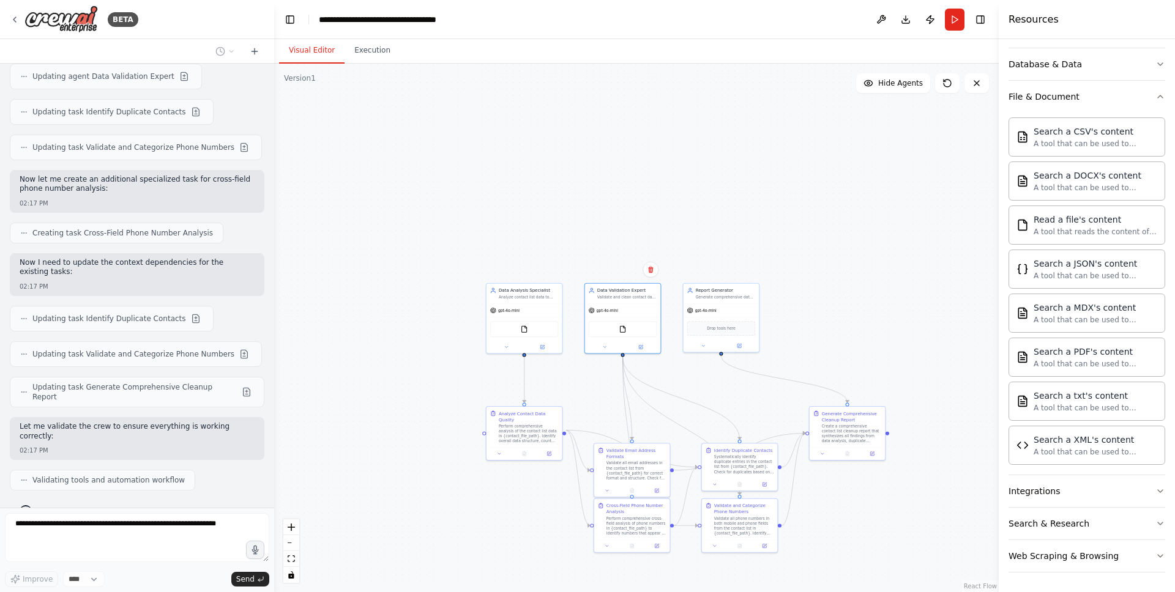
click at [784, 218] on div ".deletable-edge-delete-btn { width: 20px; height: 20px; border: 0px solid #ffff…" at bounding box center [636, 328] width 724 height 529
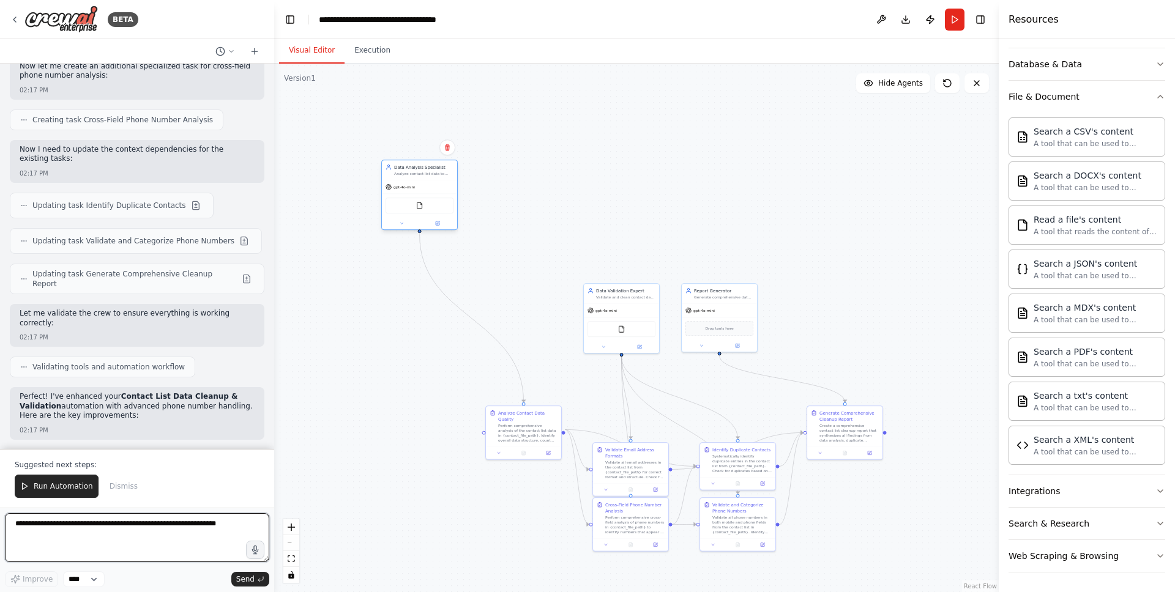
drag, startPoint x: 529, startPoint y: 291, endPoint x: 426, endPoint y: 170, distance: 158.4
click at [426, 170] on div "Data Analysis Specialist" at bounding box center [423, 167] width 59 height 6
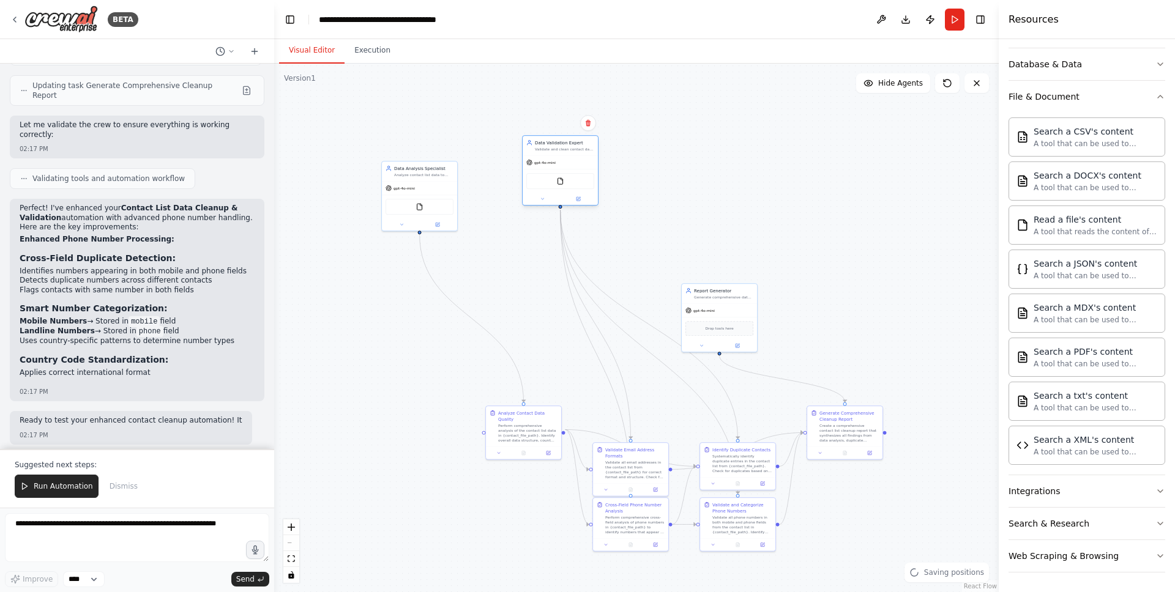
drag, startPoint x: 598, startPoint y: 299, endPoint x: 538, endPoint y: 155, distance: 156.6
click at [537, 154] on div "Data Validation Expert Validate and clean contact data by identifying duplicate…" at bounding box center [560, 146] width 75 height 20
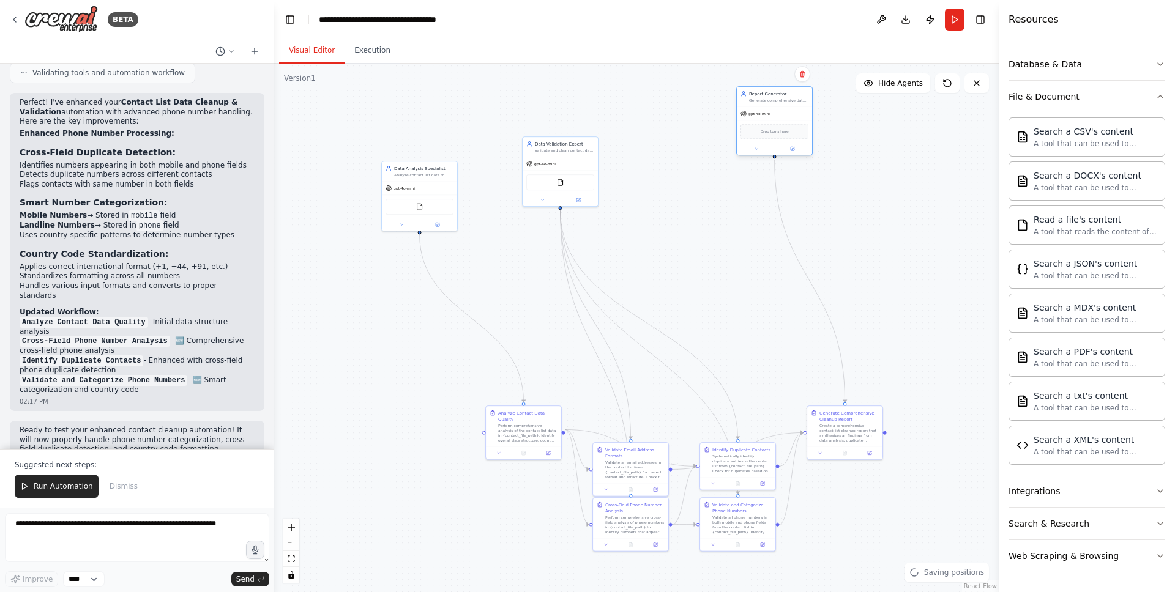
drag, startPoint x: 703, startPoint y: 295, endPoint x: 759, endPoint y: 106, distance: 197.1
click at [759, 103] on div "Generate comprehensive data cleanup reports with actionable insights, statistic…" at bounding box center [778, 100] width 59 height 5
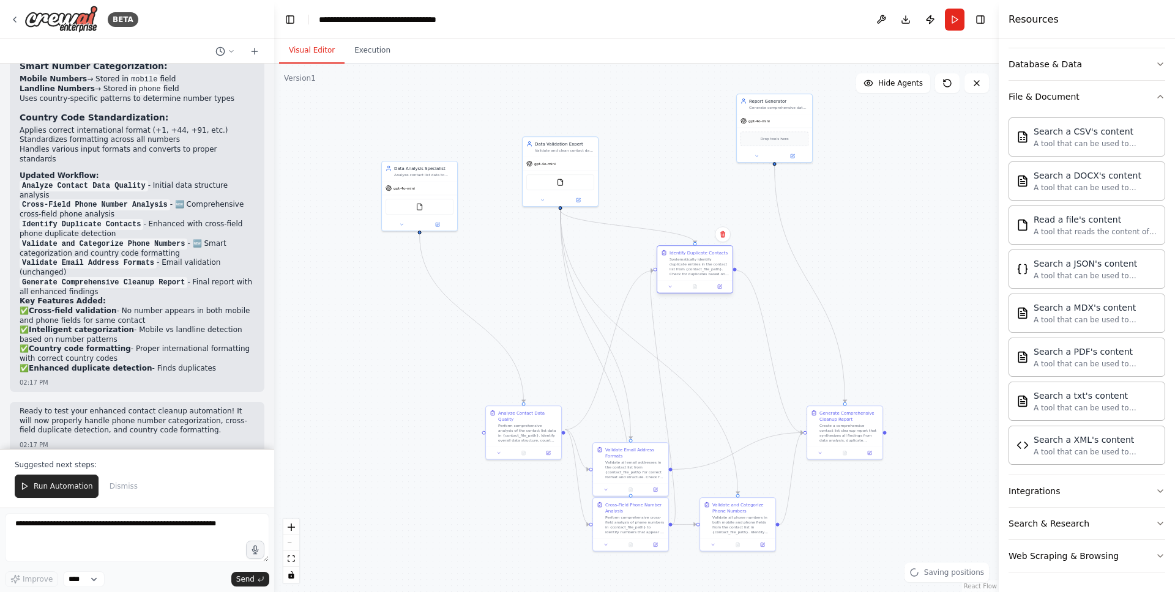
drag, startPoint x: 716, startPoint y: 451, endPoint x: 674, endPoint y: 256, distance: 199.0
click at [674, 256] on div "Identify Duplicate Contacts Systematically identify duplicate entries in the co…" at bounding box center [698, 263] width 59 height 27
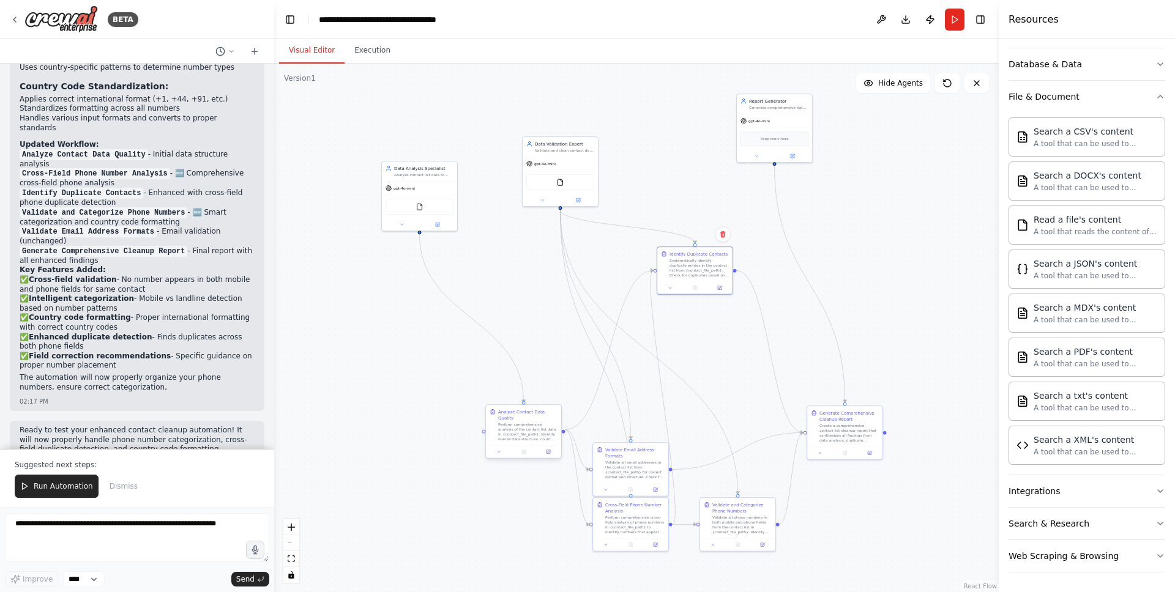
scroll to position [2671, 0]
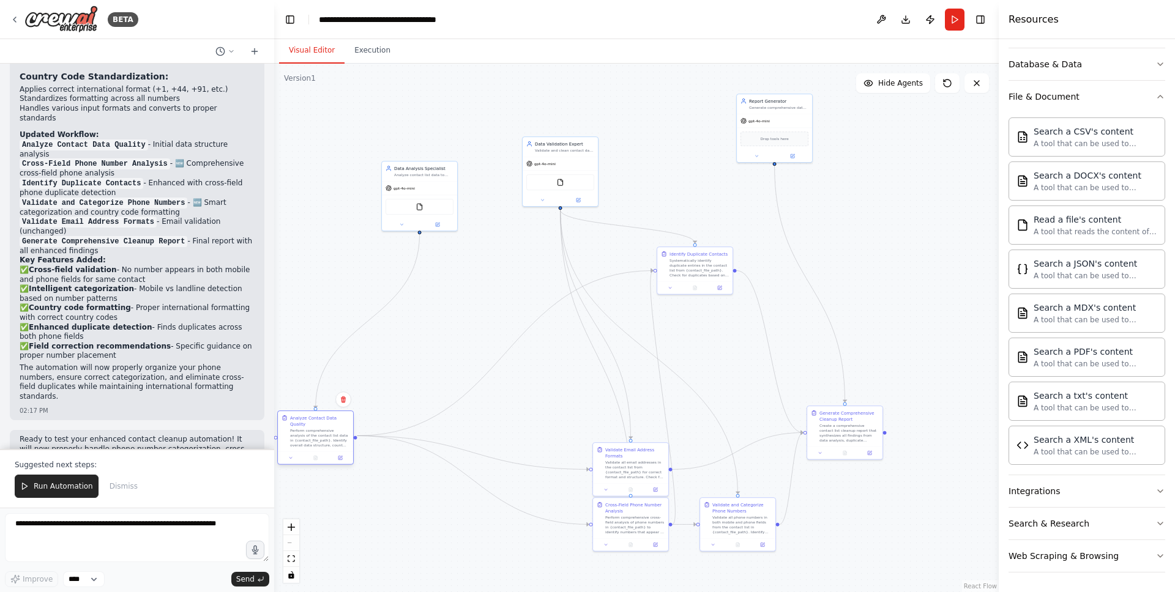
drag, startPoint x: 523, startPoint y: 422, endPoint x: 315, endPoint y: 429, distance: 208.2
click at [315, 430] on div "Perform comprehensive analysis of the contact list data in {contact_file_path}.…" at bounding box center [319, 438] width 59 height 20
drag, startPoint x: 698, startPoint y: 262, endPoint x: 470, endPoint y: 314, distance: 233.3
click at [470, 314] on div "Systematically identify duplicate entries in the contact list from {contact_fil…" at bounding box center [466, 316] width 59 height 20
drag, startPoint x: 566, startPoint y: 148, endPoint x: 668, endPoint y: 120, distance: 106.0
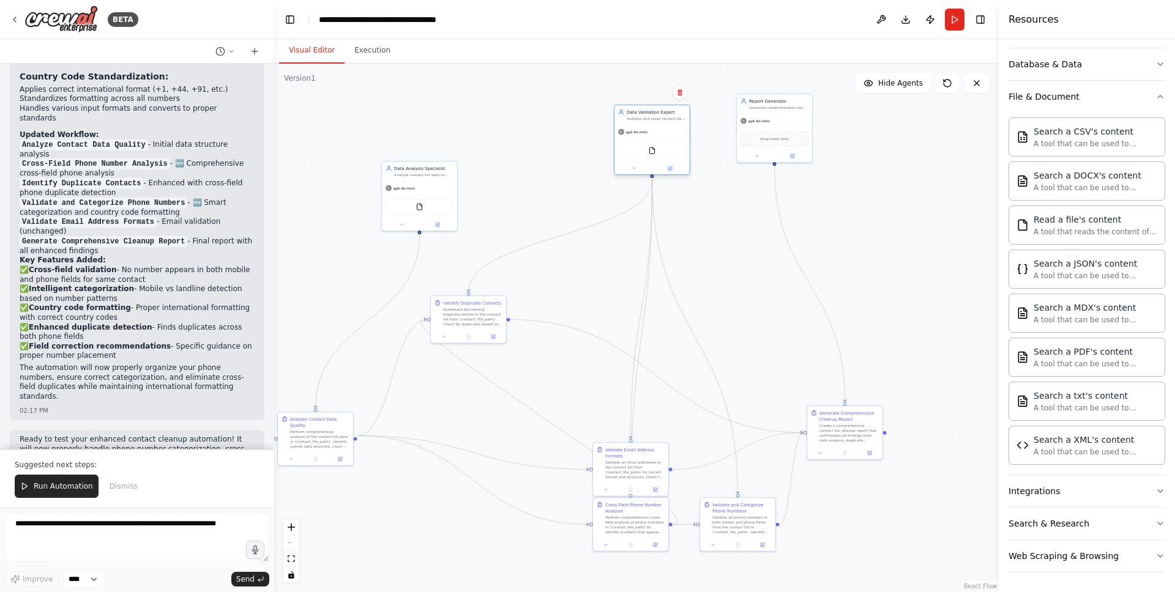
click at [668, 120] on div "Validate and clean contact data by identifying duplicate entries across mobile …" at bounding box center [656, 118] width 59 height 5
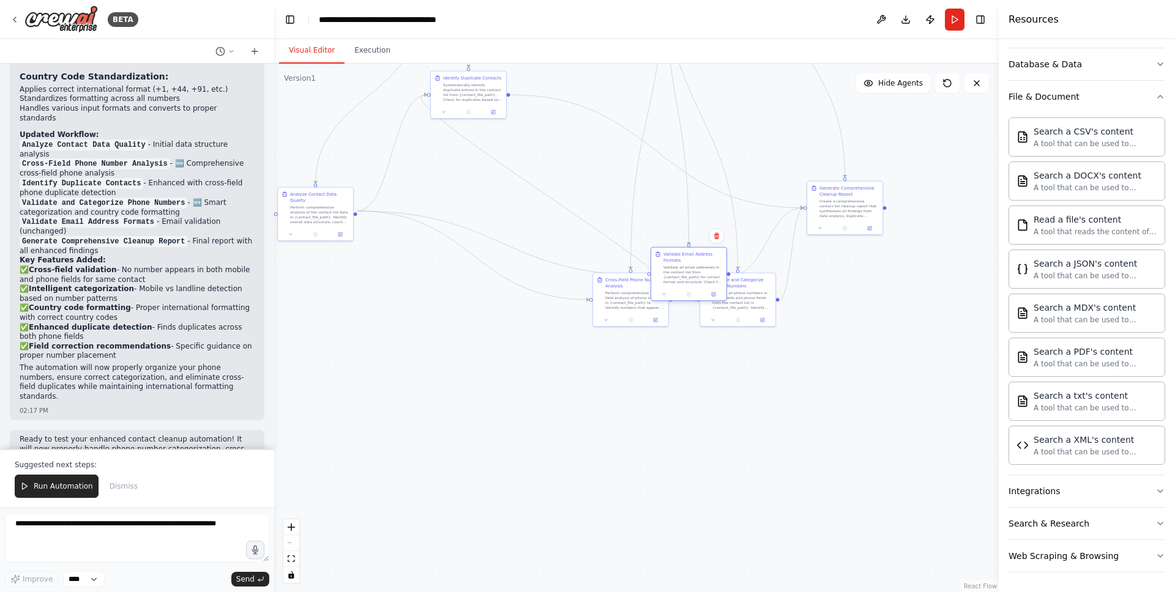
drag, startPoint x: 611, startPoint y: 445, endPoint x: 664, endPoint y: 251, distance: 201.7
click at [664, 251] on div "Validate Email Address Formats" at bounding box center [692, 257] width 59 height 12
drag, startPoint x: 671, startPoint y: 260, endPoint x: 671, endPoint y: 171, distance: 88.7
click at [671, 171] on div "Validate Email Address Formats" at bounding box center [686, 166] width 59 height 12
drag, startPoint x: 629, startPoint y: 283, endPoint x: 510, endPoint y: 285, distance: 118.7
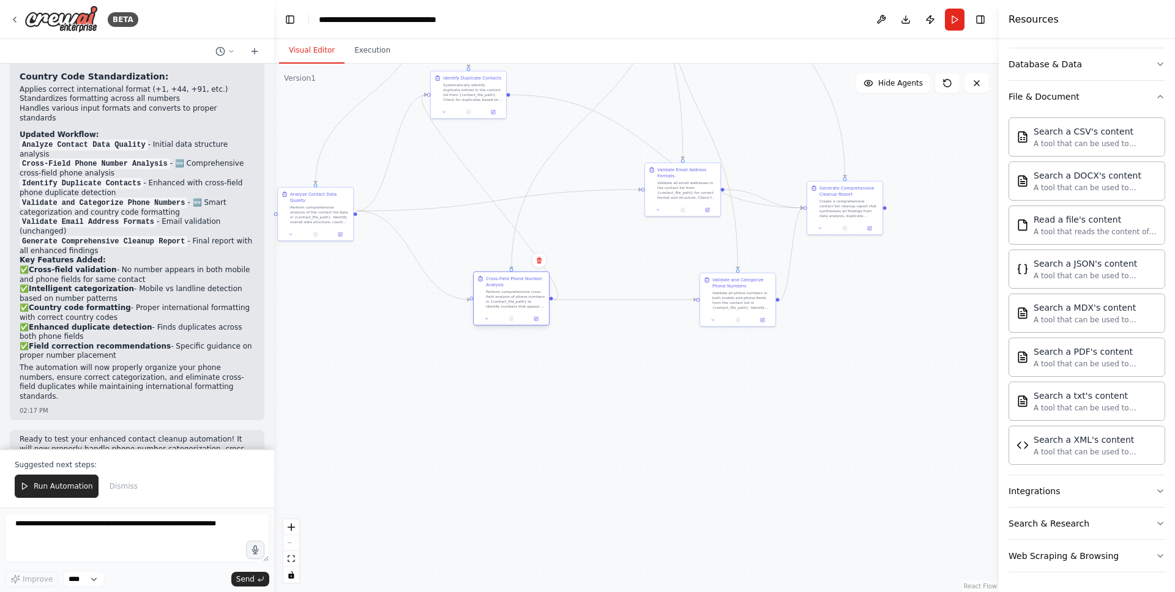
click at [510, 285] on div "Cross-Field Phone Number Analysis" at bounding box center [515, 282] width 59 height 12
drag, startPoint x: 737, startPoint y: 280, endPoint x: 691, endPoint y: 282, distance: 45.9
click at [691, 282] on div "Validate and Categorize Phone Numbers" at bounding box center [692, 282] width 59 height 12
click at [564, 418] on div ".deletable-edge-delete-btn { width: 20px; height: 20px; border: 0px solid #ffff…" at bounding box center [636, 328] width 724 height 529
click at [160, 532] on textarea at bounding box center [137, 537] width 264 height 49
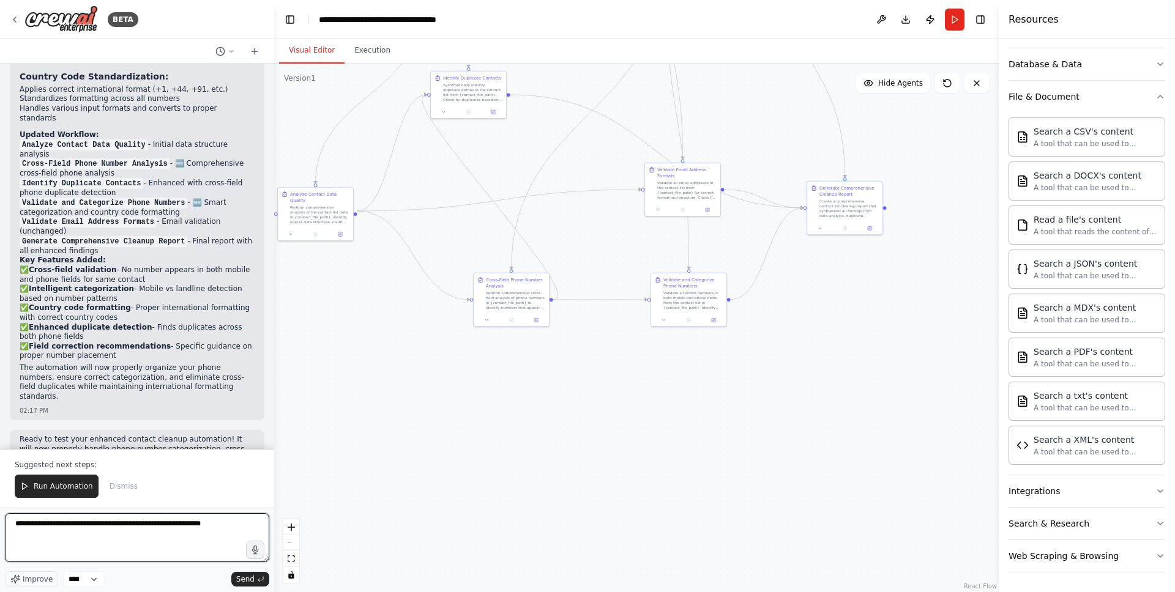
type textarea "**********"
click at [332, 539] on div ".deletable-edge-delete-btn { width: 20px; height: 20px; border: 0px solid #ffff…" at bounding box center [636, 328] width 724 height 529
click at [371, 52] on button "Execution" at bounding box center [372, 51] width 56 height 26
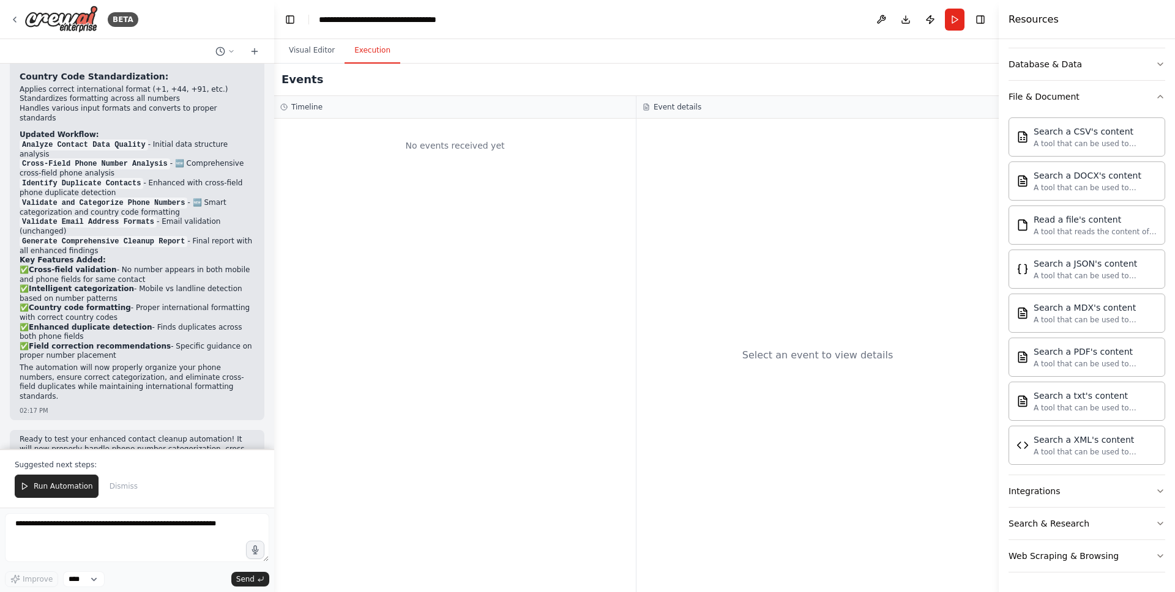
click at [546, 135] on div "No events received yet" at bounding box center [454, 146] width 349 height 42
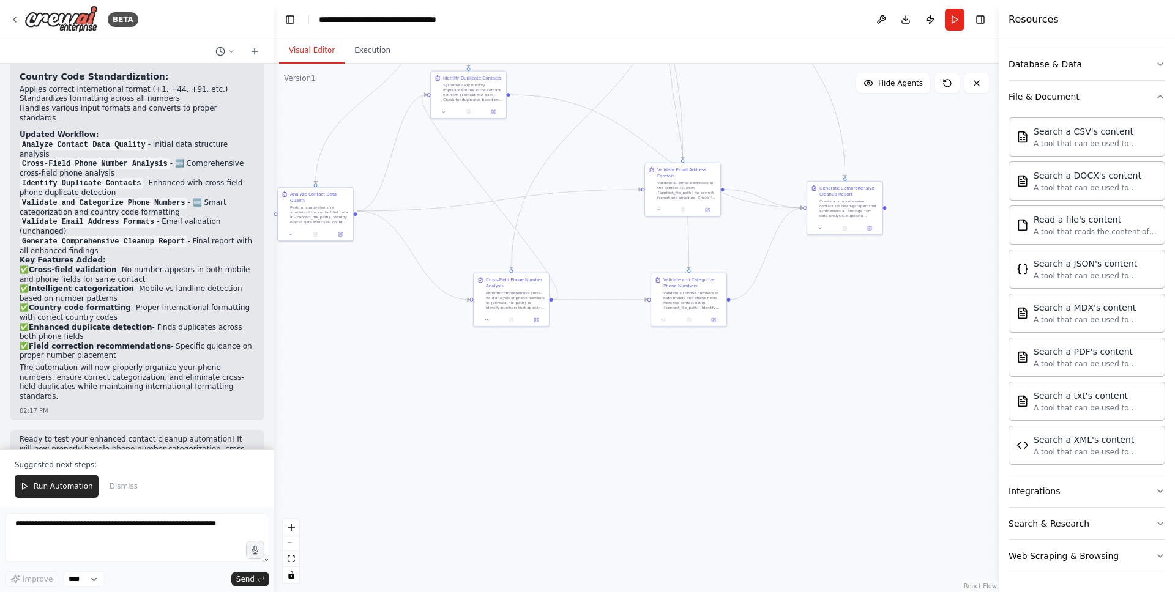
click at [310, 48] on button "Visual Editor" at bounding box center [311, 51] width 65 height 26
click at [907, 217] on div ".deletable-edge-delete-btn { width: 20px; height: 20px; border: 0px solid #ffff…" at bounding box center [636, 328] width 724 height 529
click at [1155, 93] on icon "button" at bounding box center [1160, 97] width 10 height 10
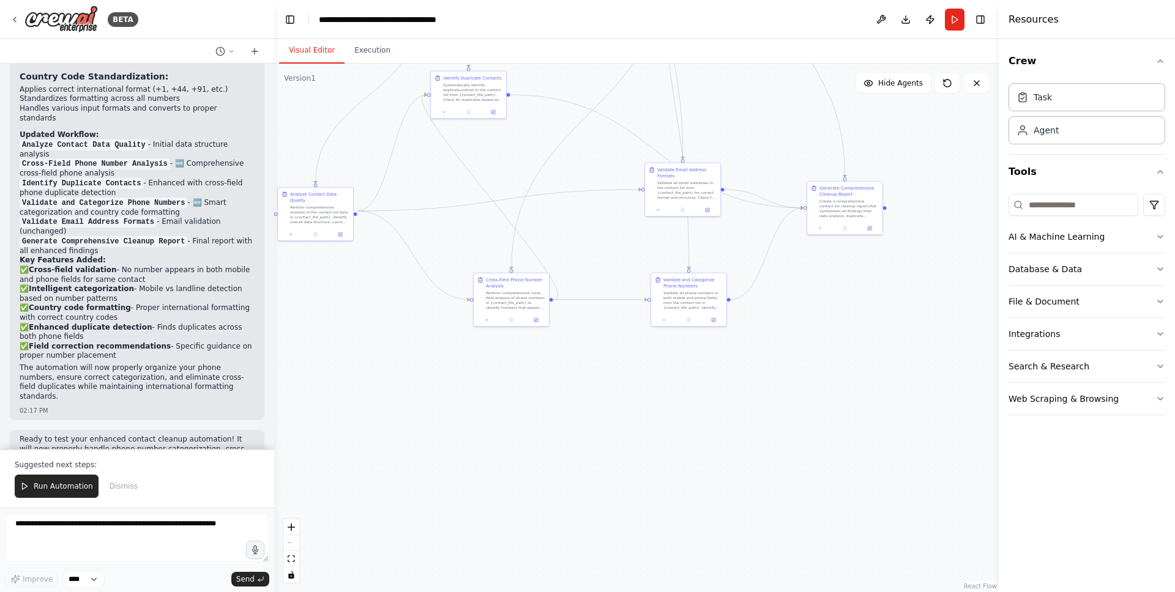
click at [955, 180] on div ".deletable-edge-delete-btn { width: 20px; height: 20px; border: 0px solid #ffff…" at bounding box center [636, 328] width 724 height 529
click at [953, 18] on button "Run" at bounding box center [955, 20] width 20 height 22
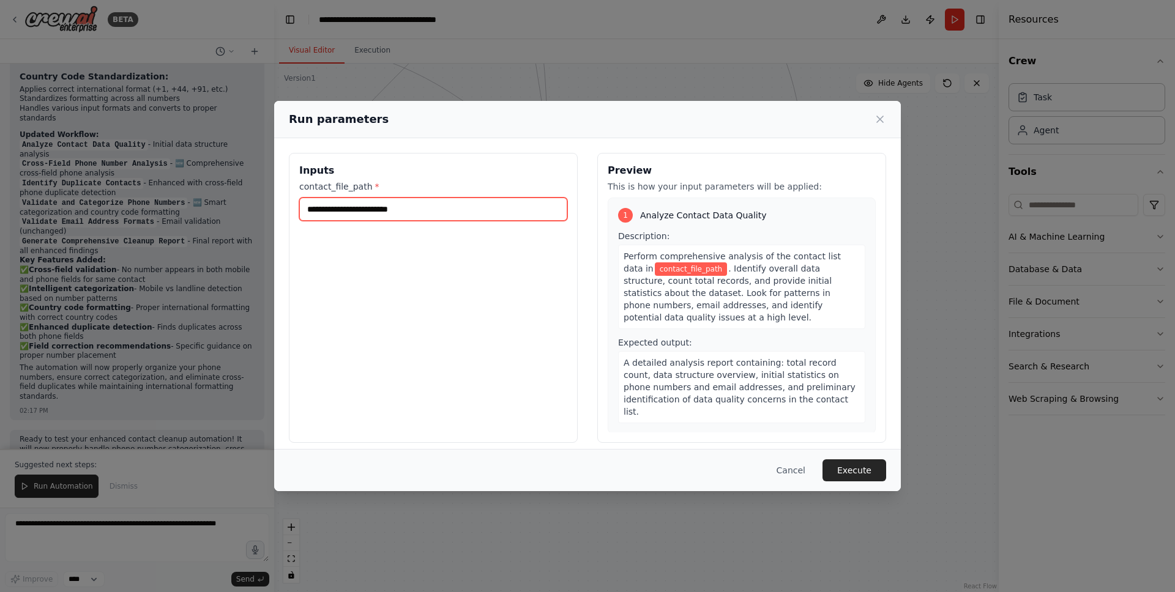
click at [434, 211] on input "contact_file_path *" at bounding box center [433, 209] width 268 height 23
click at [814, 472] on button "Cancel" at bounding box center [791, 471] width 48 height 22
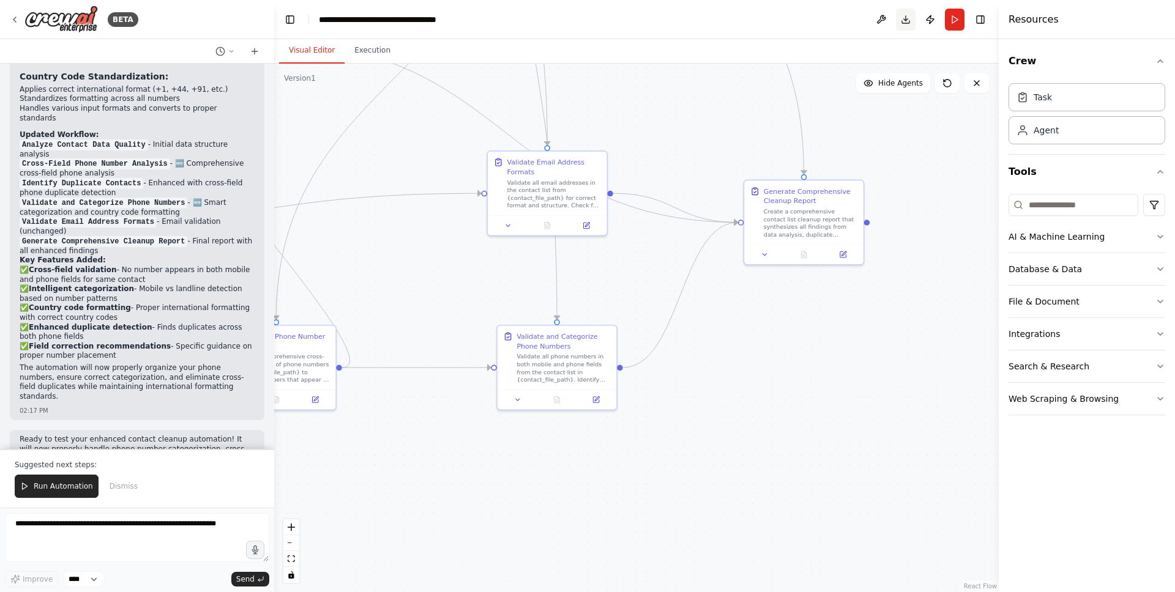
click at [907, 20] on button "Download" at bounding box center [906, 20] width 20 height 22
click at [285, 18] on button "Toggle Left Sidebar" at bounding box center [289, 19] width 17 height 17
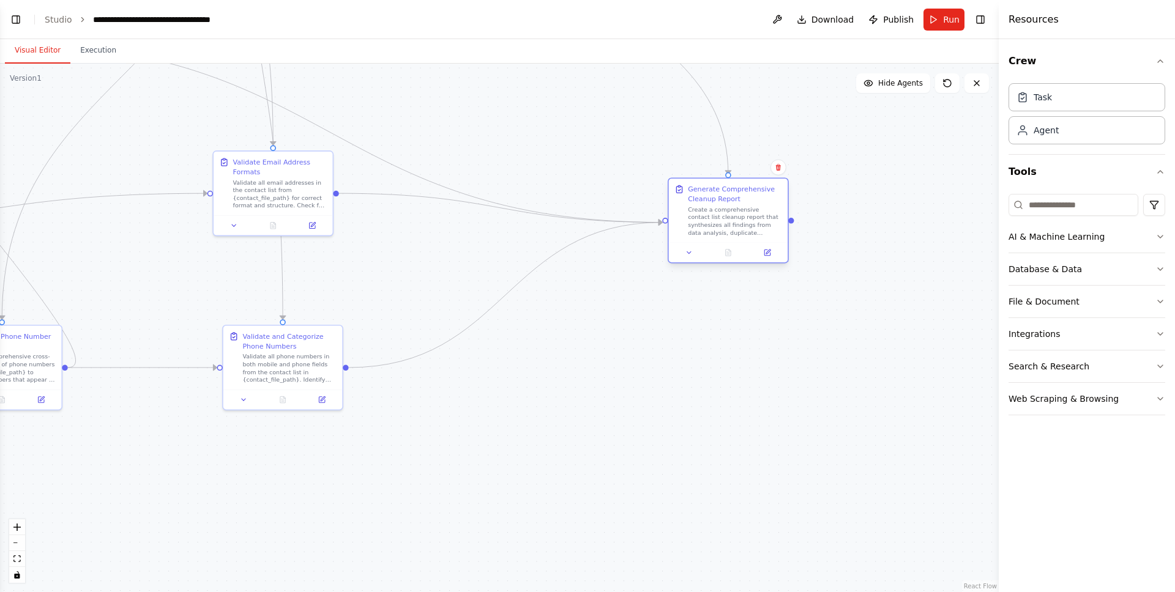
drag, startPoint x: 497, startPoint y: 226, endPoint x: 695, endPoint y: 214, distance: 198.6
click at [695, 214] on div "Create a comprehensive contact list cleanup report that synthesizes all finding…" at bounding box center [735, 221] width 94 height 31
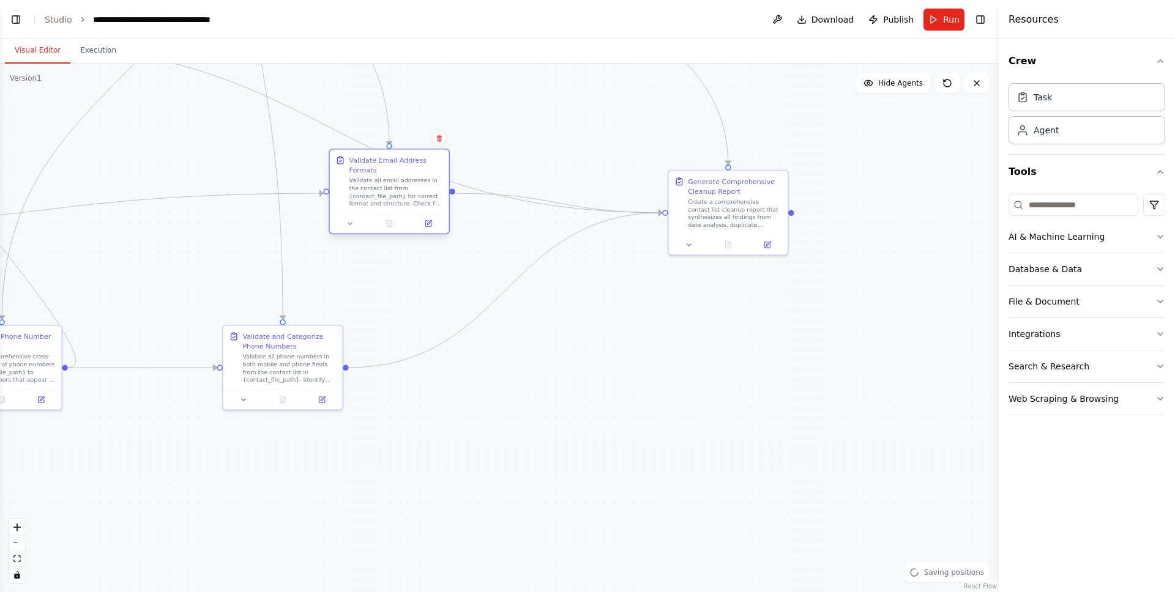
drag, startPoint x: 311, startPoint y: 179, endPoint x: 427, endPoint y: 180, distance: 116.3
click at [427, 180] on div "Validate all email addresses in the contact list from {contact_file_path} for c…" at bounding box center [396, 192] width 94 height 31
click at [518, 92] on div ".deletable-edge-delete-btn { width: 20px; height: 20px; border: 0px solid #ffff…" at bounding box center [499, 328] width 999 height 529
click at [882, 23] on button "Publish" at bounding box center [890, 20] width 55 height 22
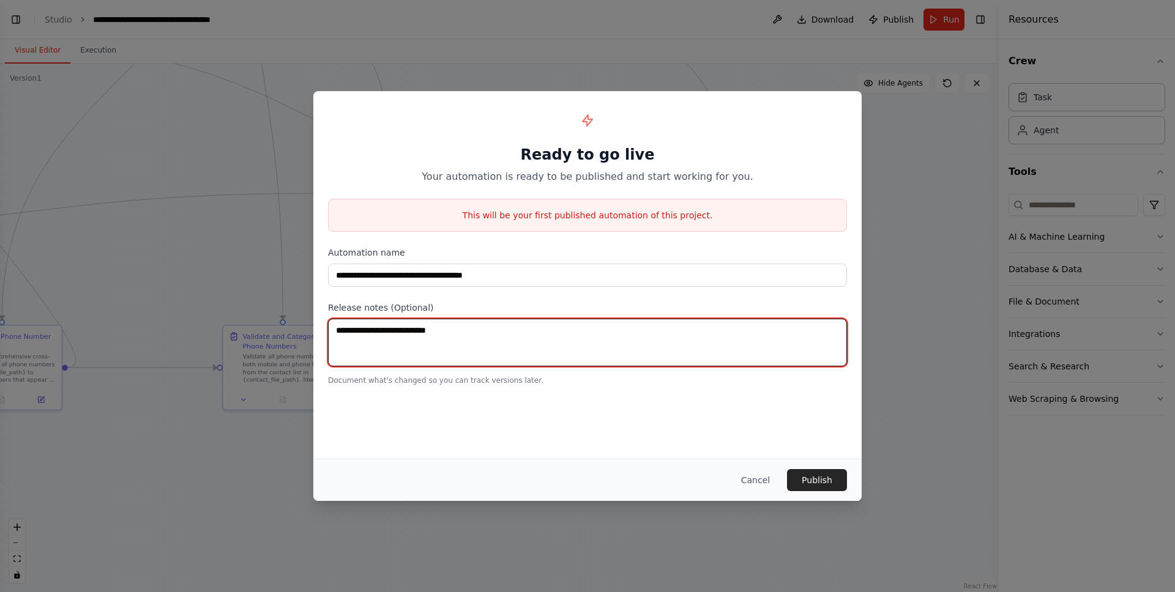
click at [529, 364] on textarea at bounding box center [587, 343] width 519 height 48
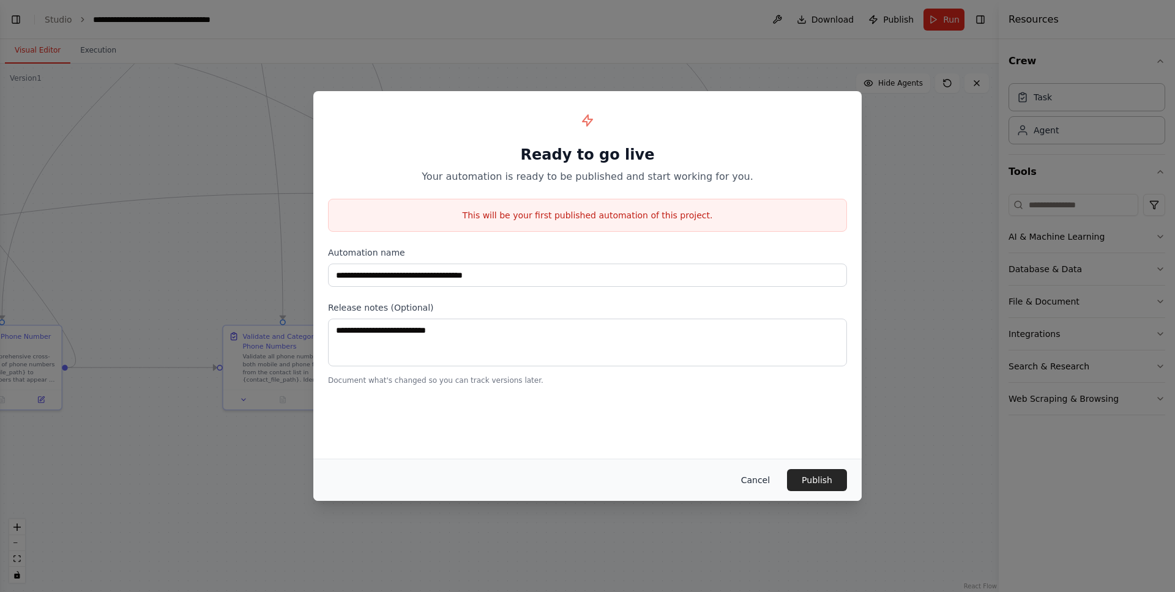
click at [751, 471] on button "Cancel" at bounding box center [755, 480] width 48 height 22
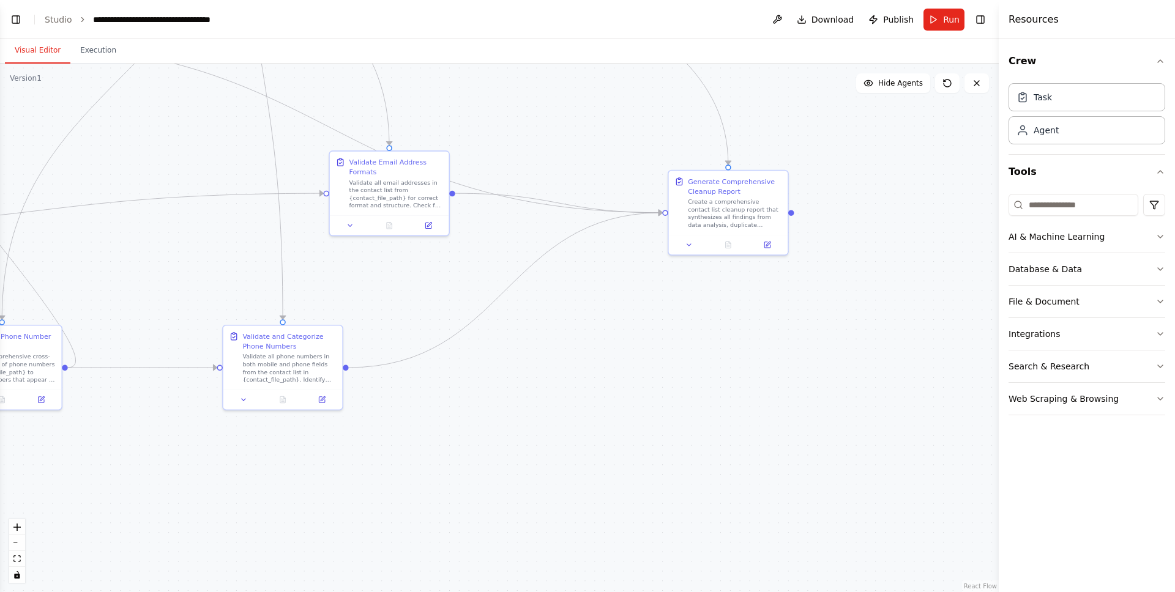
click at [787, 300] on div ".deletable-edge-delete-btn { width: 20px; height: 20px; border: 0px solid #ffff…" at bounding box center [499, 328] width 999 height 529
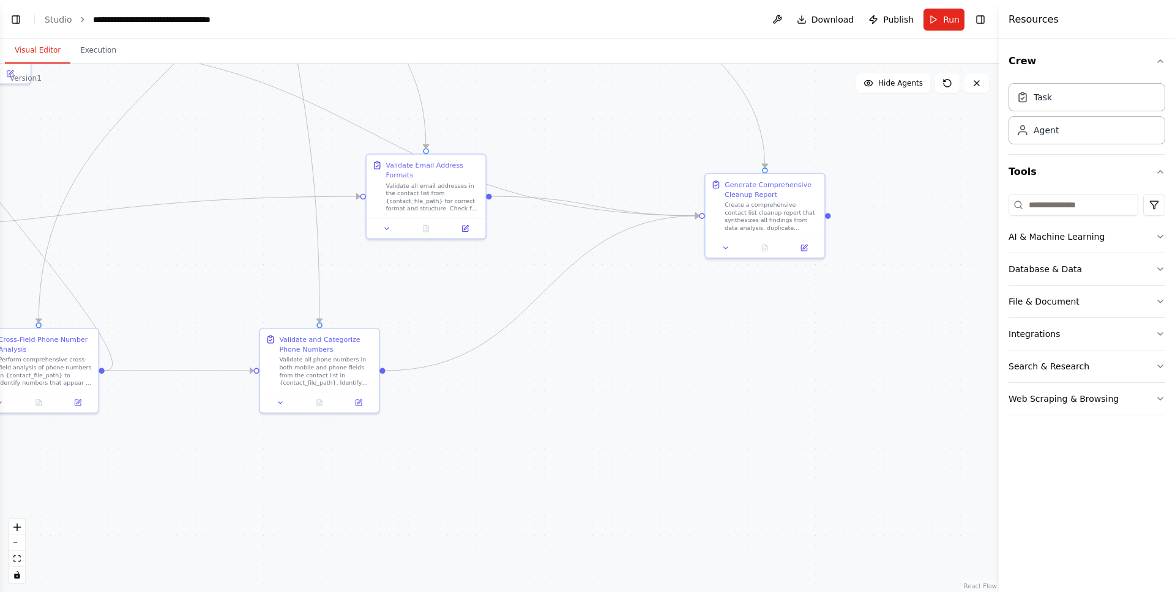
drag, startPoint x: 787, startPoint y: 300, endPoint x: 960, endPoint y: 334, distance: 176.5
click at [959, 334] on div ".deletable-edge-delete-btn { width: 20px; height: 20px; border: 0px solid #ffff…" at bounding box center [499, 328] width 999 height 529
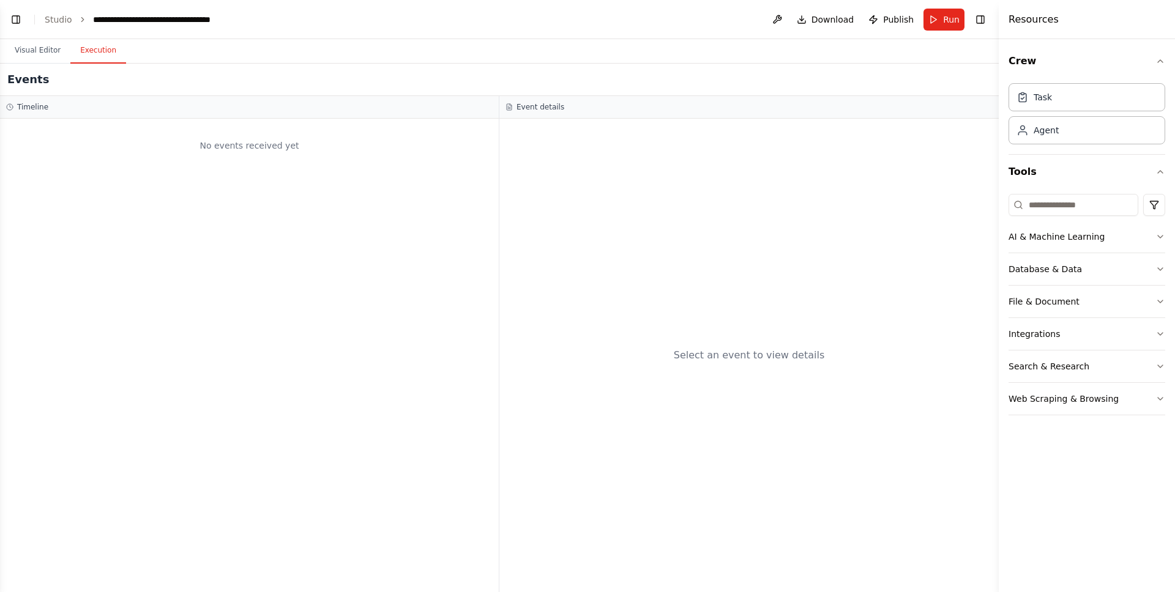
click at [117, 44] on button "Execution" at bounding box center [98, 51] width 56 height 26
click at [195, 151] on div "No events received yet" at bounding box center [249, 146] width 486 height 42
click at [508, 155] on div "Select an event to view details" at bounding box center [748, 356] width 499 height 474
click at [778, 21] on button at bounding box center [777, 20] width 20 height 22
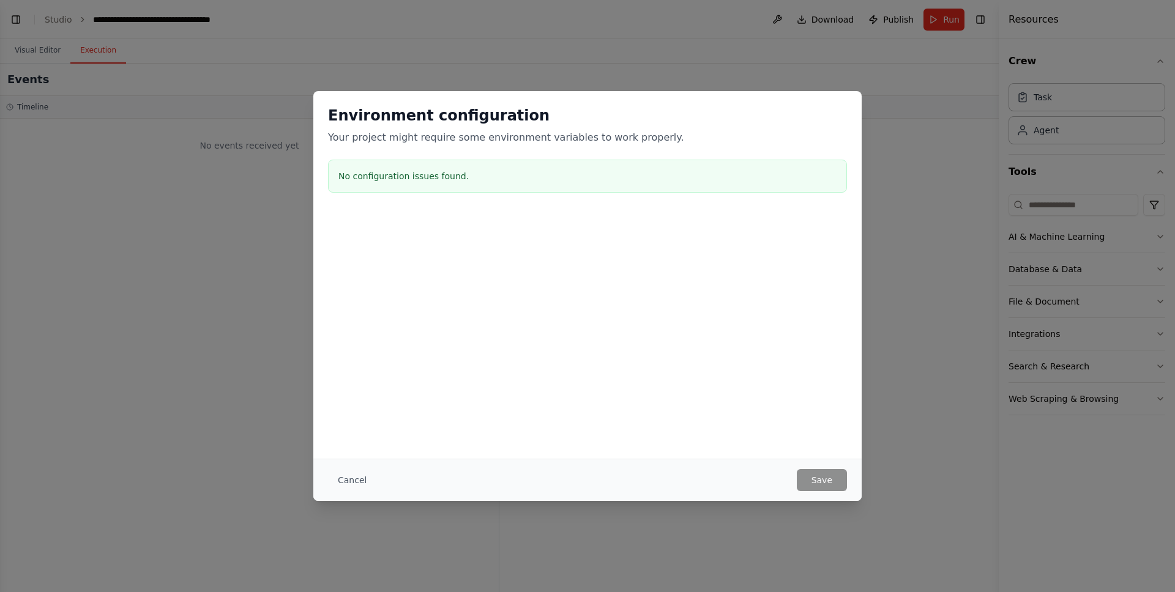
click at [605, 237] on div at bounding box center [587, 273] width 548 height 122
click at [821, 501] on div "Cancel Save" at bounding box center [587, 480] width 548 height 42
click at [343, 491] on button "Cancel" at bounding box center [352, 480] width 48 height 22
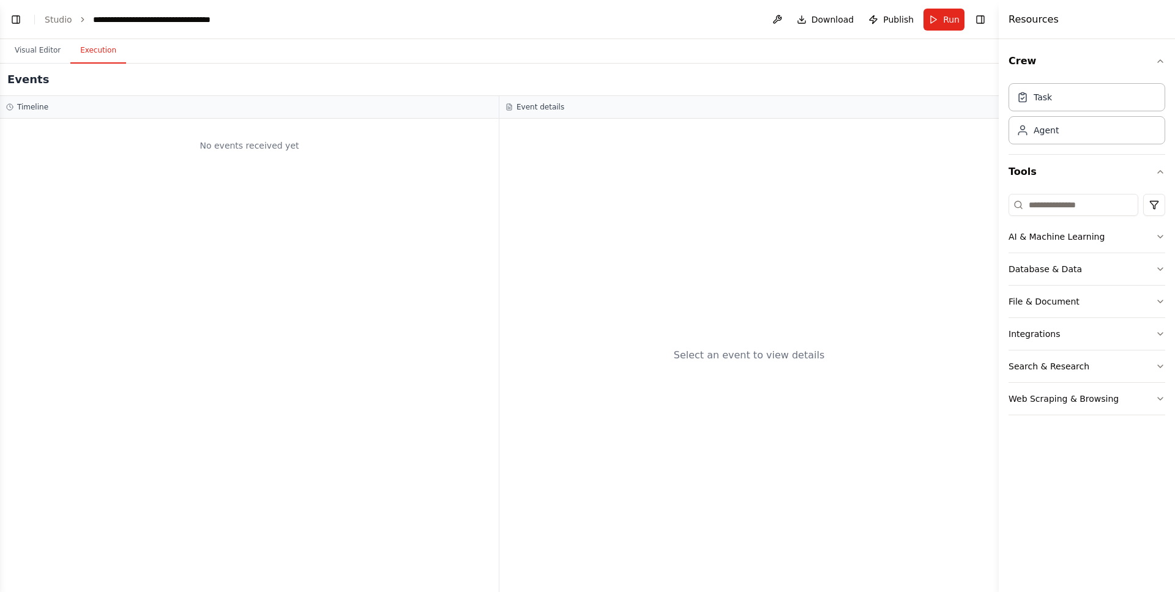
click at [632, 457] on div "Select an event to view details" at bounding box center [748, 356] width 499 height 474
click at [1050, 378] on button "Search & Research" at bounding box center [1086, 367] width 157 height 32
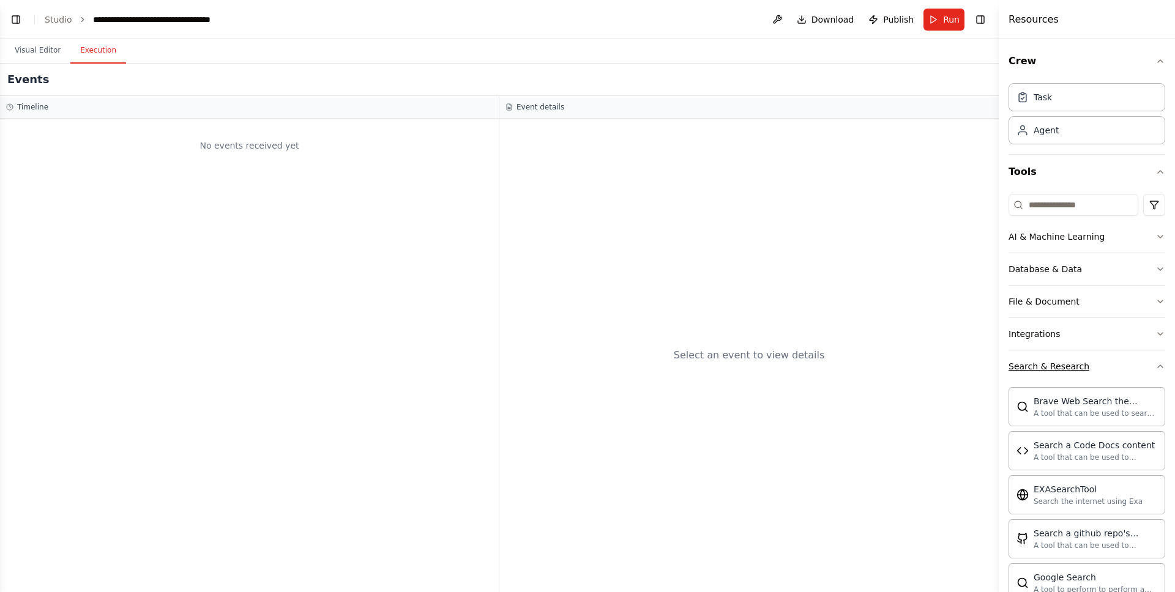
click at [1054, 376] on button "Search & Research" at bounding box center [1086, 367] width 157 height 32
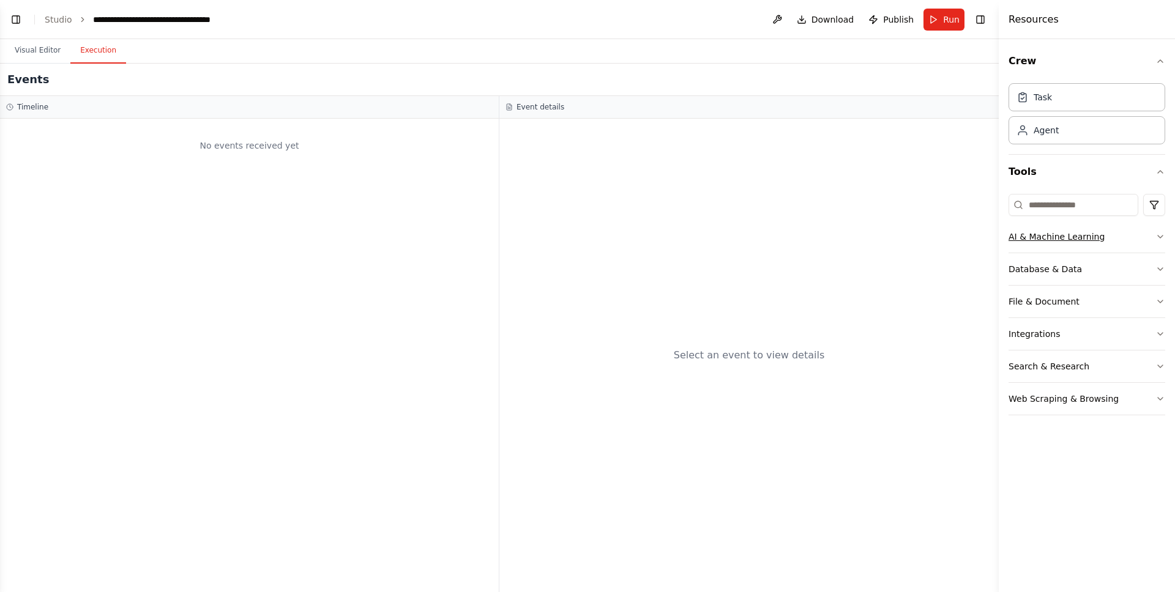
click at [1054, 240] on div "AI & Machine Learning" at bounding box center [1056, 237] width 96 height 12
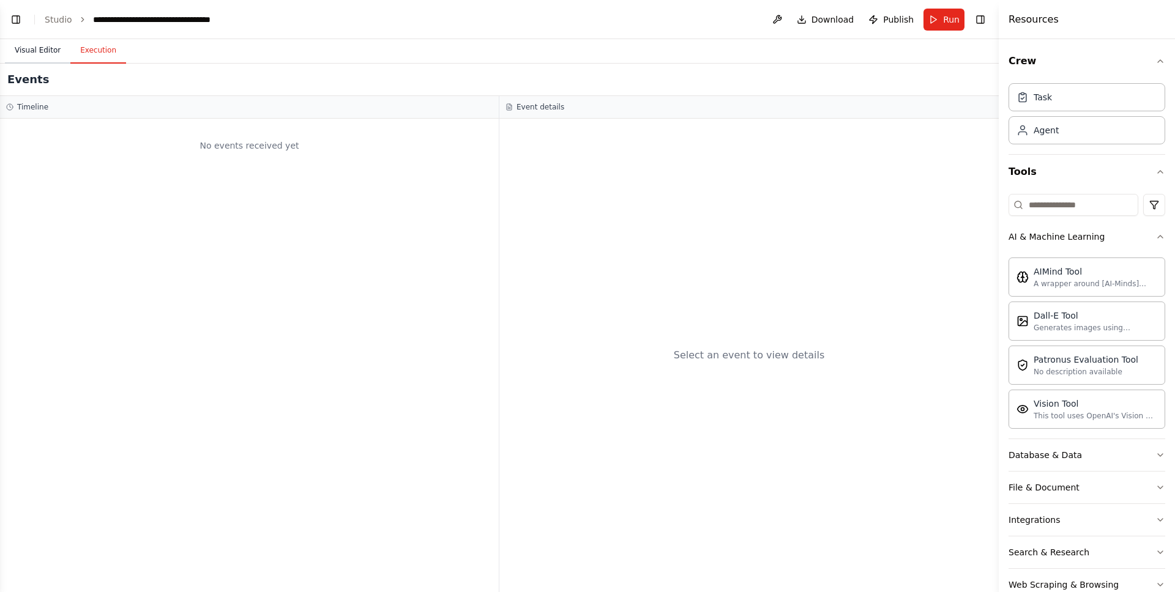
click at [51, 52] on button "Visual Editor" at bounding box center [37, 51] width 65 height 26
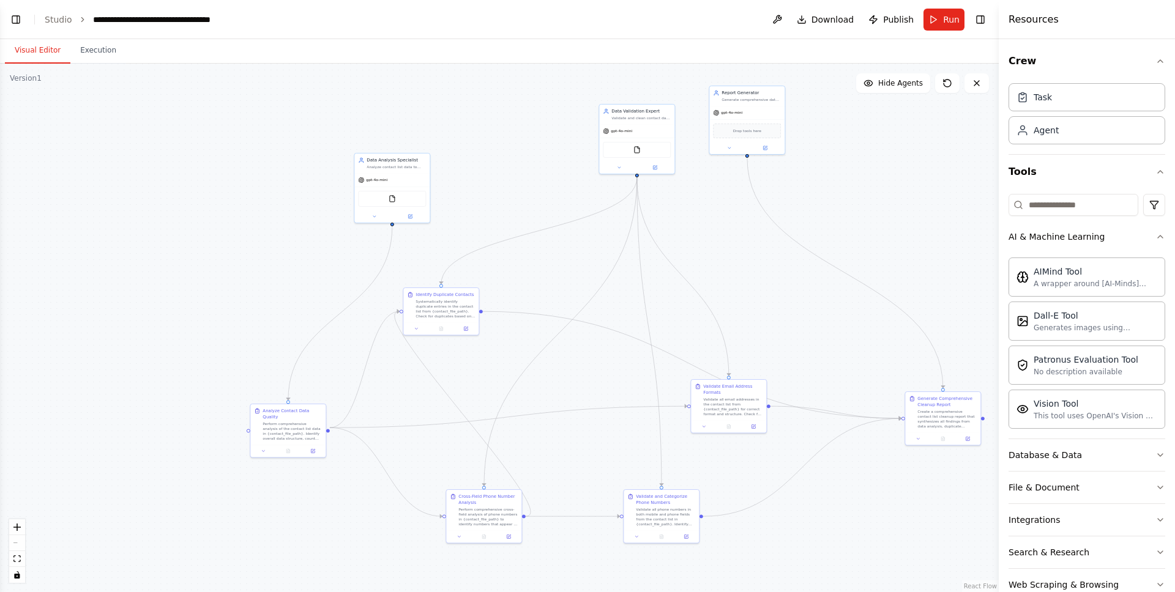
drag, startPoint x: 307, startPoint y: 218, endPoint x: 568, endPoint y: 400, distance: 318.6
click at [568, 400] on div ".deletable-edge-delete-btn { width: 20px; height: 20px; border: 0px solid #ffff…" at bounding box center [499, 328] width 999 height 529
drag, startPoint x: 427, startPoint y: 296, endPoint x: 432, endPoint y: 288, distance: 9.3
click at [432, 288] on div "Identify Duplicate Contacts" at bounding box center [451, 288] width 58 height 6
drag, startPoint x: 471, startPoint y: 501, endPoint x: 322, endPoint y: 432, distance: 163.2
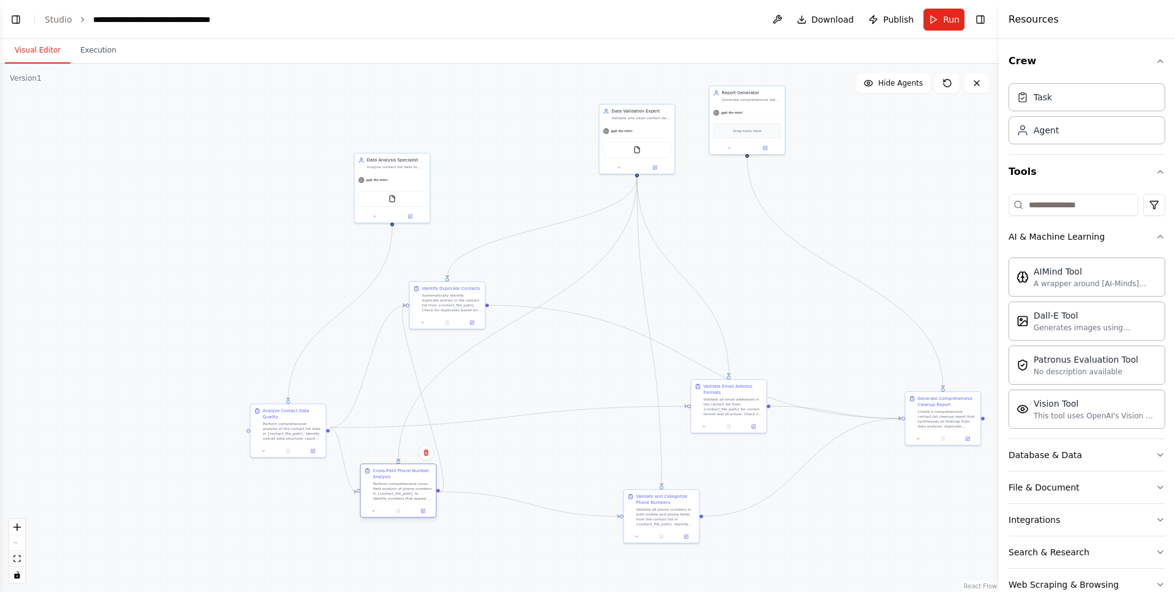
click at [373, 468] on div "Cross-Field Phone Number Analysis" at bounding box center [402, 474] width 59 height 12
drag, startPoint x: 289, startPoint y: 419, endPoint x: 255, endPoint y: 288, distance: 134.9
click at [255, 292] on div "Perform comprehensive analysis of the contact list data in {contact_file_path}.…" at bounding box center [255, 302] width 59 height 20
drag, startPoint x: 341, startPoint y: 437, endPoint x: 348, endPoint y: 280, distance: 158.0
click at [348, 280] on div "Cross-Field Phone Number Analysis" at bounding box center [353, 278] width 59 height 12
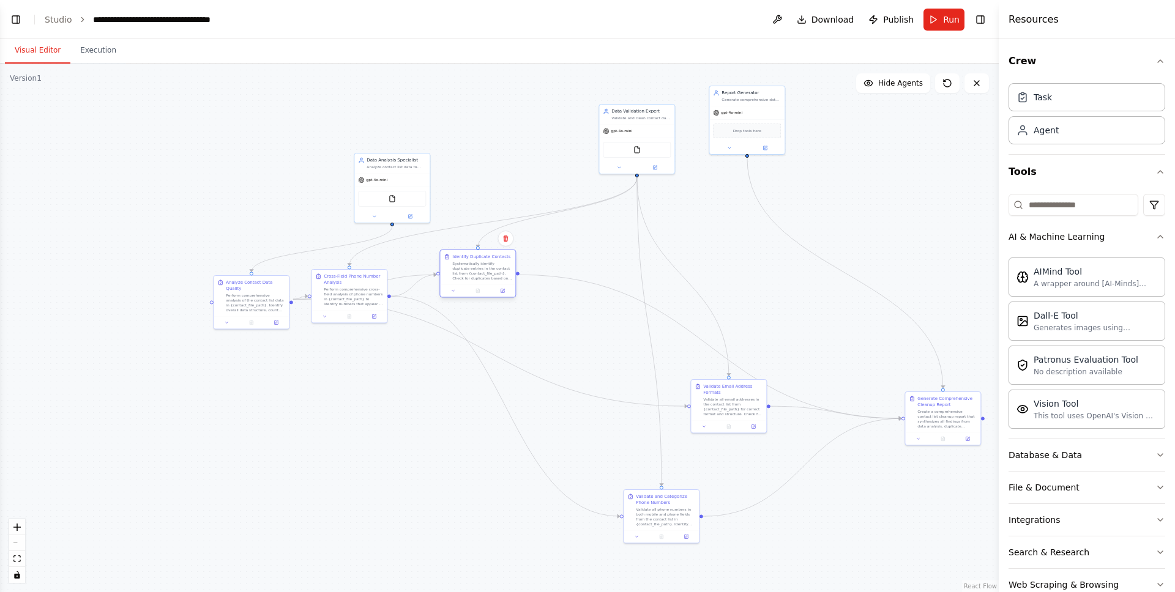
drag, startPoint x: 437, startPoint y: 303, endPoint x: 469, endPoint y: 272, distance: 45.0
click at [469, 272] on div "Systematically identify duplicate entries in the contact list from {contact_fil…" at bounding box center [481, 271] width 59 height 20
drag, startPoint x: 353, startPoint y: 294, endPoint x: 333, endPoint y: 443, distance: 150.0
click at [333, 443] on div "Perform comprehensive cross-field analysis of phone numbers in {contact_file_pa…" at bounding box center [334, 443] width 59 height 20
click at [480, 308] on div ".deletable-edge-delete-btn { width: 20px; height: 20px; border: 0px solid #ffff…" at bounding box center [499, 328] width 999 height 529
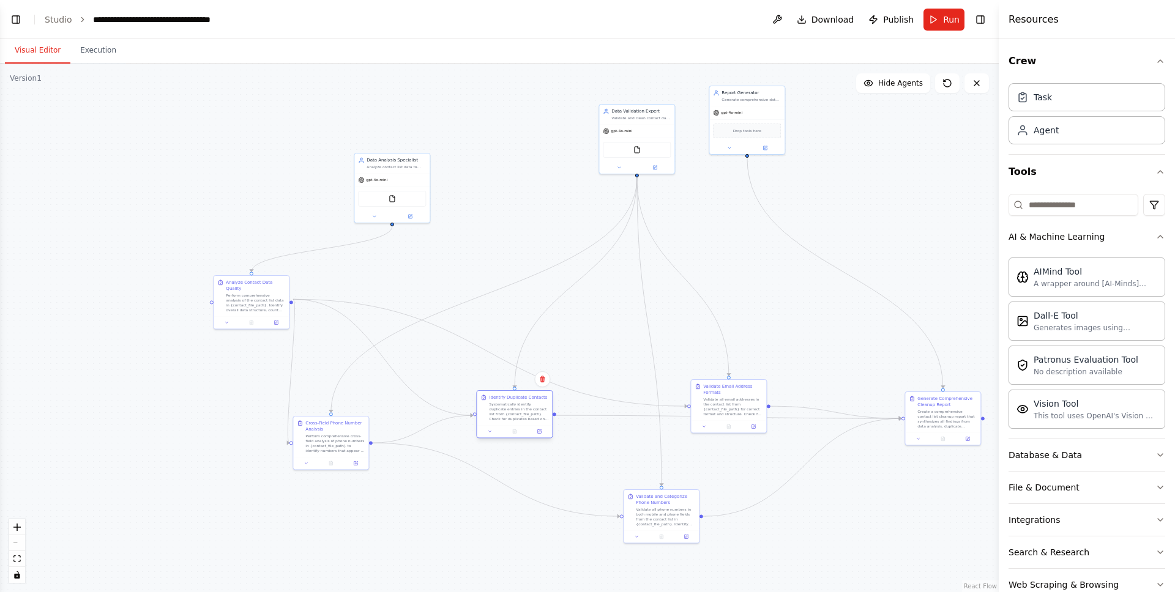
drag, startPoint x: 475, startPoint y: 267, endPoint x: 515, endPoint y: 406, distance: 143.7
click at [515, 406] on div "Systematically identify duplicate entries in the contact list from {contact_fil…" at bounding box center [518, 412] width 59 height 20
click at [550, 316] on div ".deletable-edge-delete-btn { width: 20px; height: 20px; border: 0px solid #ffff…" at bounding box center [499, 328] width 999 height 529
click at [547, 310] on icon "Edge from f973d2a3-b607-4e42-8448-ea6d9663fbfa to 9ed0225f-28cf-4d52-aeaa-49d2a…" at bounding box center [576, 282] width 122 height 210
click at [582, 280] on icon "Edge from f973d2a3-b607-4e42-8448-ea6d9663fbfa to 9ed0225f-28cf-4d52-aeaa-49d2a…" at bounding box center [576, 282] width 122 height 210
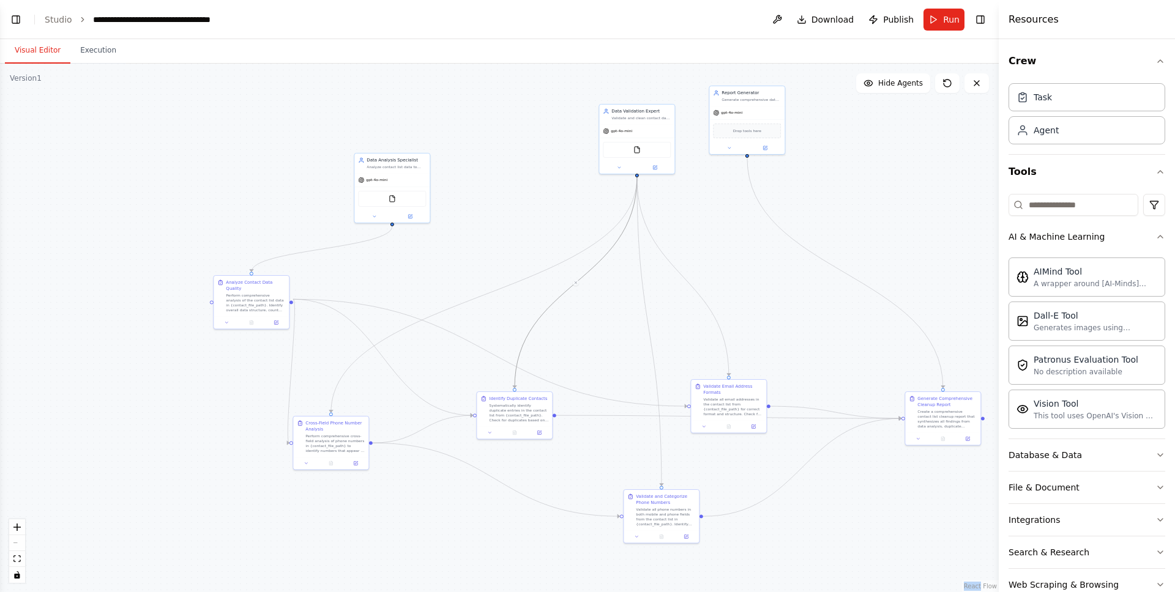
click at [582, 280] on icon "Edge from f973d2a3-b607-4e42-8448-ea6d9663fbfa to 9ed0225f-28cf-4d52-aeaa-49d2a…" at bounding box center [576, 282] width 122 height 210
click at [576, 284] on icon at bounding box center [575, 283] width 5 height 6
type textarea "**********"
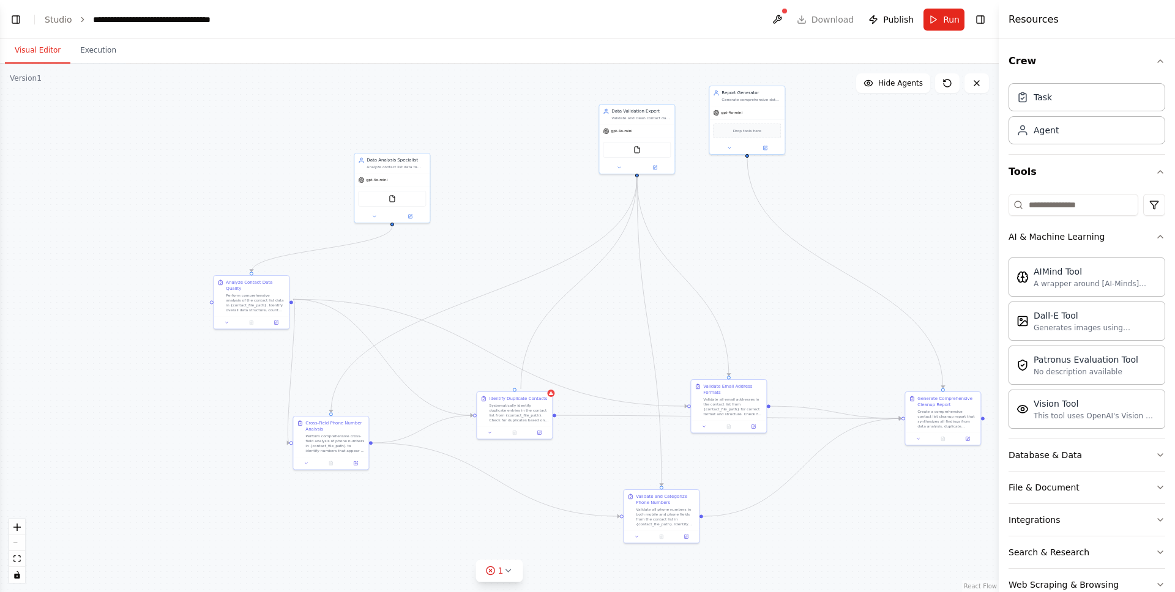
drag, startPoint x: 637, startPoint y: 173, endPoint x: 521, endPoint y: 389, distance: 245.3
click at [521, 389] on div ".deletable-edge-delete-btn { width: 20px; height: 20px; border: 0px solid #ffff…" at bounding box center [499, 328] width 999 height 529
click at [628, 192] on div ".deletable-edge-delete-btn { width: 20px; height: 20px; border: 0px solid #ffff…" at bounding box center [499, 328] width 999 height 529
click at [514, 392] on div "Identify Duplicate Contacts Systematically identify duplicate entries in the co…" at bounding box center [514, 408] width 75 height 34
click at [552, 399] on div "Identify Duplicate Contacts Systematically identify duplicate entries in the co…" at bounding box center [514, 414] width 76 height 48
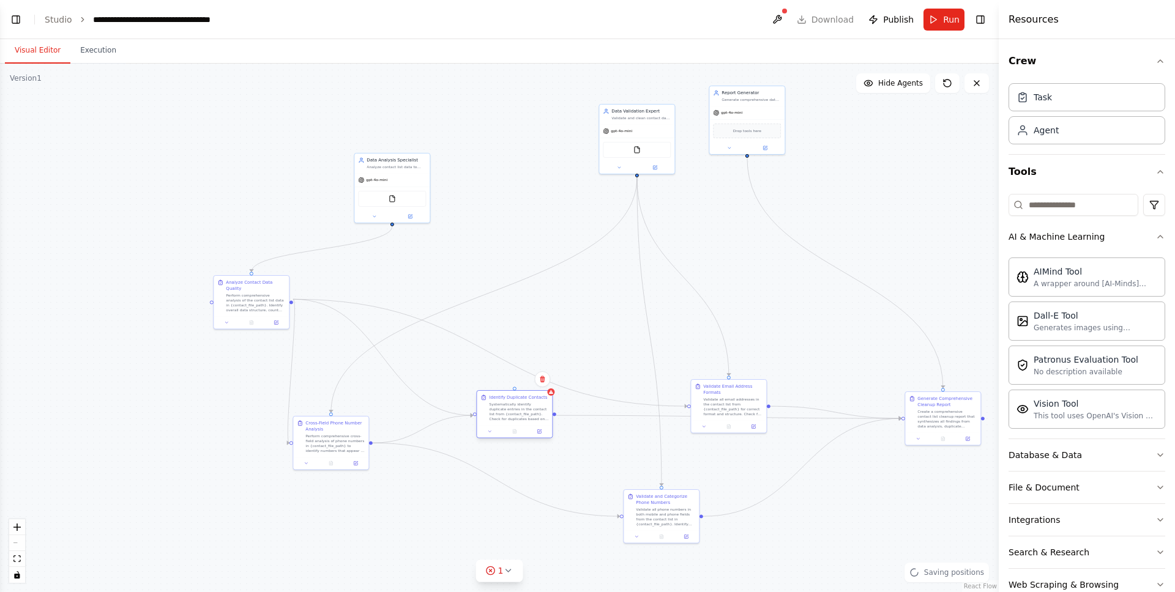
click at [552, 399] on div "Identify Duplicate Contacts Systematically identify duplicate entries in the co…" at bounding box center [514, 414] width 76 height 48
click at [516, 389] on div at bounding box center [515, 389] width 4 height 4
drag, startPoint x: 516, startPoint y: 389, endPoint x: 641, endPoint y: 176, distance: 247.3
click at [641, 176] on div ".deletable-edge-delete-btn { width: 20px; height: 20px; border: 0px solid #ffff…" at bounding box center [499, 328] width 999 height 529
click at [733, 264] on div ".deletable-edge-delete-btn { width: 20px; height: 20px; border: 0px solid #ffff…" at bounding box center [499, 328] width 999 height 529
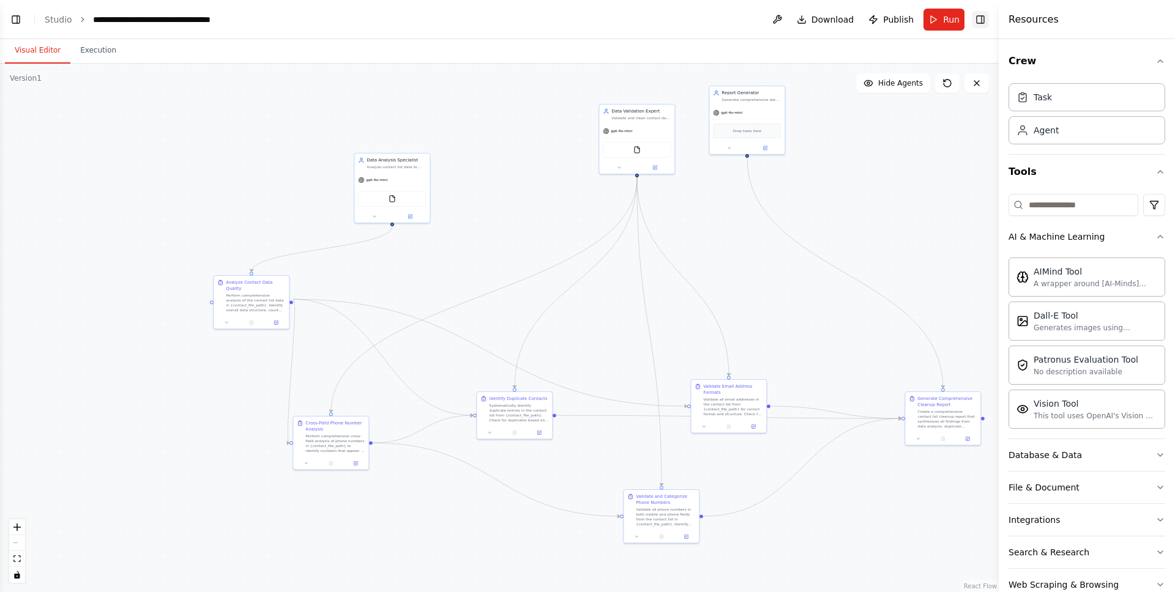
click at [981, 20] on button "Toggle Right Sidebar" at bounding box center [980, 19] width 17 height 17
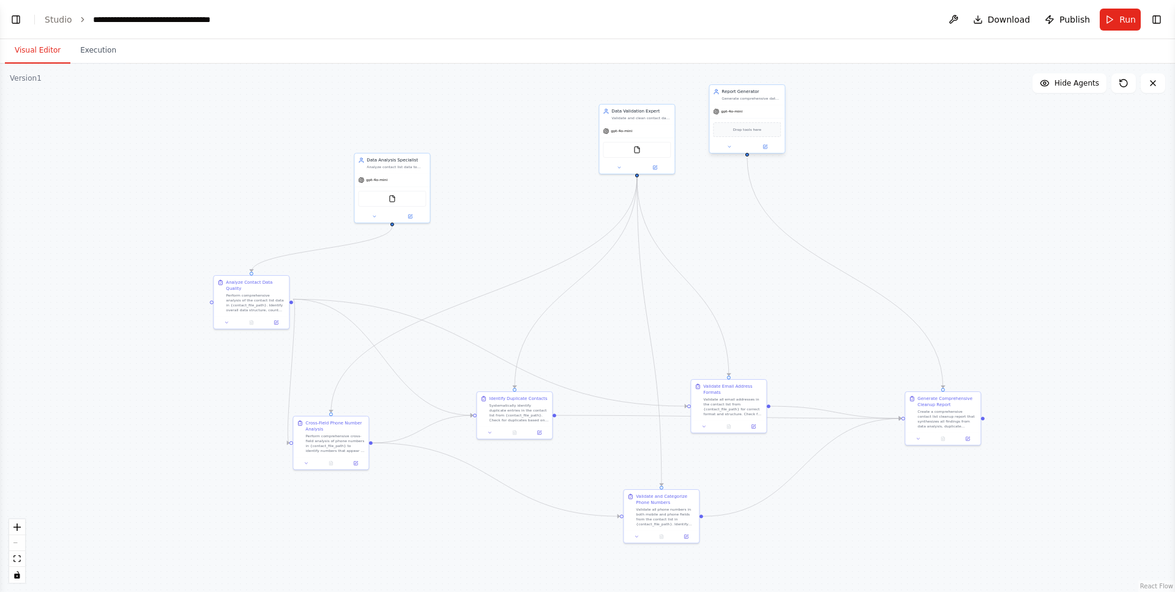
click at [754, 128] on span "Drop tools here" at bounding box center [747, 130] width 28 height 6
drag, startPoint x: 754, startPoint y: 102, endPoint x: 814, endPoint y: 137, distance: 68.8
click at [814, 138] on div "Report Generator Generate comprehensive data cleanup reports with actionable in…" at bounding box center [807, 132] width 75 height 20
drag, startPoint x: 803, startPoint y: 142, endPoint x: 1074, endPoint y: 209, distance: 279.1
click at [1074, 209] on div "gpt-4o-mini" at bounding box center [1083, 215] width 75 height 13
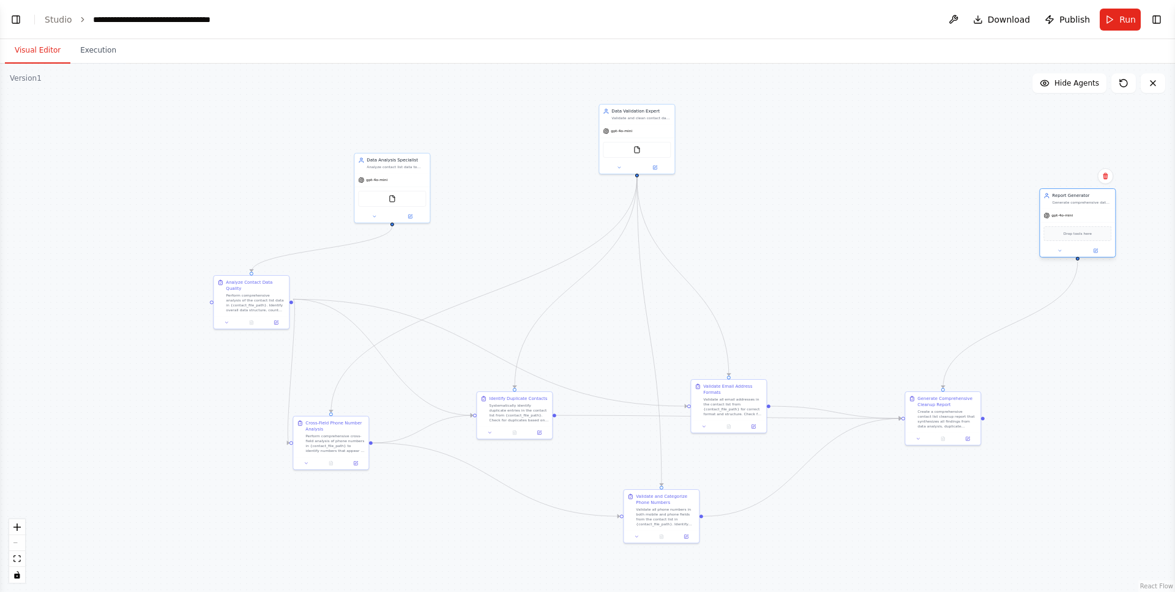
click at [1057, 233] on div "Drop tools here" at bounding box center [1077, 233] width 68 height 15
click at [1059, 248] on icon at bounding box center [1059, 250] width 5 height 5
click at [933, 252] on div ".deletable-edge-delete-btn { width: 20px; height: 20px; border: 0px solid #ffff…" at bounding box center [587, 328] width 1175 height 529
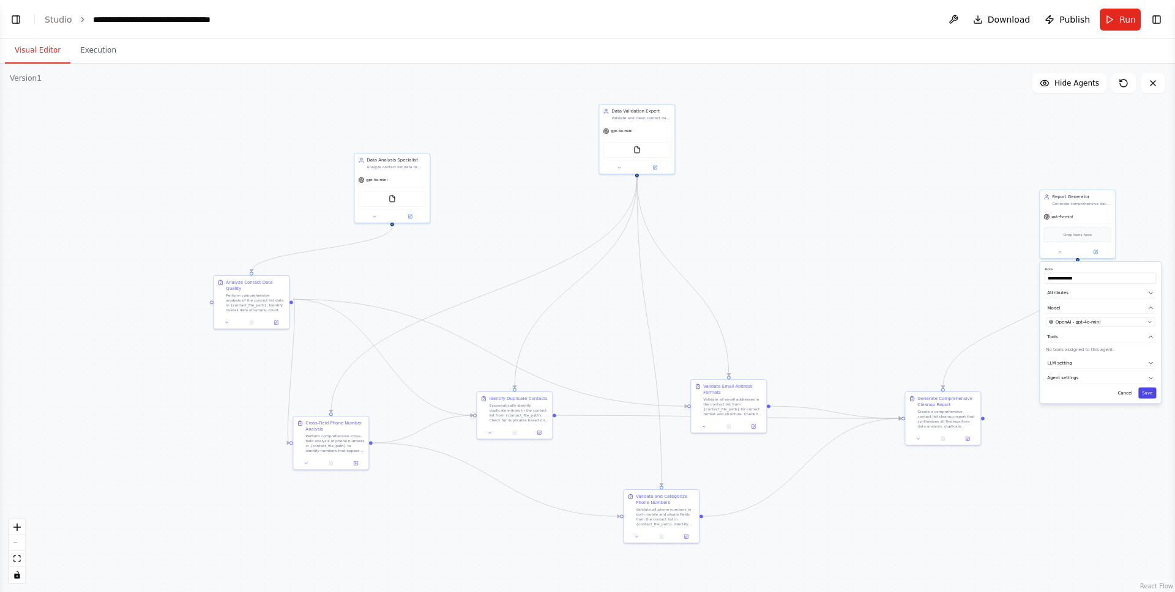
click at [1145, 393] on button "Save" at bounding box center [1147, 392] width 18 height 11
click at [835, 296] on div ".deletable-edge-delete-btn { width: 20px; height: 20px; border: 0px solid #ffff…" at bounding box center [587, 328] width 1175 height 529
